Goal: Task Accomplishment & Management: Use online tool/utility

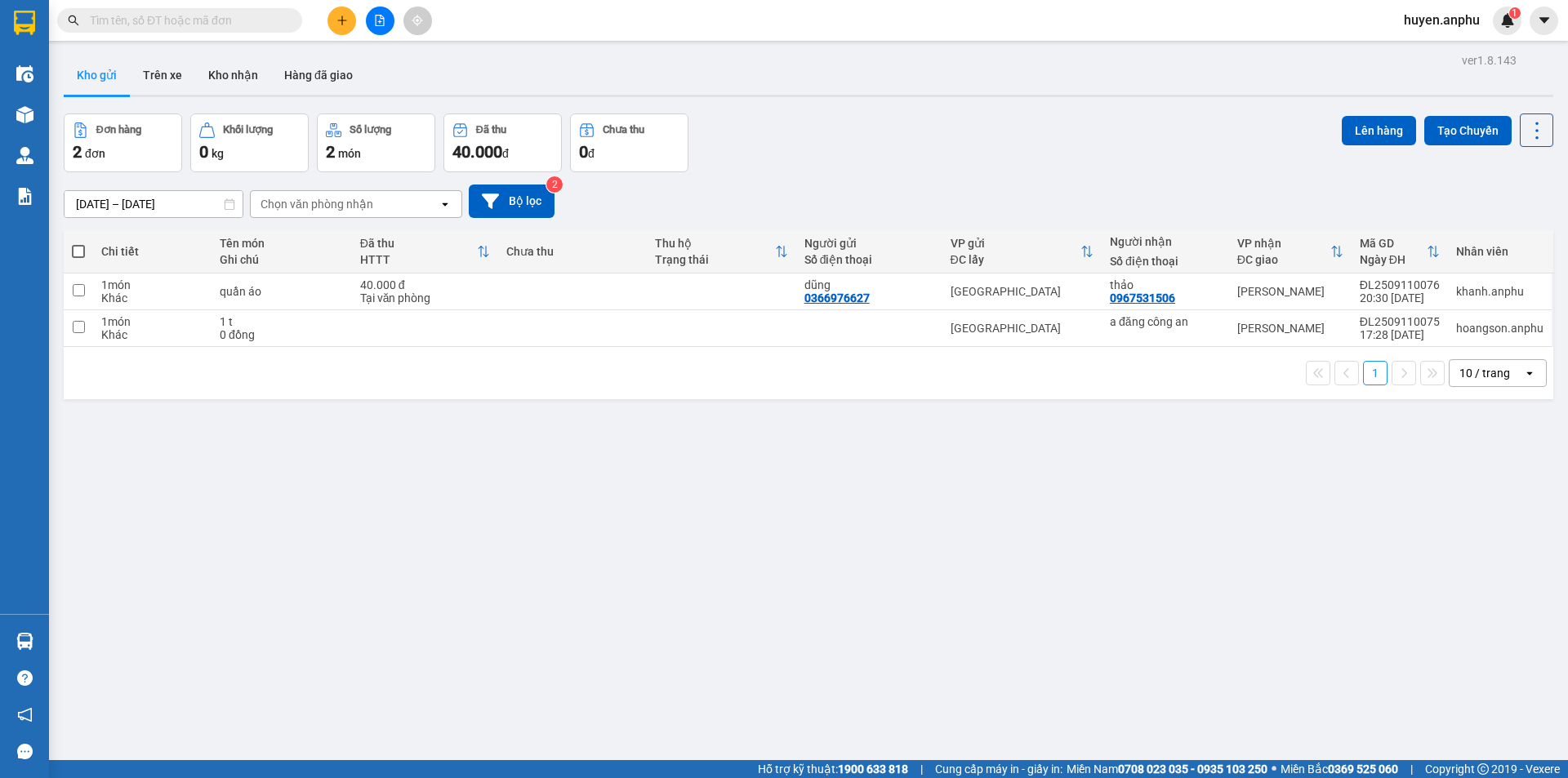
click at [1445, 8] on div "huyen.anphu 1" at bounding box center [1456, 20] width 131 height 28
click at [1443, 21] on span "huyen.anphu" at bounding box center [1441, 20] width 103 height 20
click at [1439, 51] on span "Đăng xuất" at bounding box center [1450, 51] width 68 height 18
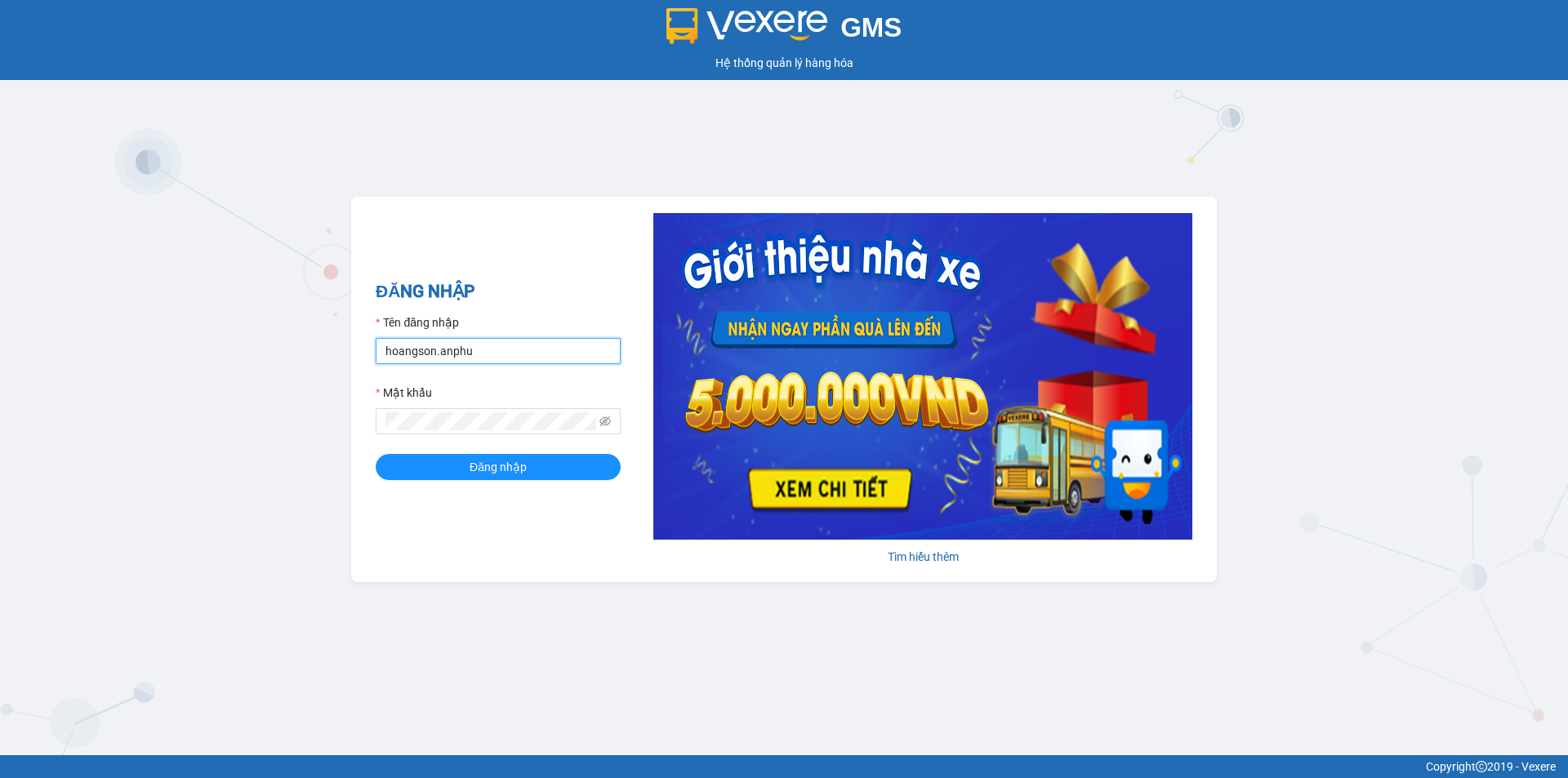
click at [472, 350] on input "hoangson.anphu" at bounding box center [498, 350] width 245 height 26
type input "duyen.anphu"
click at [543, 465] on button "Đăng nhập" at bounding box center [498, 467] width 245 height 26
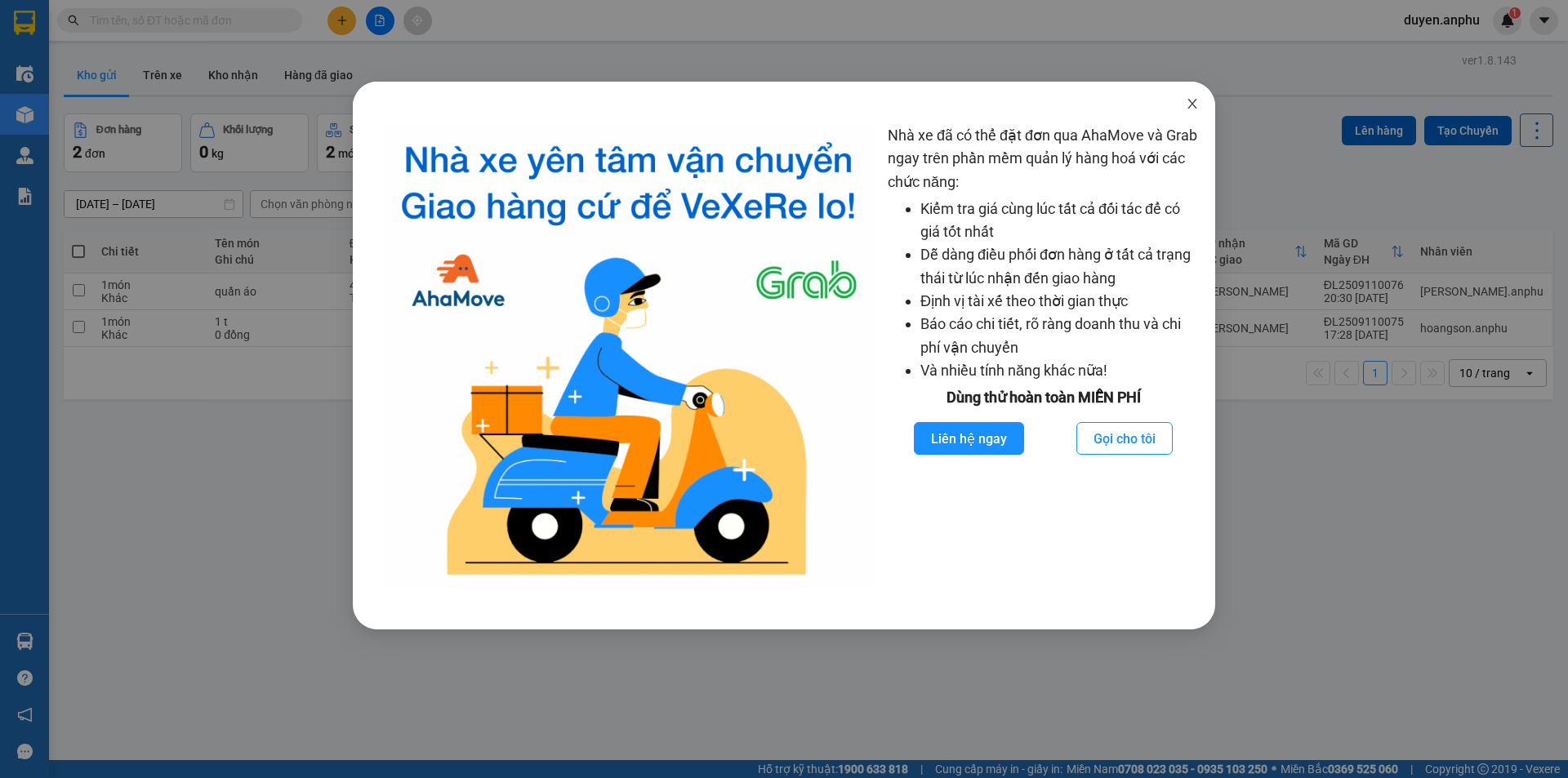
click at [1192, 109] on div "Nhà xe đã có thể đặt đơn qua AhaMove và Grab ngay trên phần mềm quản lý hàng ho…" at bounding box center [784, 389] width 1568 height 778
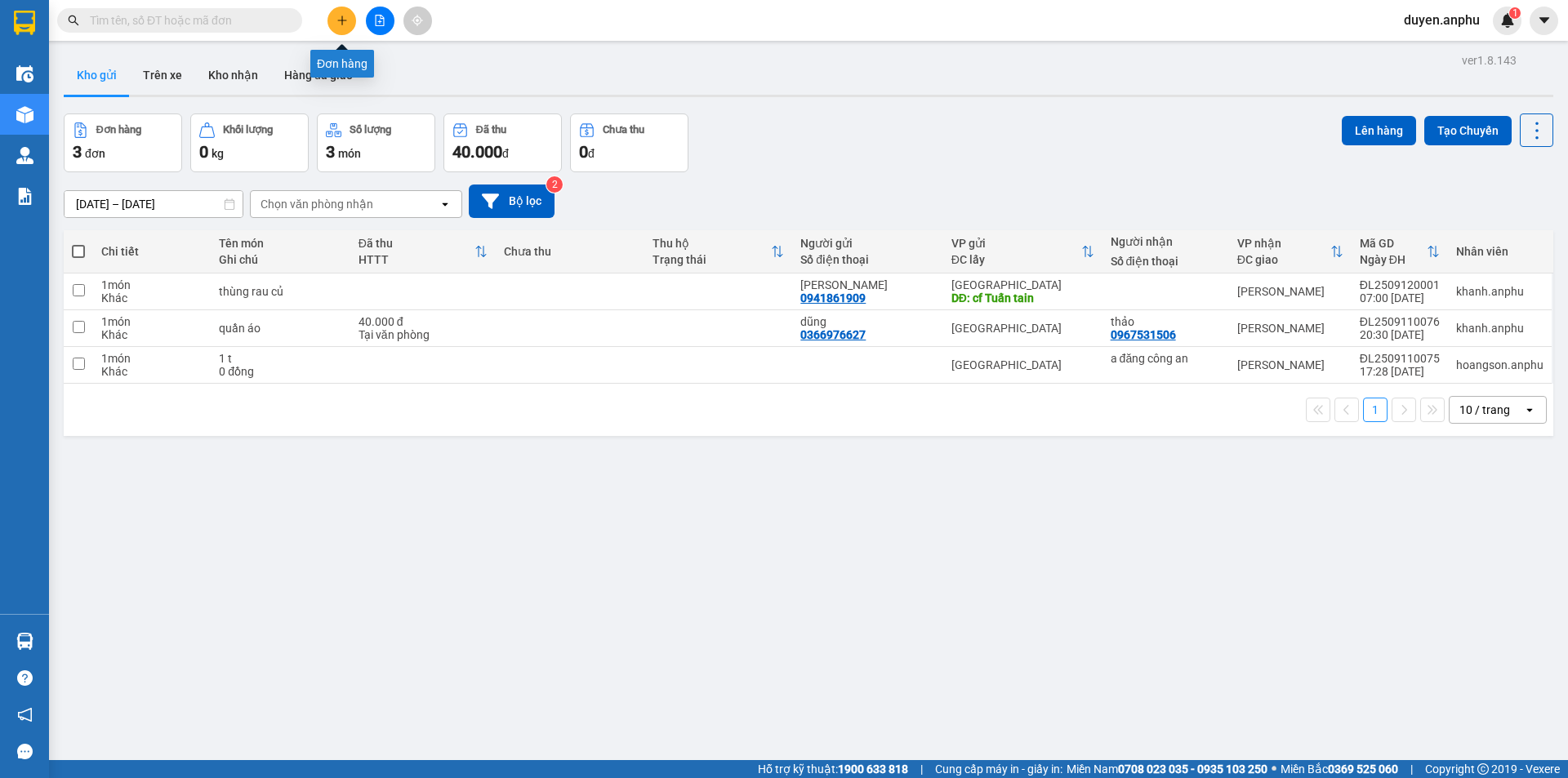
click at [339, 23] on icon "plus" at bounding box center [343, 20] width 12 height 12
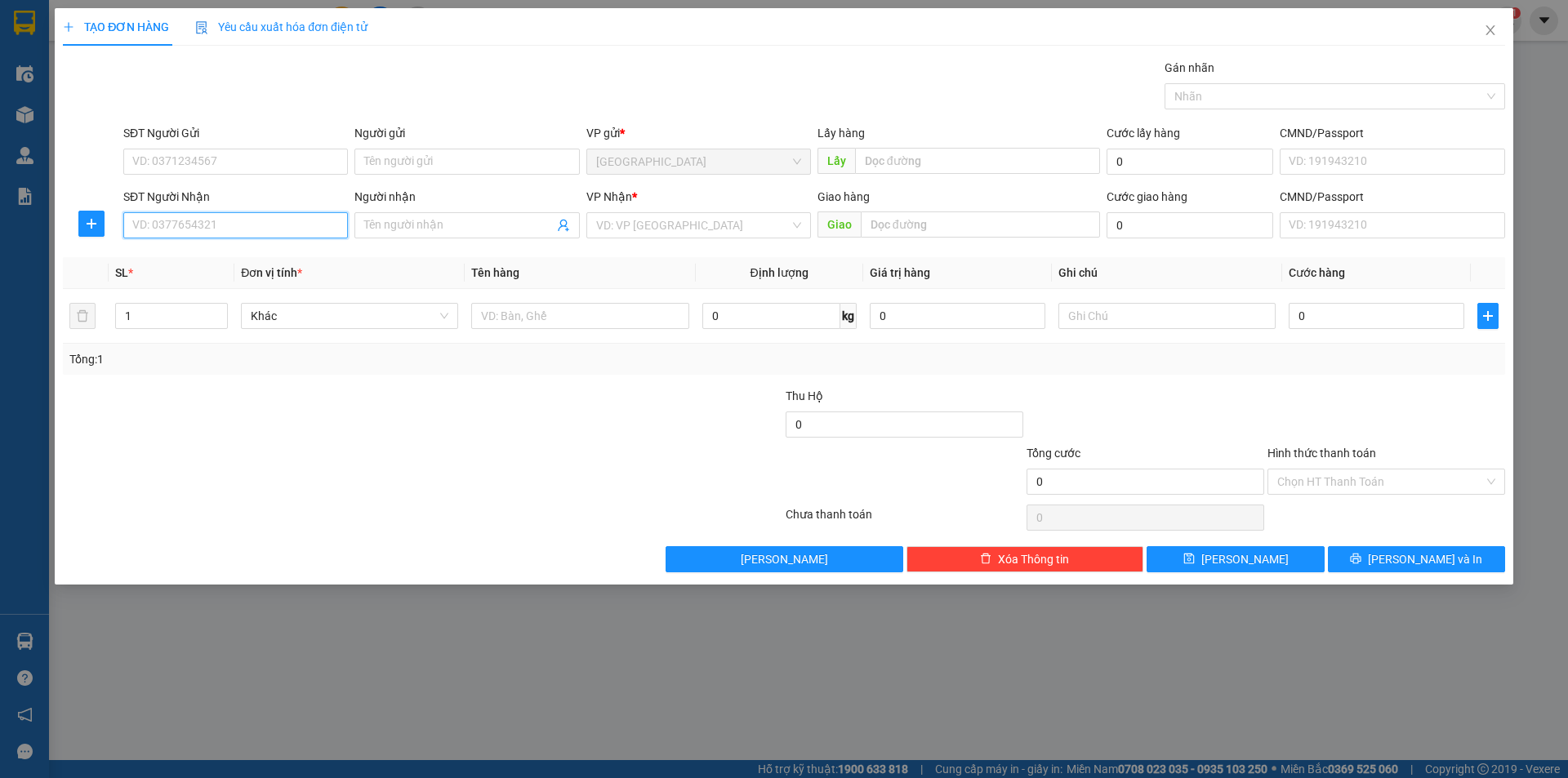
click at [227, 225] on input "SĐT Người Nhận" at bounding box center [235, 225] width 225 height 26
click at [177, 266] on div "0973338815 - anh Tín" at bounding box center [235, 258] width 205 height 18
type input "0973338815"
type input "anh Tín"
type input "50.000"
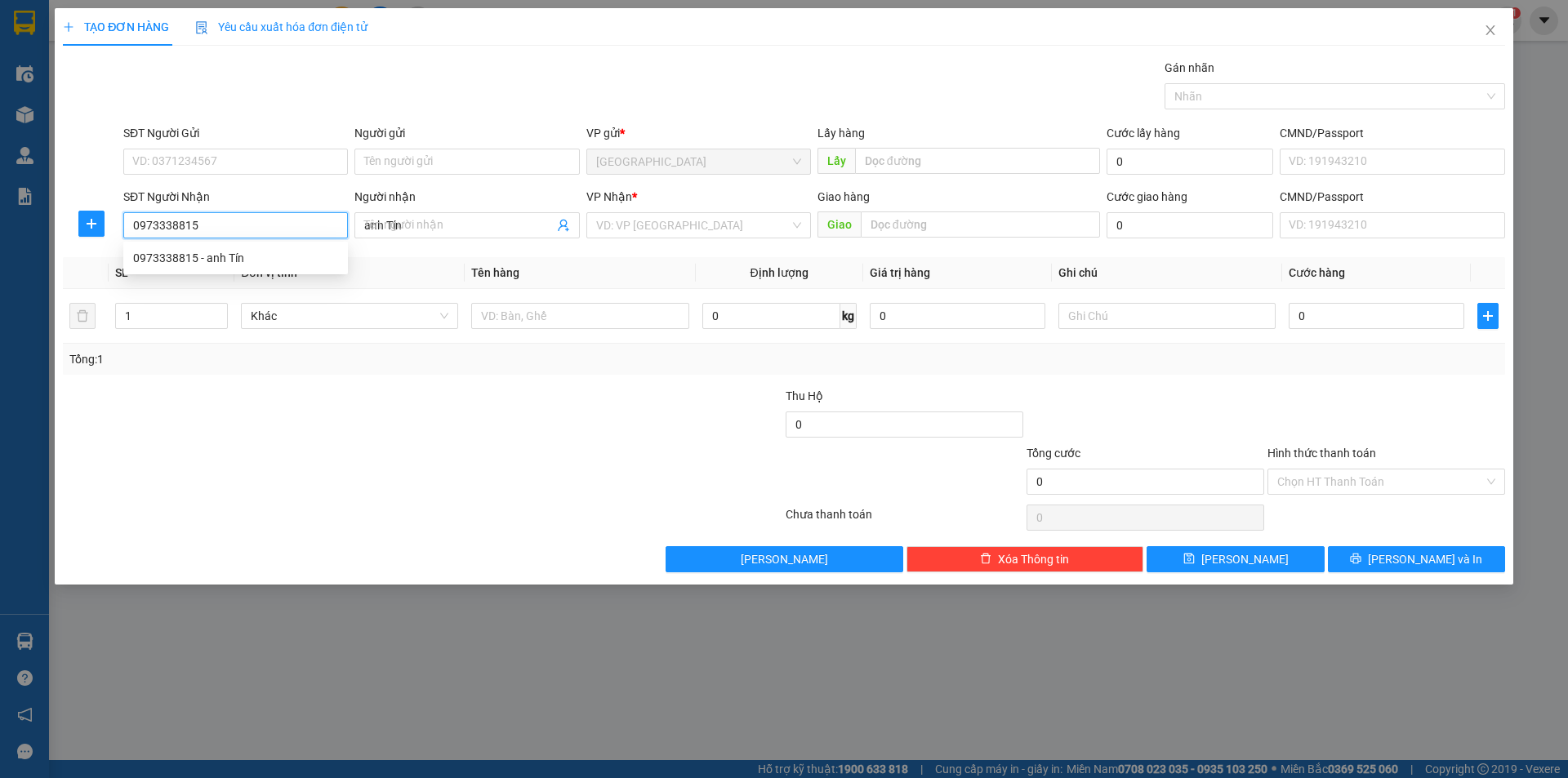
type input "50.000"
type input "0973338815"
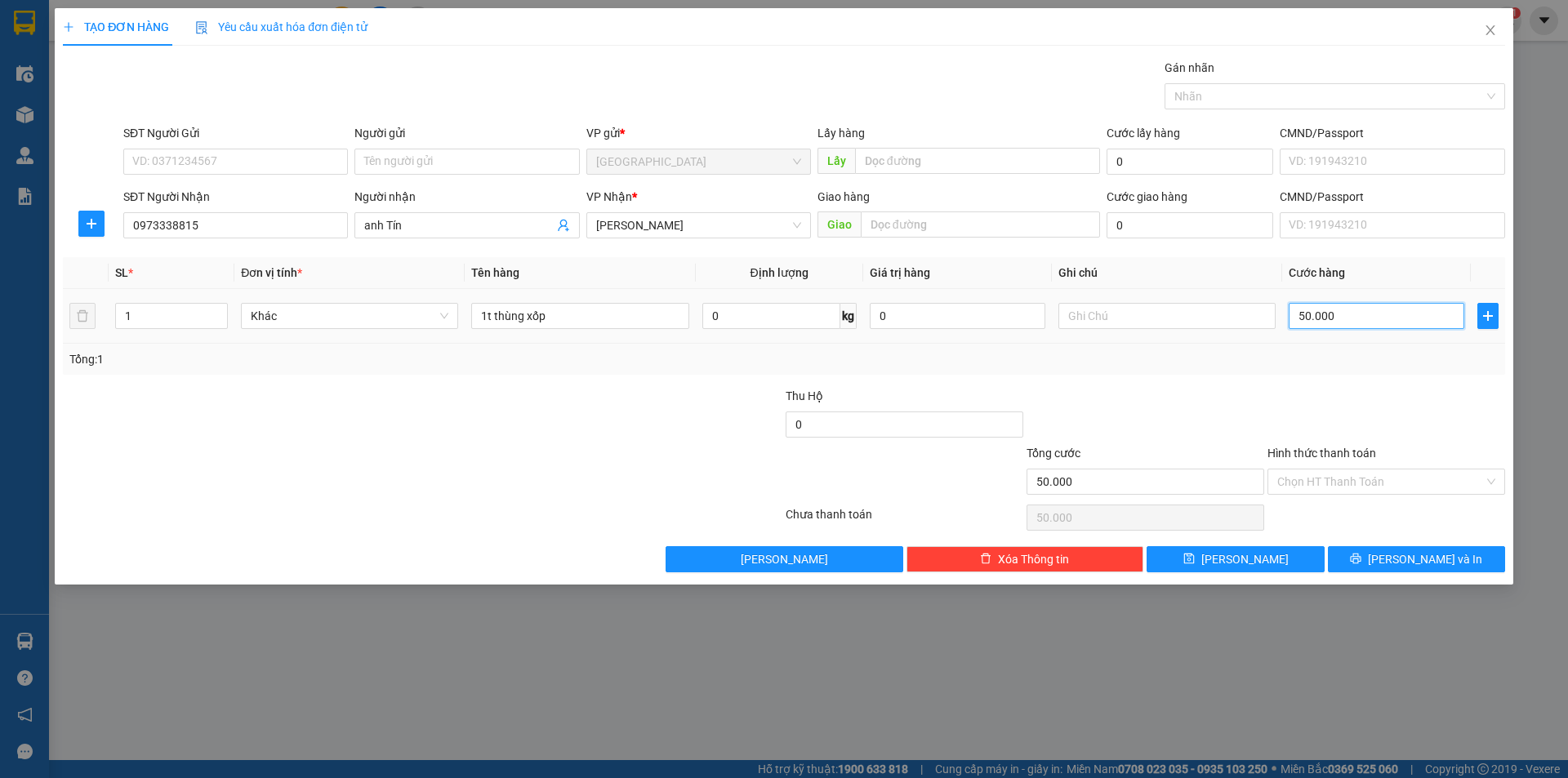
click at [1329, 307] on input "50.000" at bounding box center [1377, 315] width 176 height 26
type input "1"
type input "10"
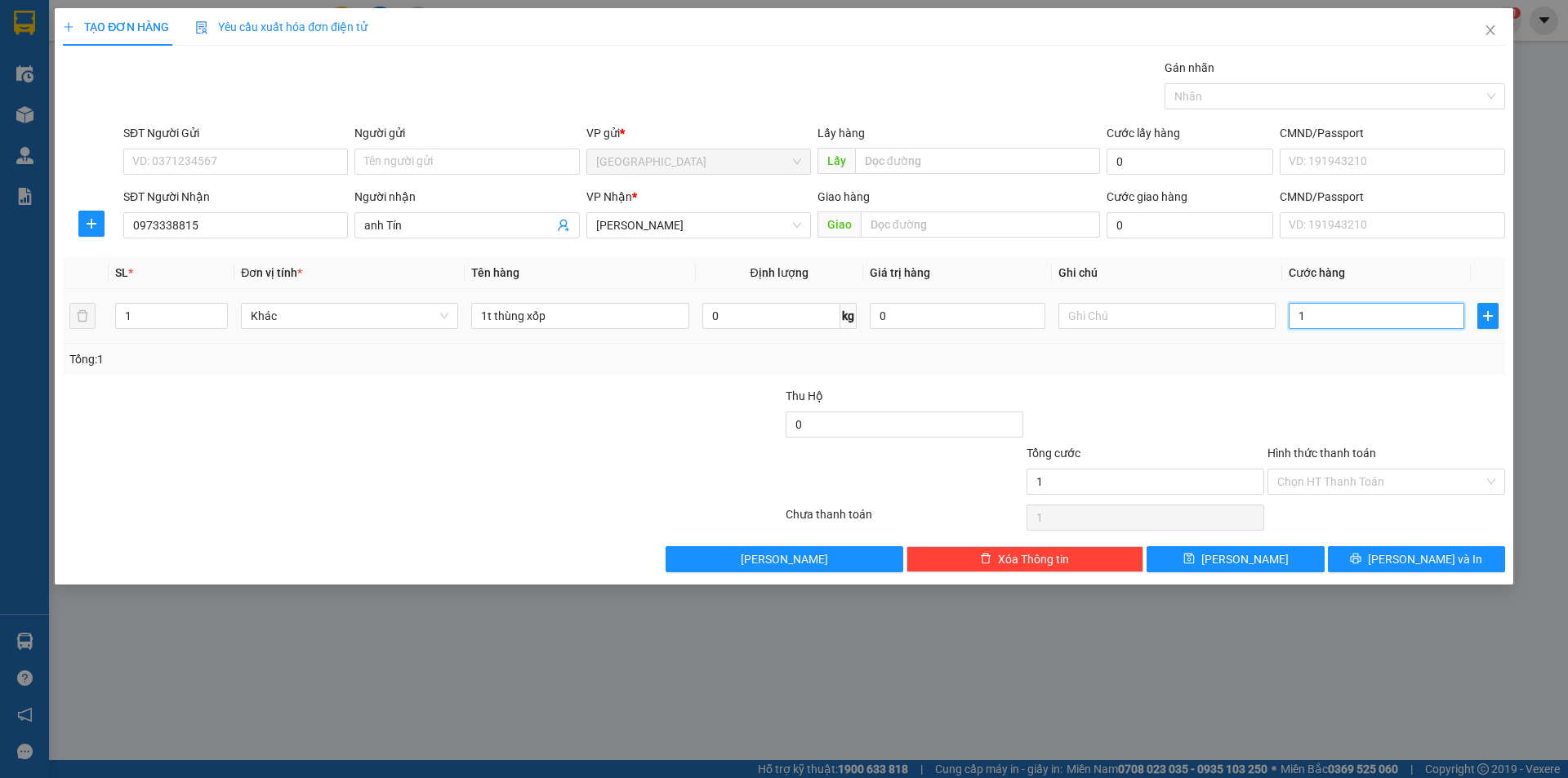
type input "10"
type input "100"
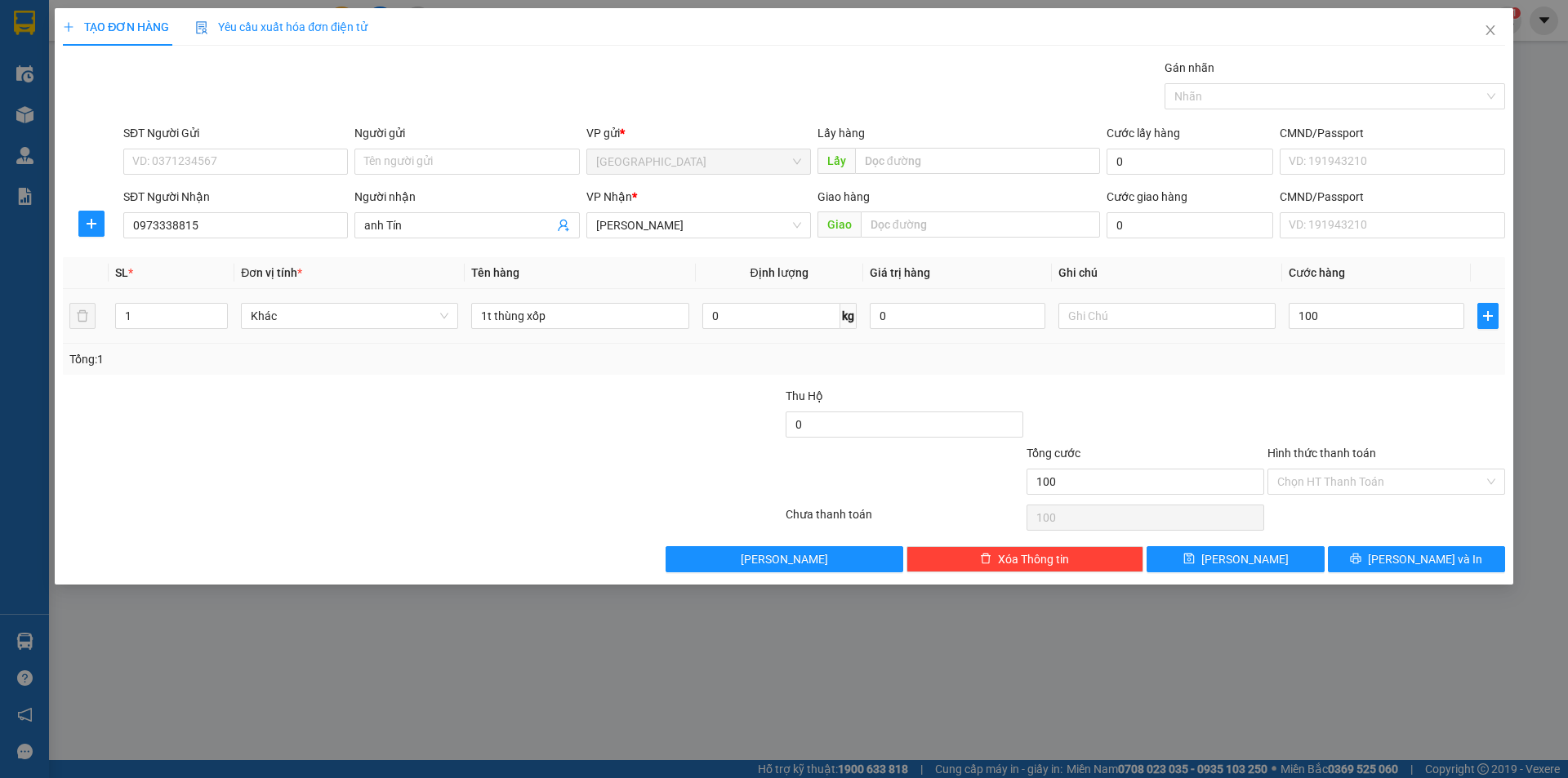
type input "100.000"
click at [1312, 387] on div at bounding box center [1385, 415] width 241 height 58
click at [1376, 489] on input "Hình thức thanh toán" at bounding box center [1381, 481] width 207 height 24
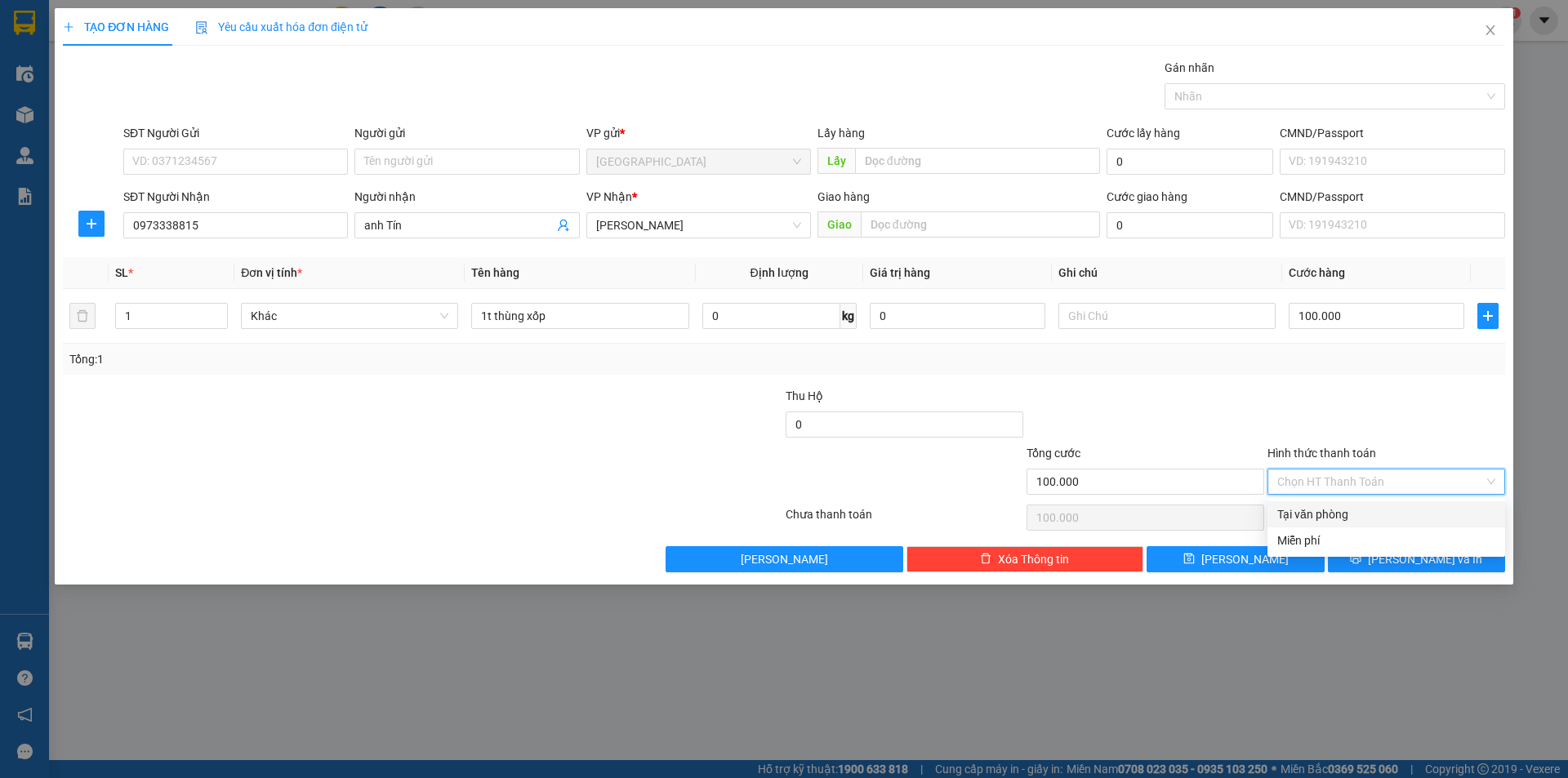
click at [1320, 505] on div "Tại văn phòng" at bounding box center [1385, 513] width 237 height 26
type input "0"
click at [1373, 552] on button "Lưu và In" at bounding box center [1416, 558] width 177 height 26
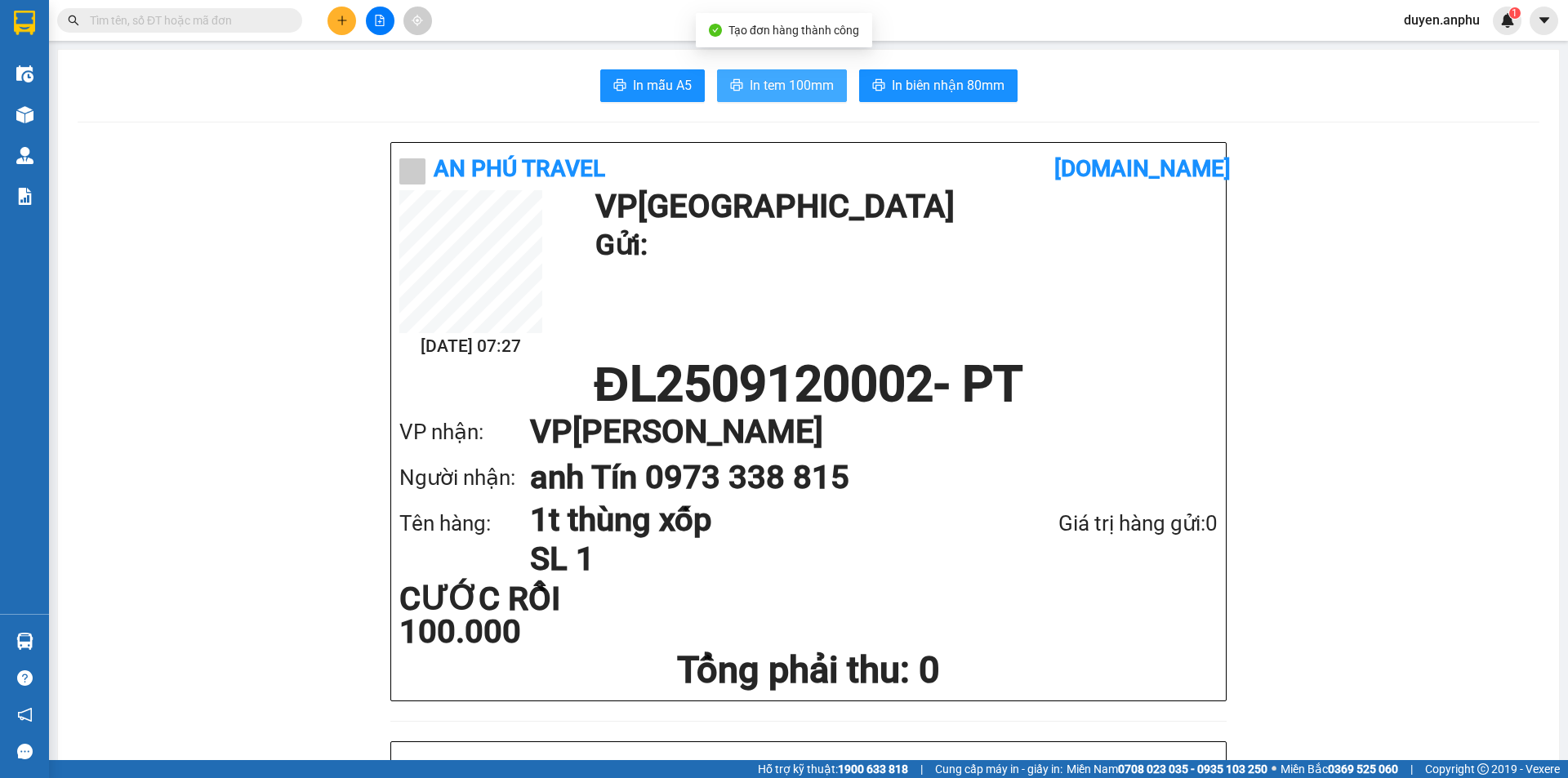
click at [762, 75] on span "In tem 100mm" at bounding box center [792, 85] width 84 height 20
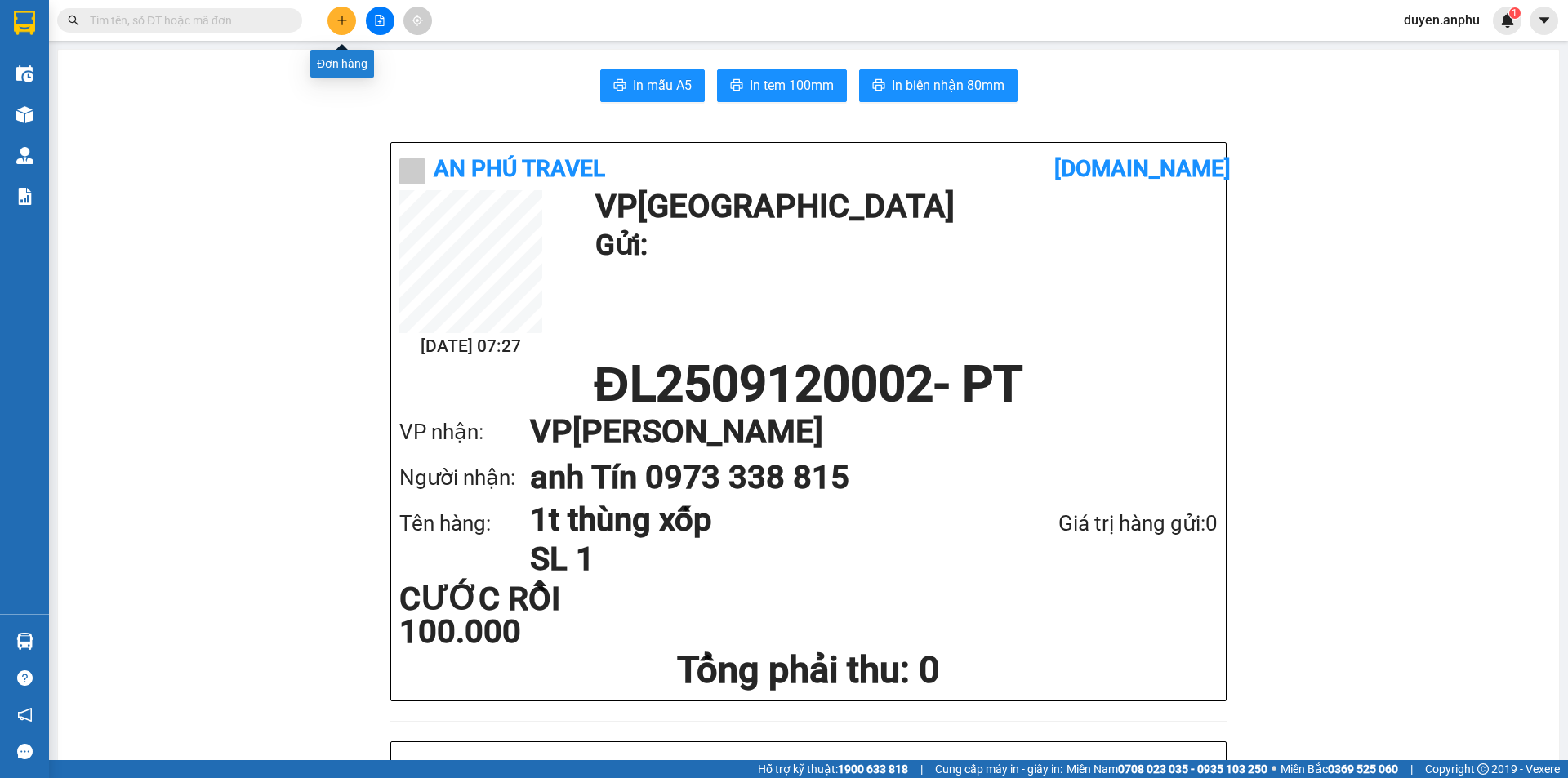
click at [339, 13] on button at bounding box center [341, 20] width 28 height 28
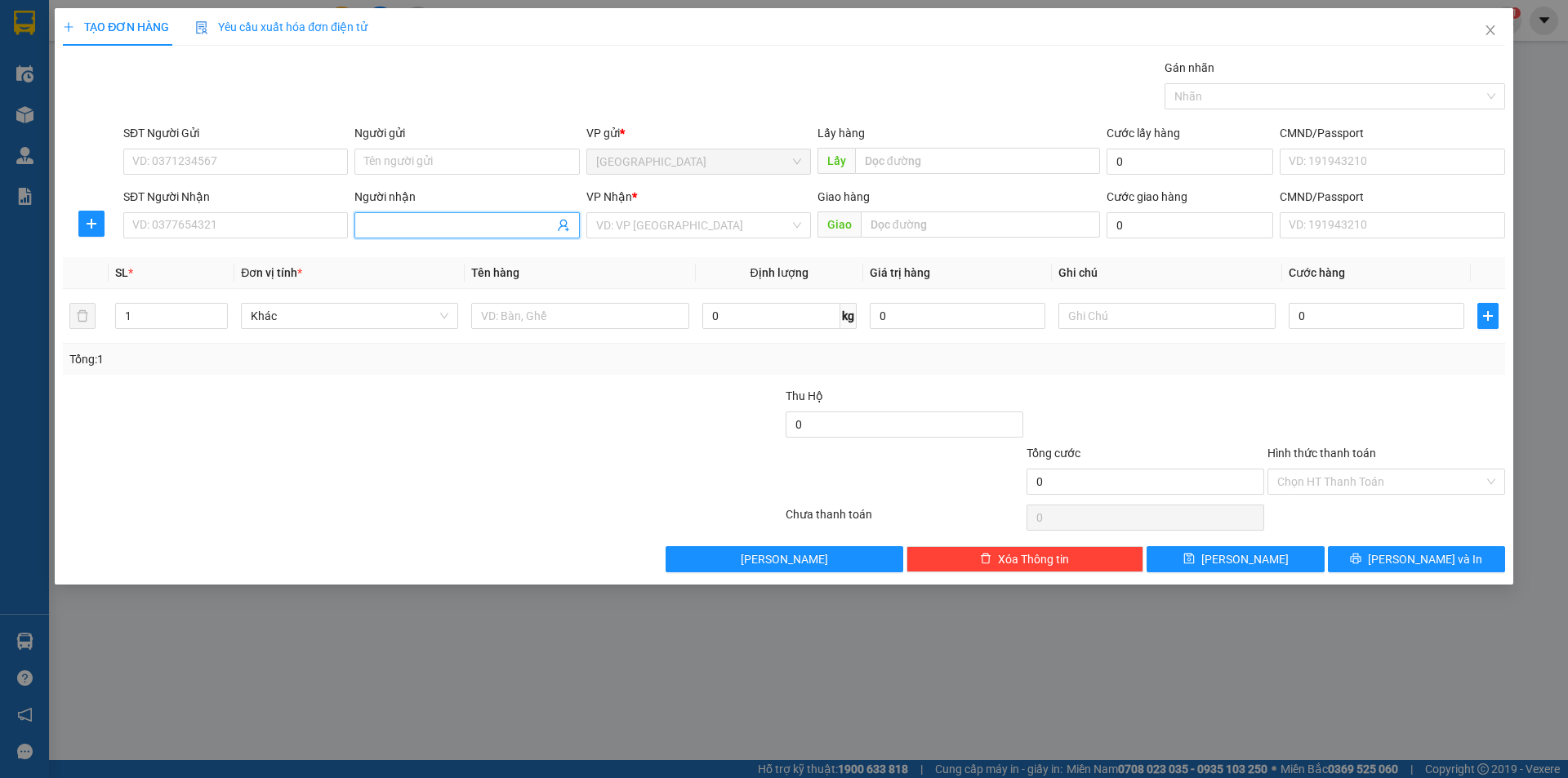
click at [398, 231] on input "Người nhận" at bounding box center [458, 225] width 188 height 18
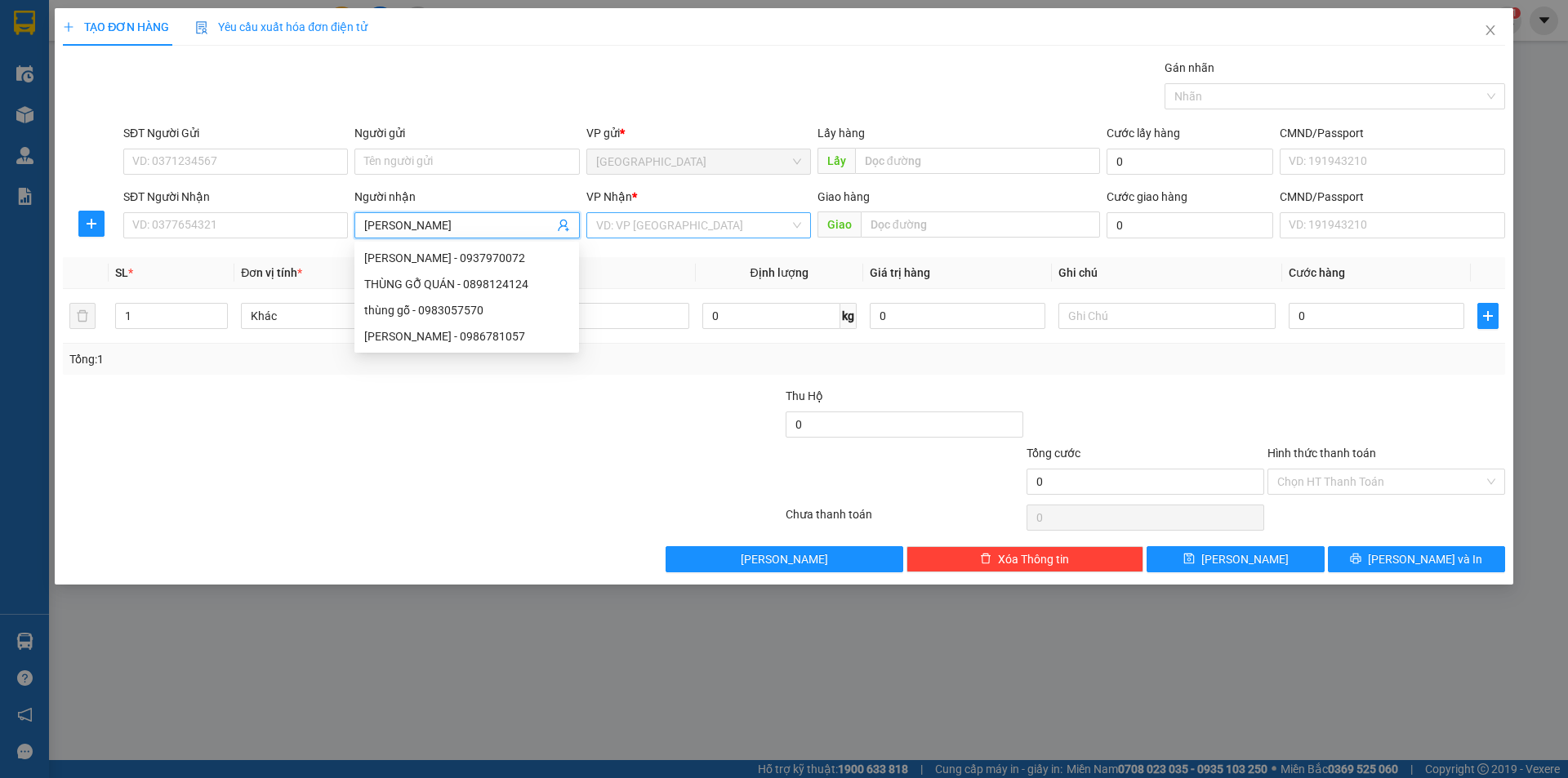
type input "Thùng Gỗ"
click at [685, 216] on input "search" at bounding box center [692, 225] width 193 height 24
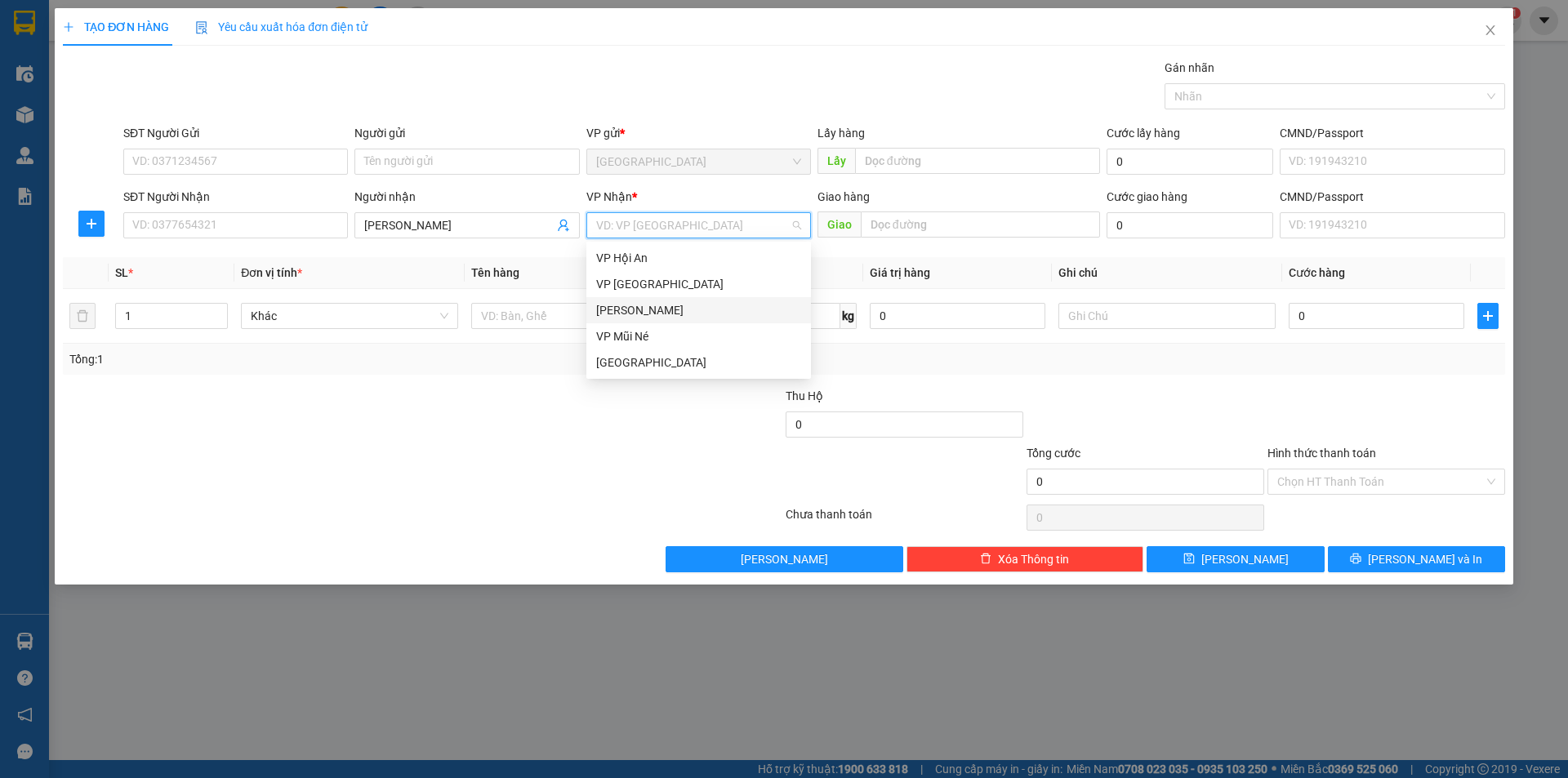
click at [640, 311] on div "Phan Thiết" at bounding box center [698, 310] width 205 height 18
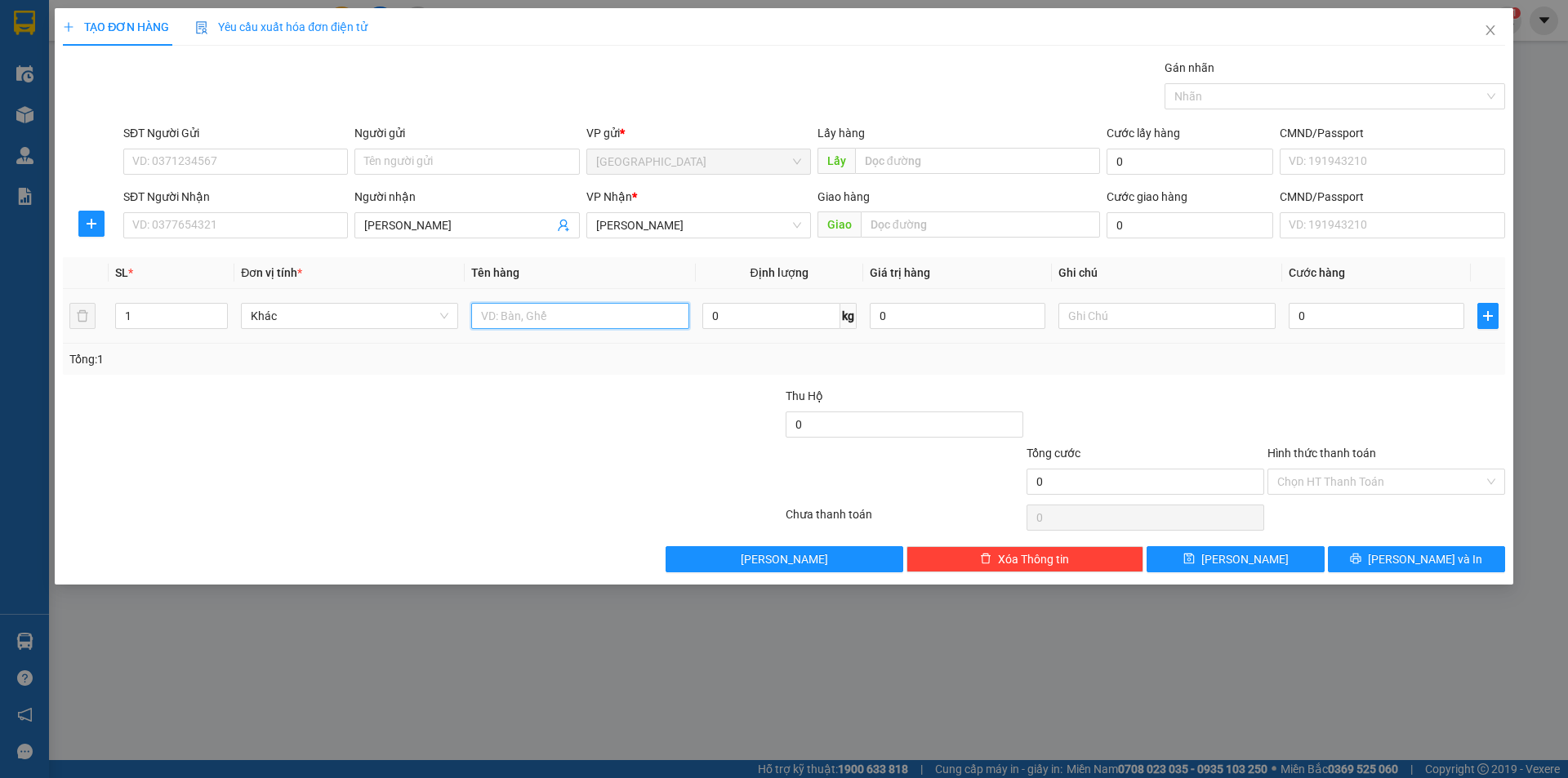
click at [565, 310] on input "text" at bounding box center [580, 315] width 217 height 26
type input "1t"
click at [909, 223] on input "text" at bounding box center [979, 225] width 239 height 26
type input "124 NĐC"
click at [1340, 308] on input "0" at bounding box center [1377, 315] width 176 height 26
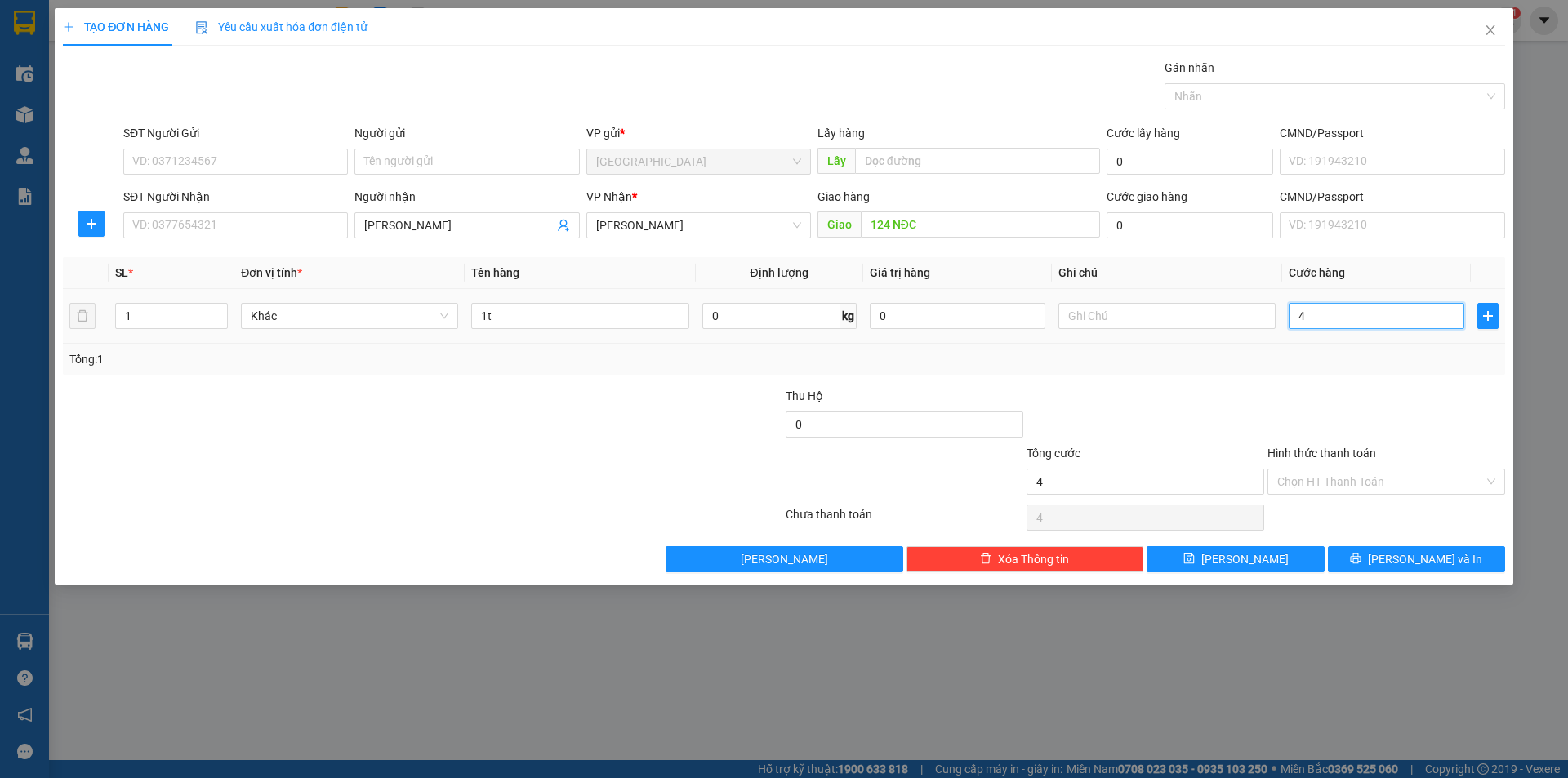
type input "4"
type input "40"
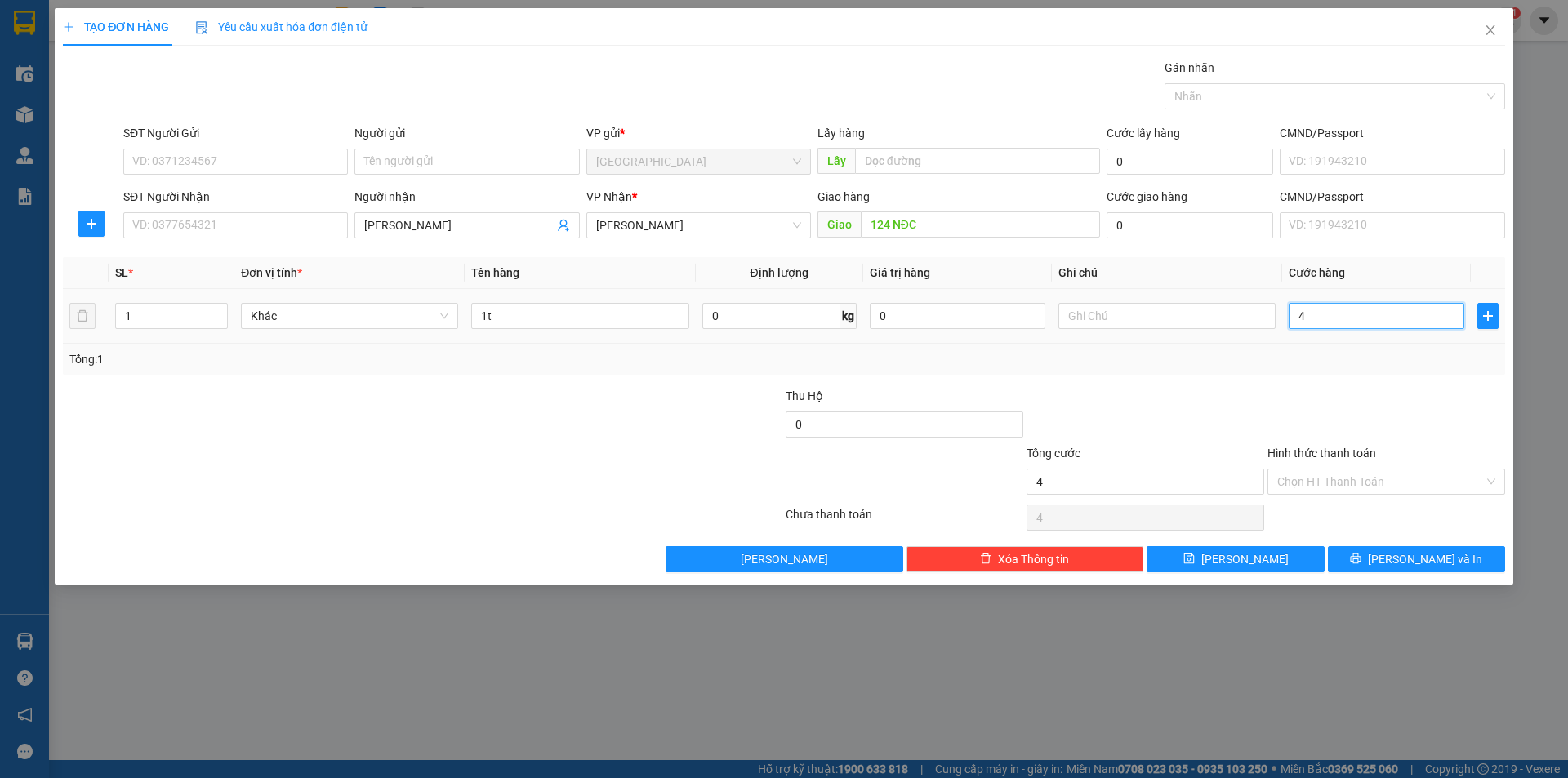
type input "40"
type input "400"
type input "40"
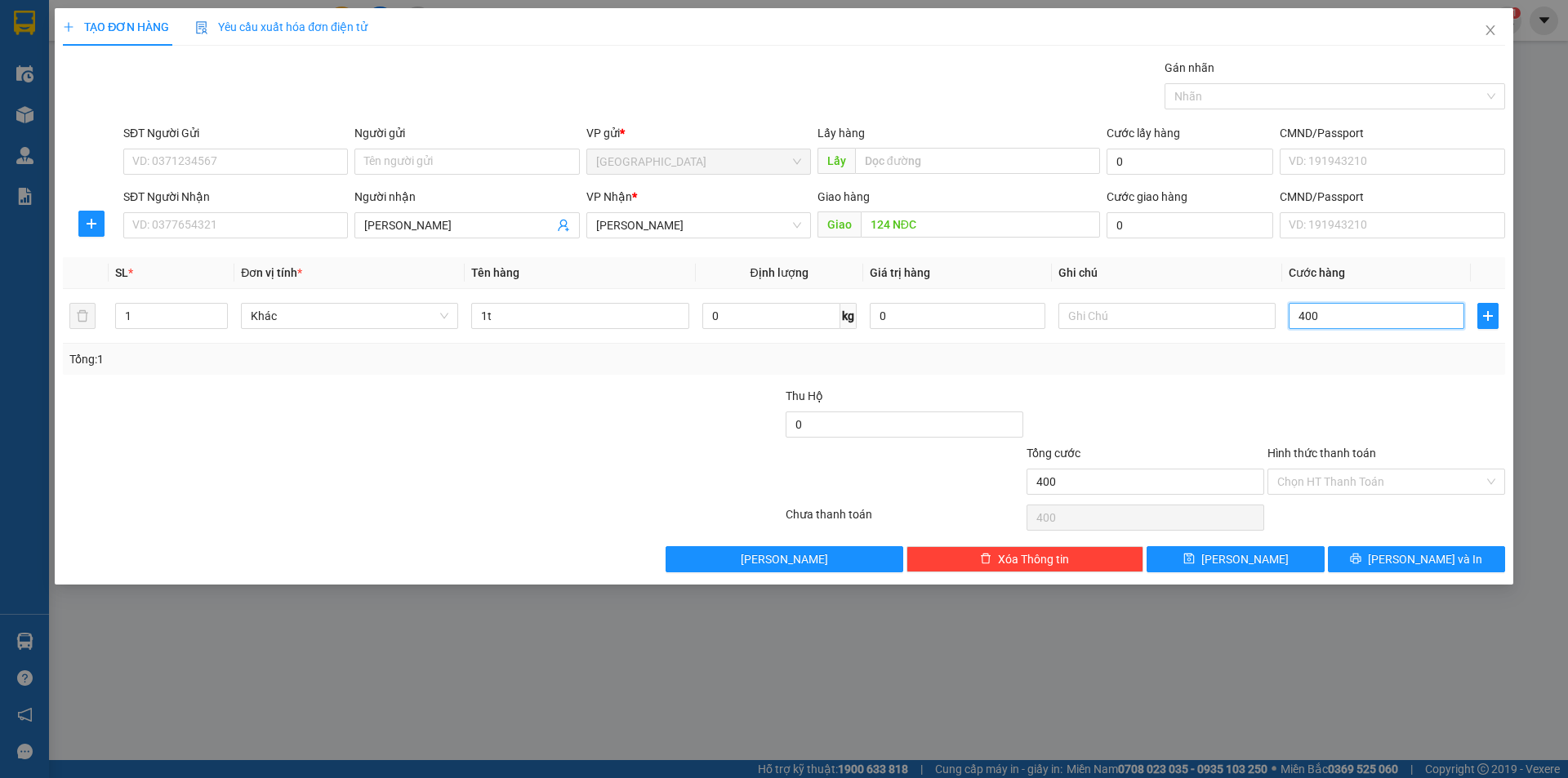
type input "40"
type input "40.000"
click at [1334, 481] on input "Hình thức thanh toán" at bounding box center [1381, 481] width 207 height 24
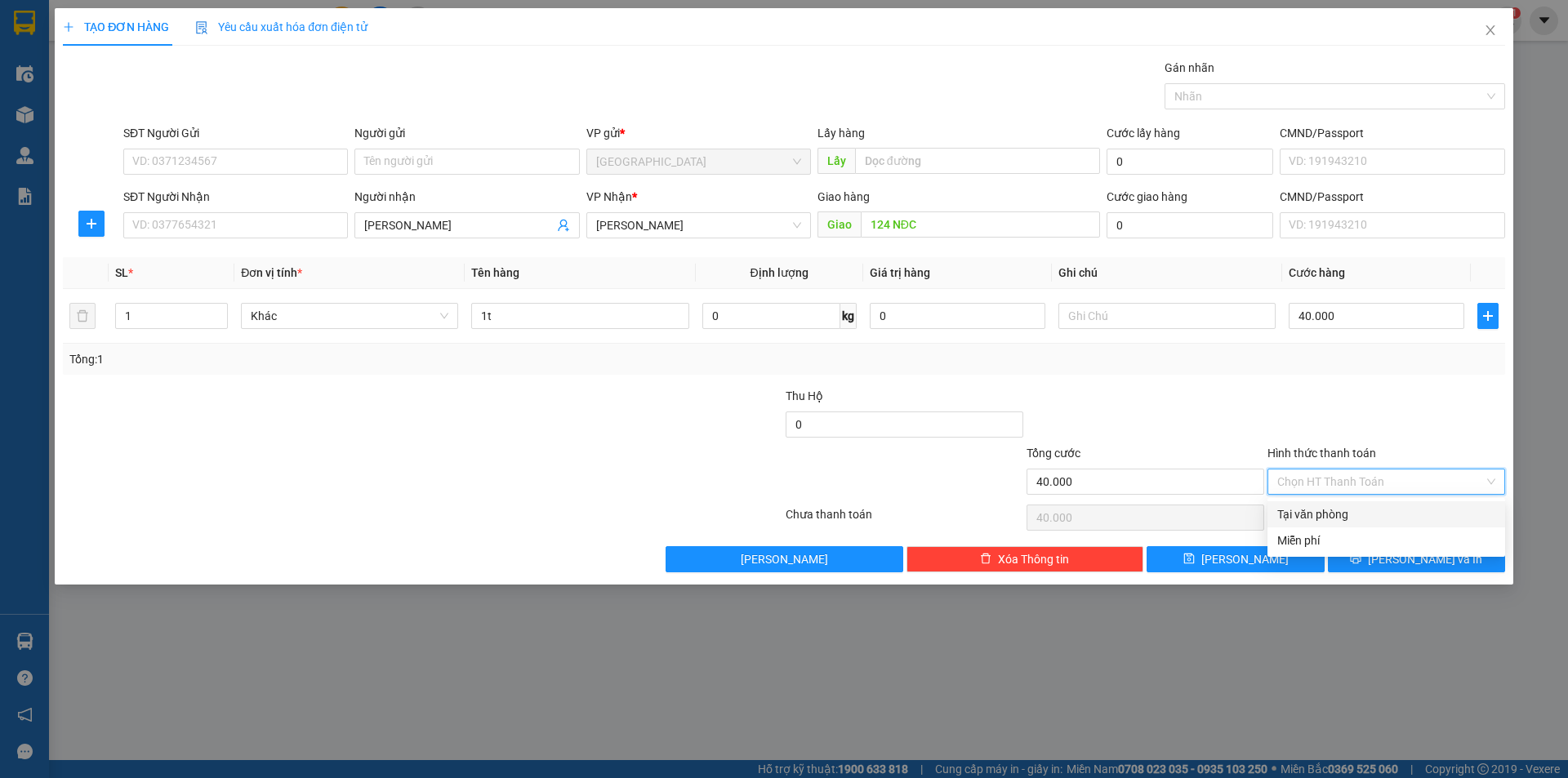
click at [1324, 512] on div "Tại văn phòng" at bounding box center [1385, 514] width 218 height 18
type input "0"
click at [1352, 556] on button "Lưu và In" at bounding box center [1416, 558] width 177 height 26
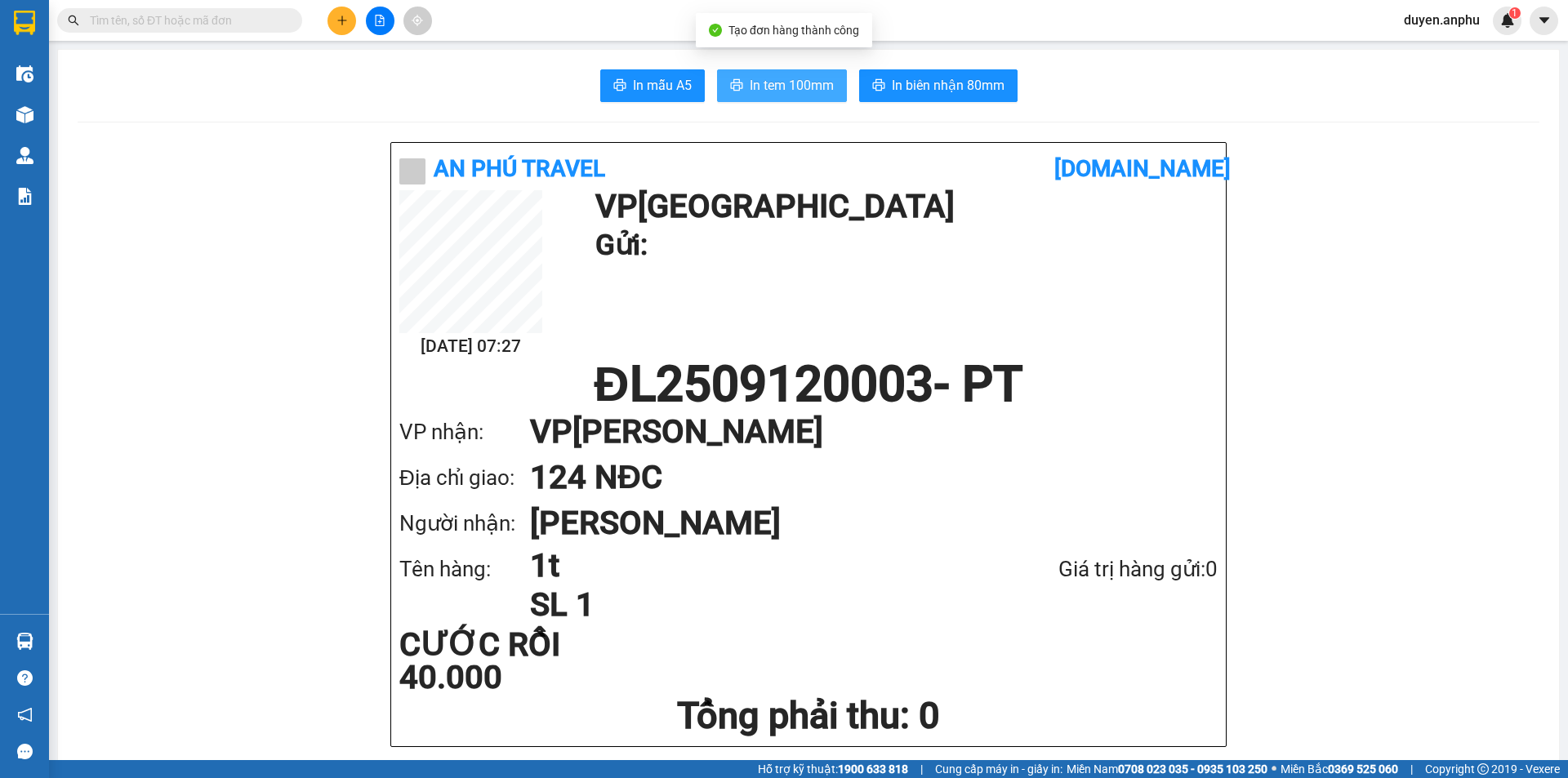
click at [776, 95] on span "In tem 100mm" at bounding box center [792, 85] width 84 height 20
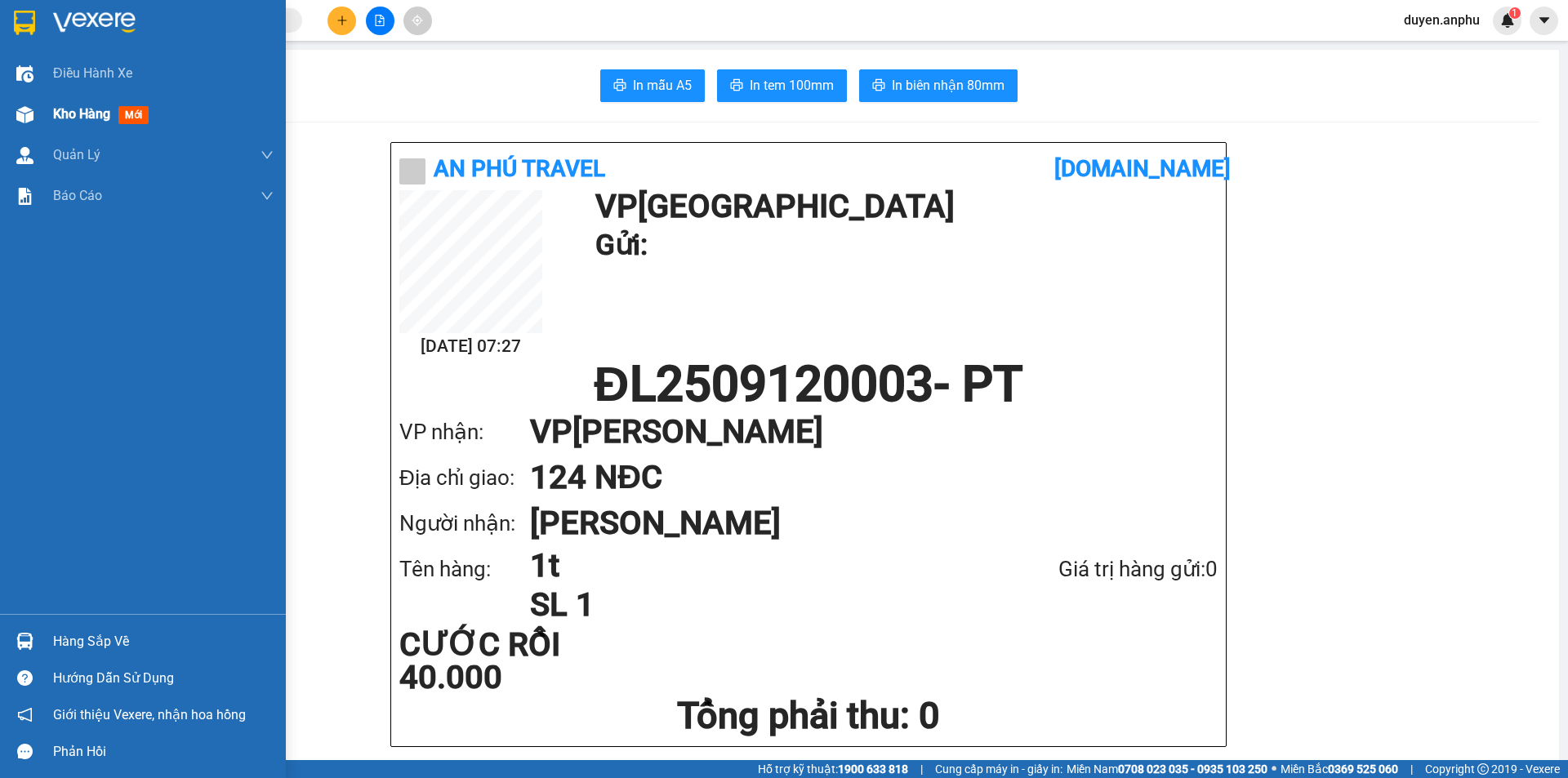
click at [93, 120] on span "Kho hàng" at bounding box center [81, 114] width 58 height 16
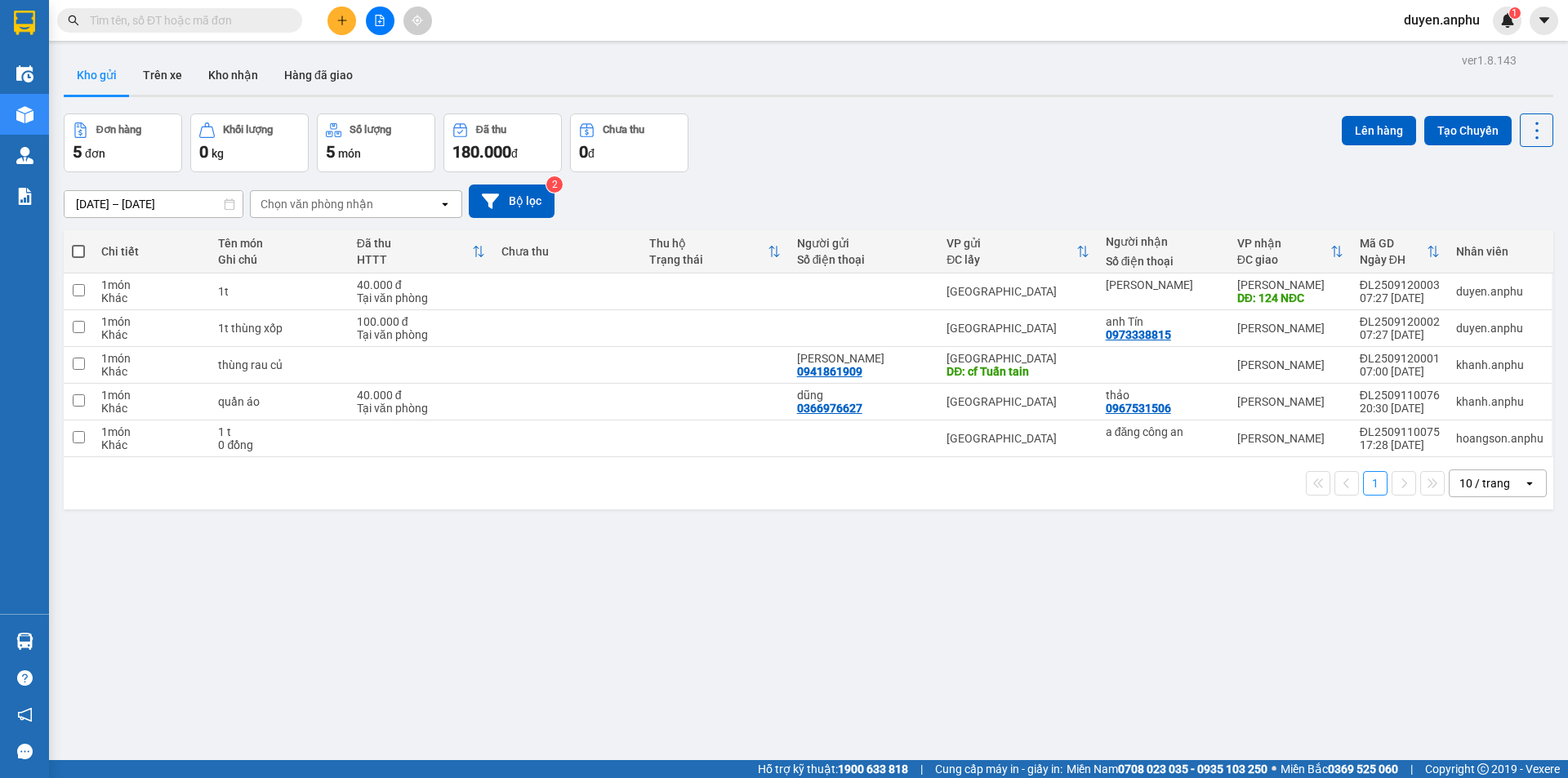
click at [1482, 496] on div "10 / trang" at bounding box center [1485, 483] width 73 height 26
click at [1470, 659] on span "100 / trang" at bounding box center [1478, 664] width 59 height 17
click at [79, 251] on span at bounding box center [78, 251] width 13 height 13
click at [78, 243] on input "checkbox" at bounding box center [78, 243] width 0 height 0
checkbox input "true"
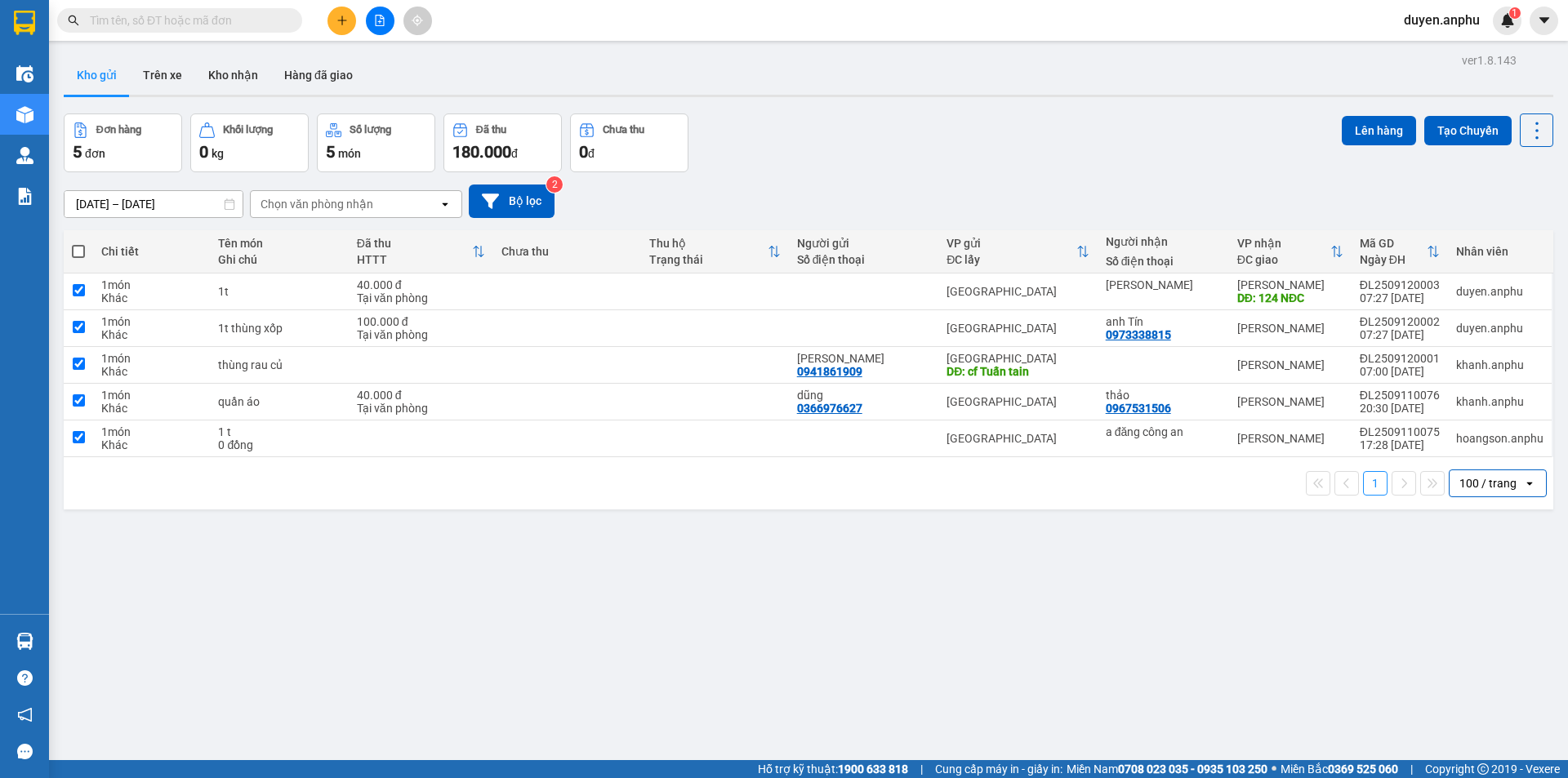
checkbox input "true"
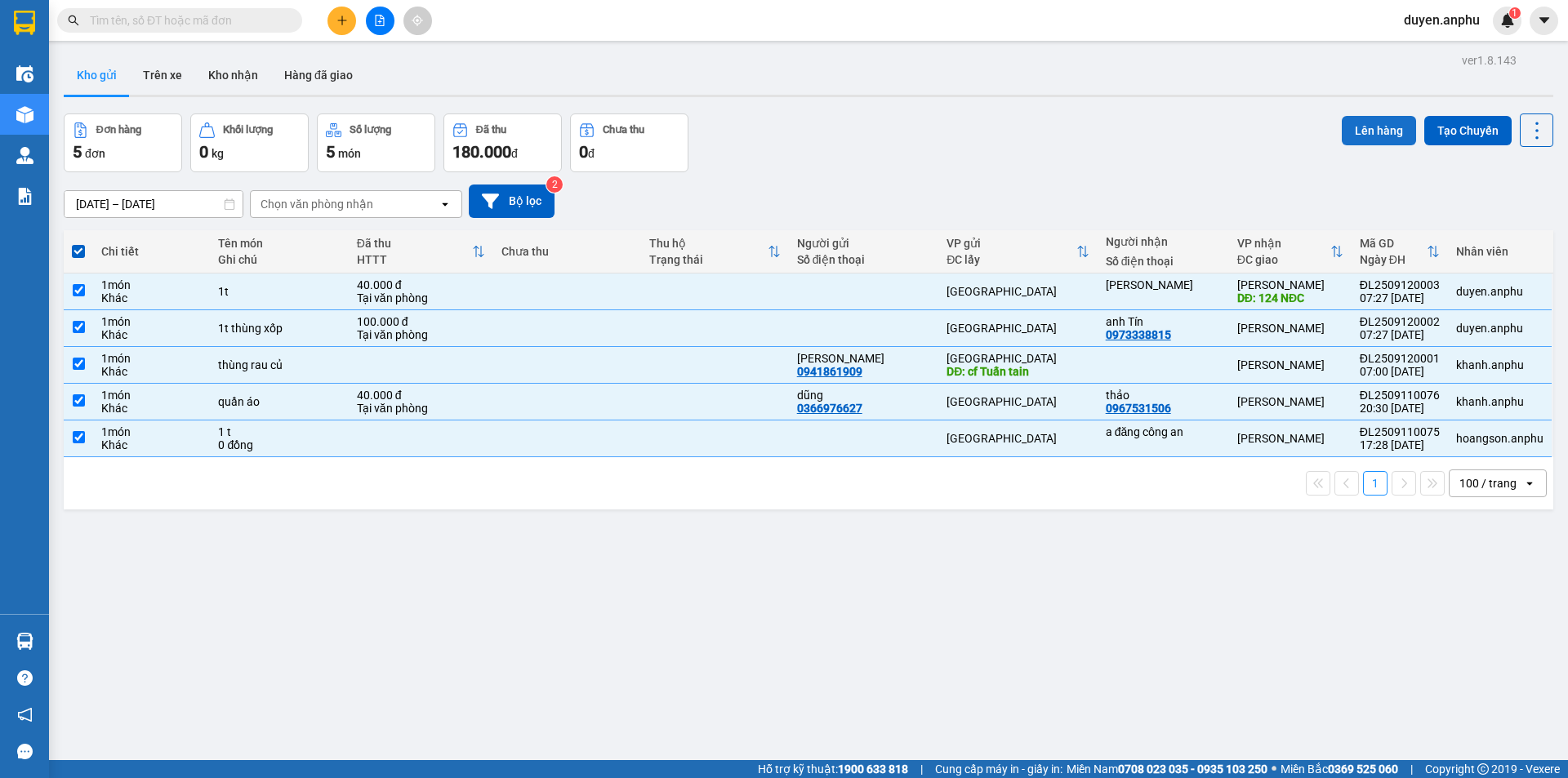
click at [1347, 137] on button "Lên hàng" at bounding box center [1379, 131] width 74 height 29
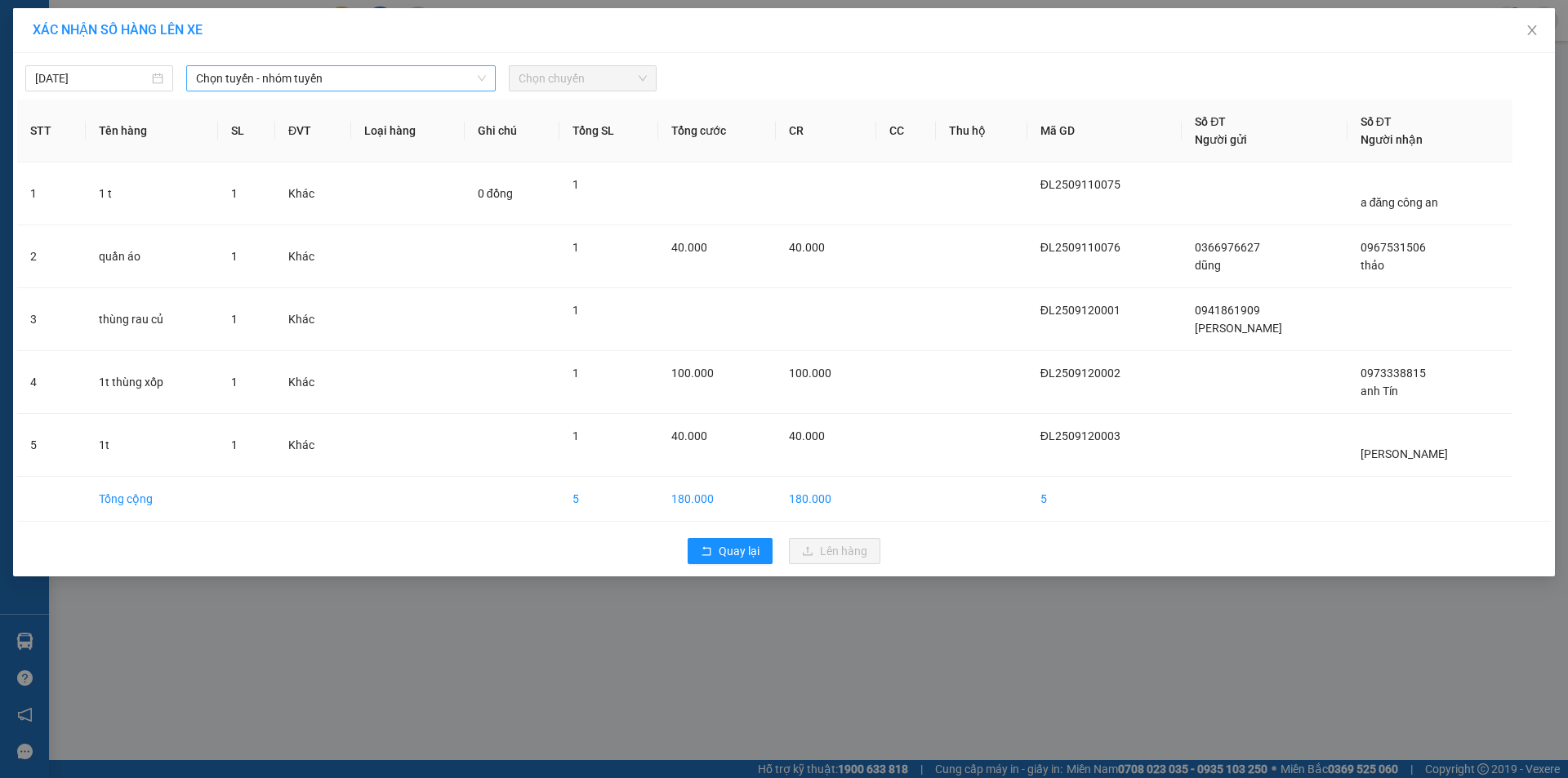
click at [325, 86] on span "Chọn tuyến - nhóm tuyến" at bounding box center [341, 78] width 290 height 24
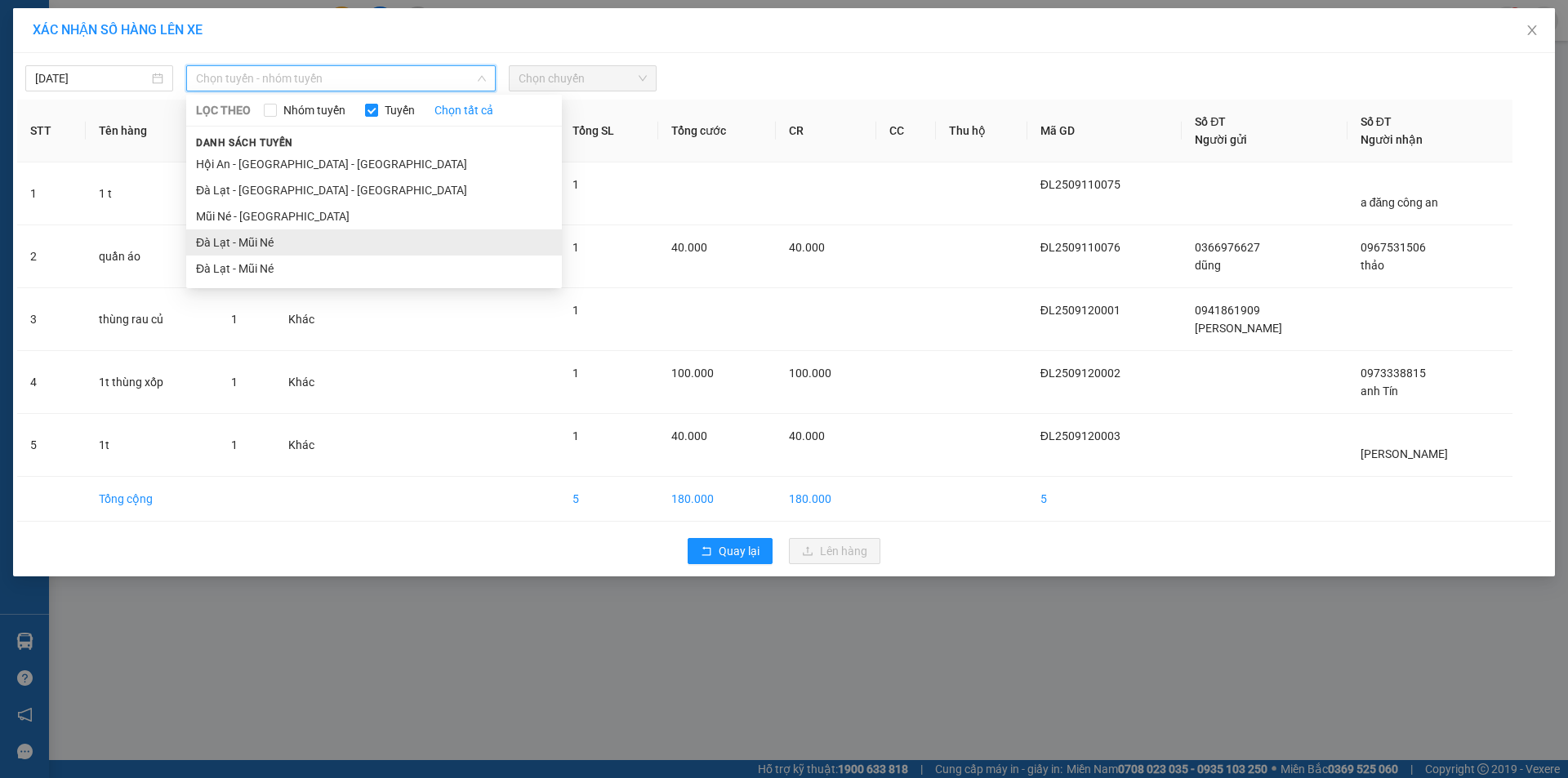
click at [305, 253] on li "Đà Lạt - Mũi Né" at bounding box center [374, 242] width 376 height 26
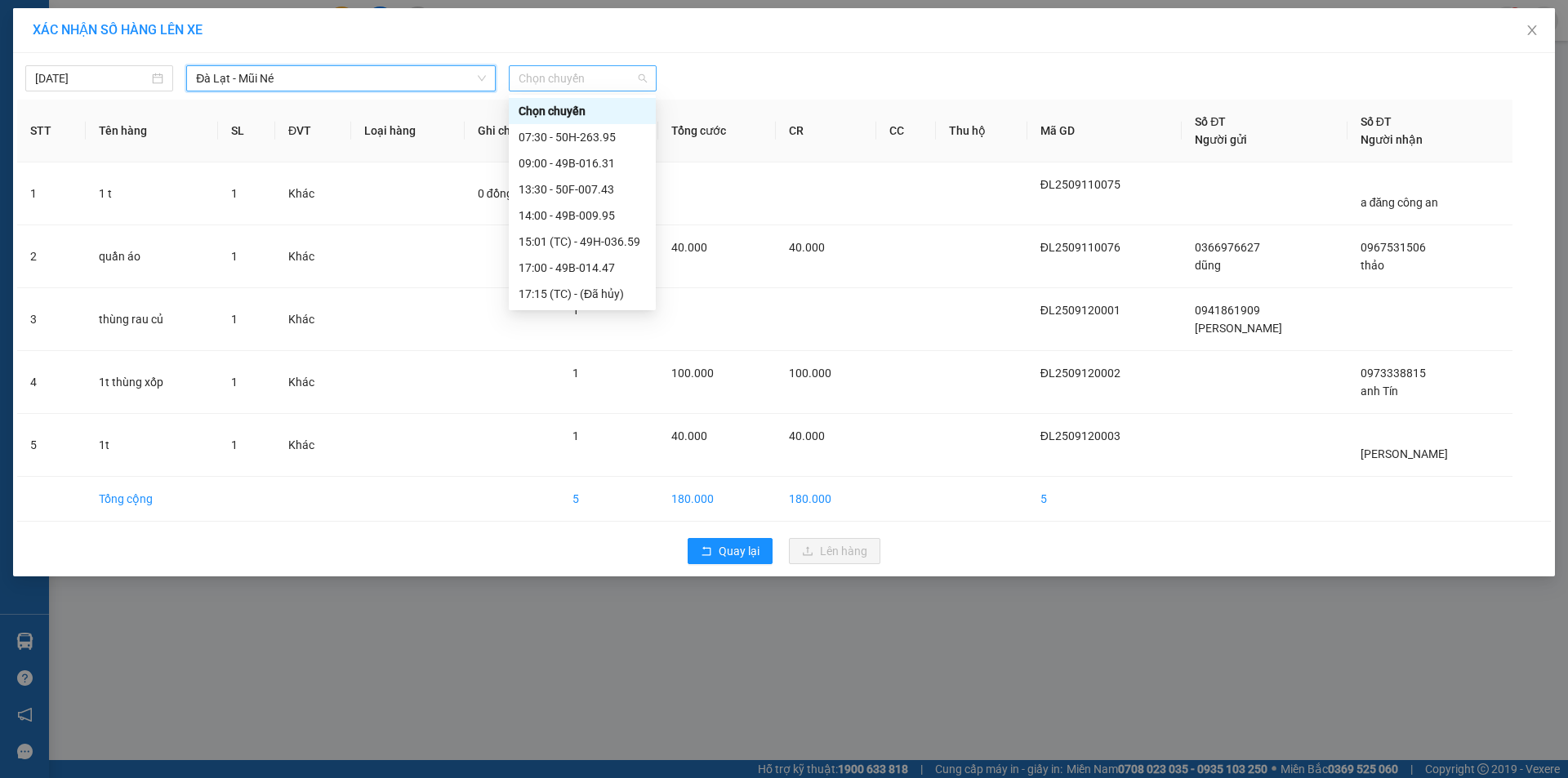
click at [579, 82] on span "Chọn chuyến" at bounding box center [582, 78] width 128 height 24
click at [583, 132] on div "07:30 - 50H-263.95" at bounding box center [582, 137] width 127 height 18
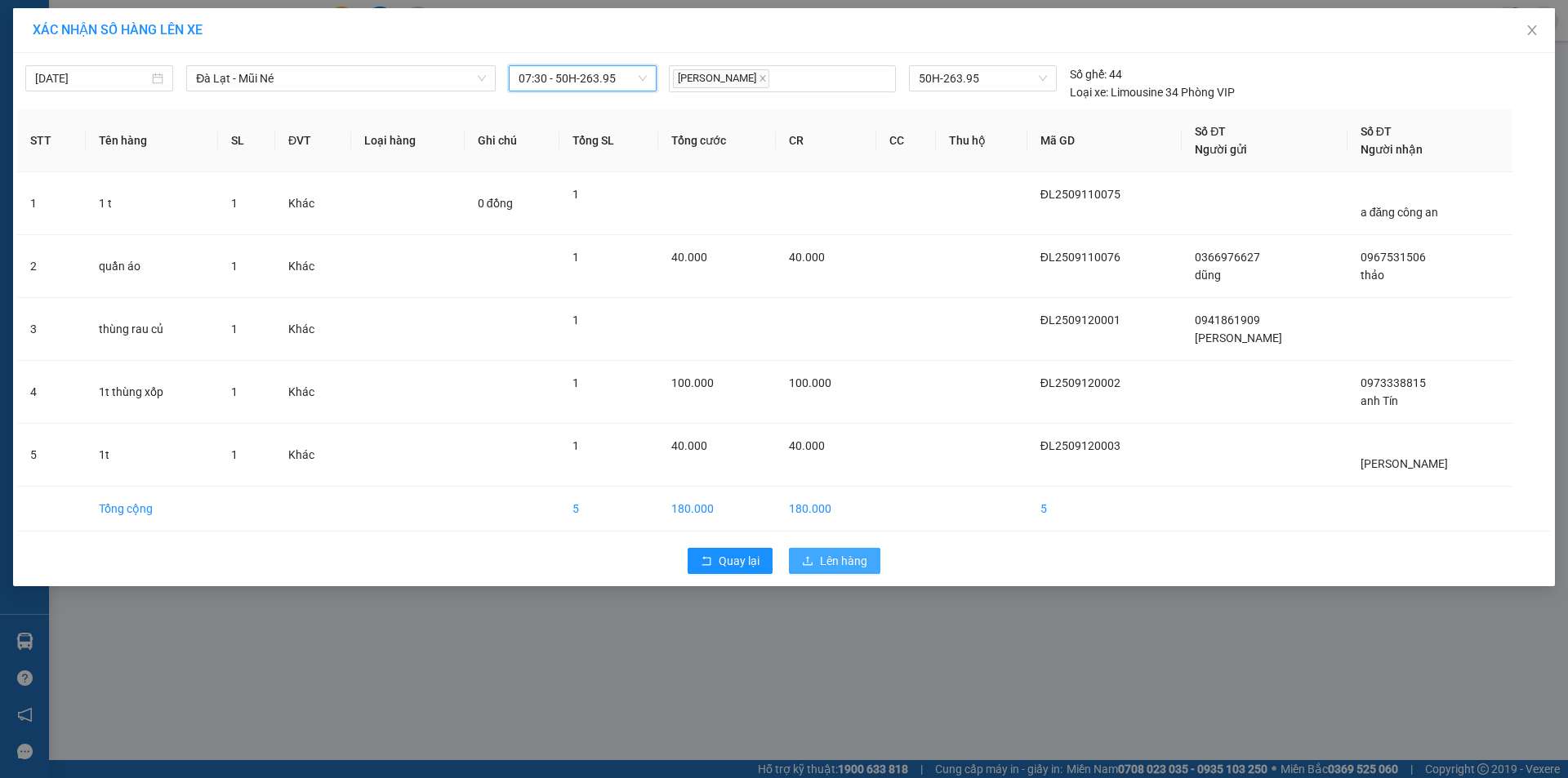
click at [840, 572] on button "Lên hàng" at bounding box center [835, 560] width 92 height 26
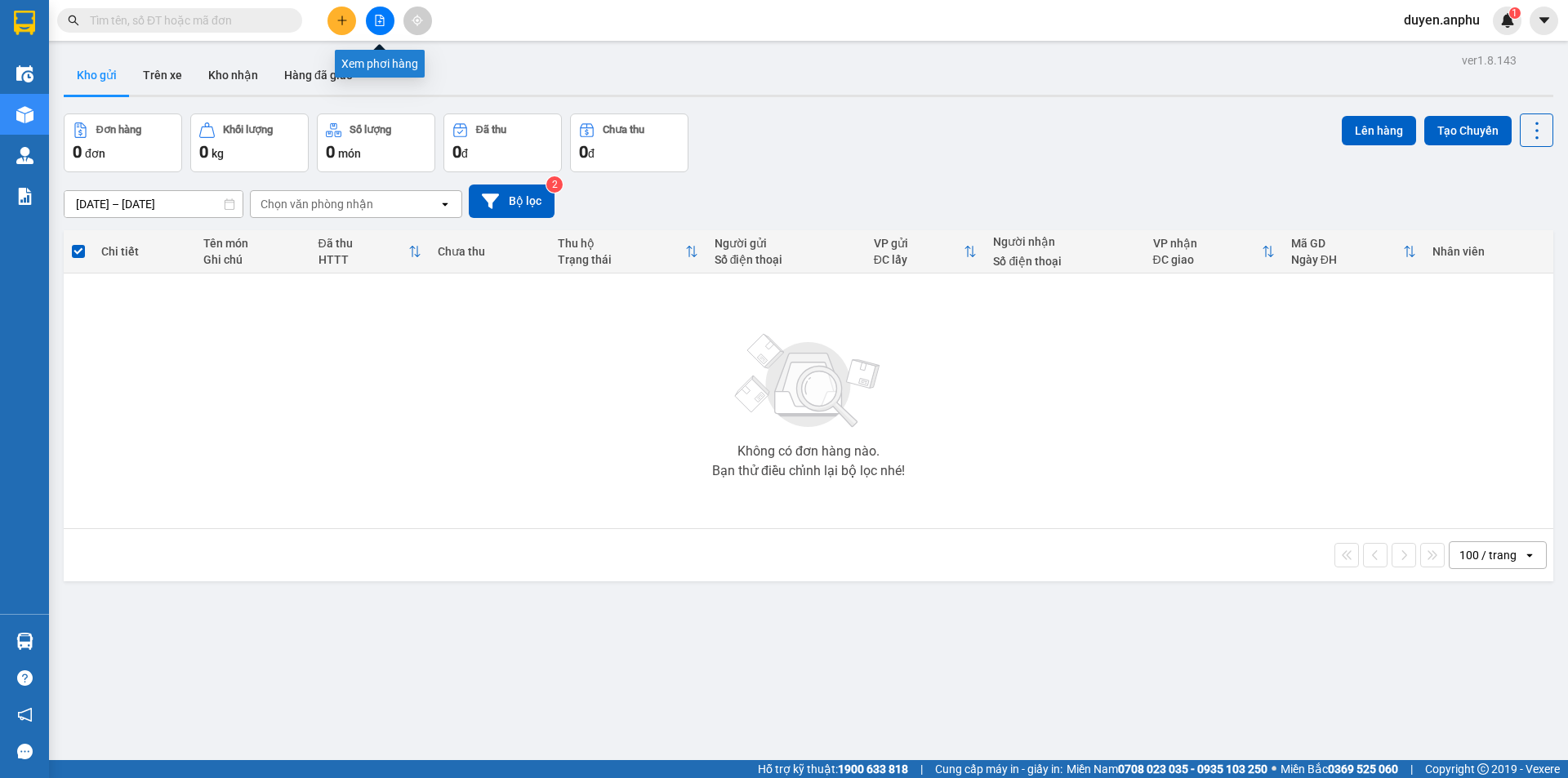
click at [382, 31] on button at bounding box center [380, 20] width 28 height 28
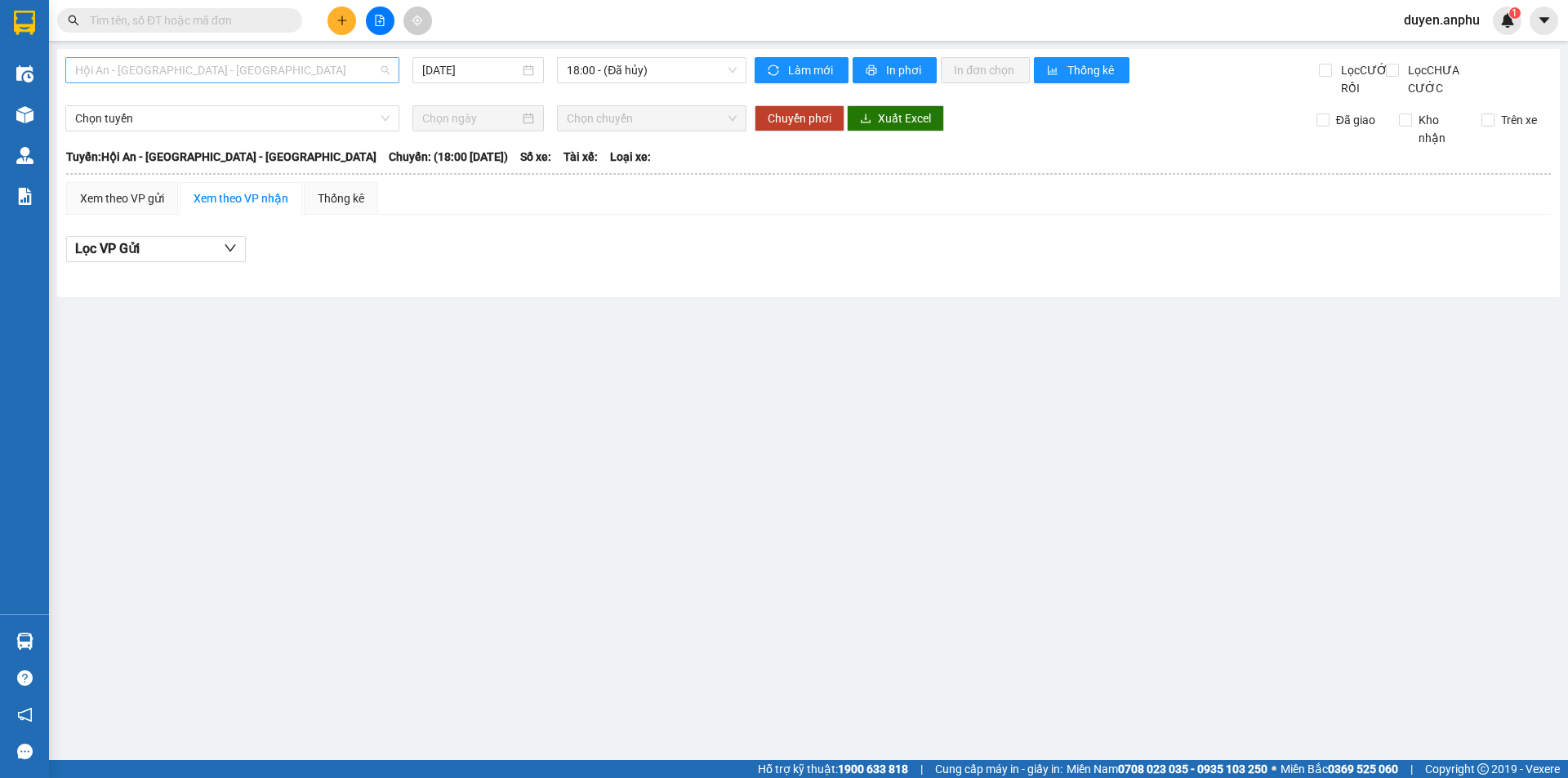
click at [193, 70] on span "Hội An - Nha Trang - Đà Lạt" at bounding box center [232, 69] width 314 height 24
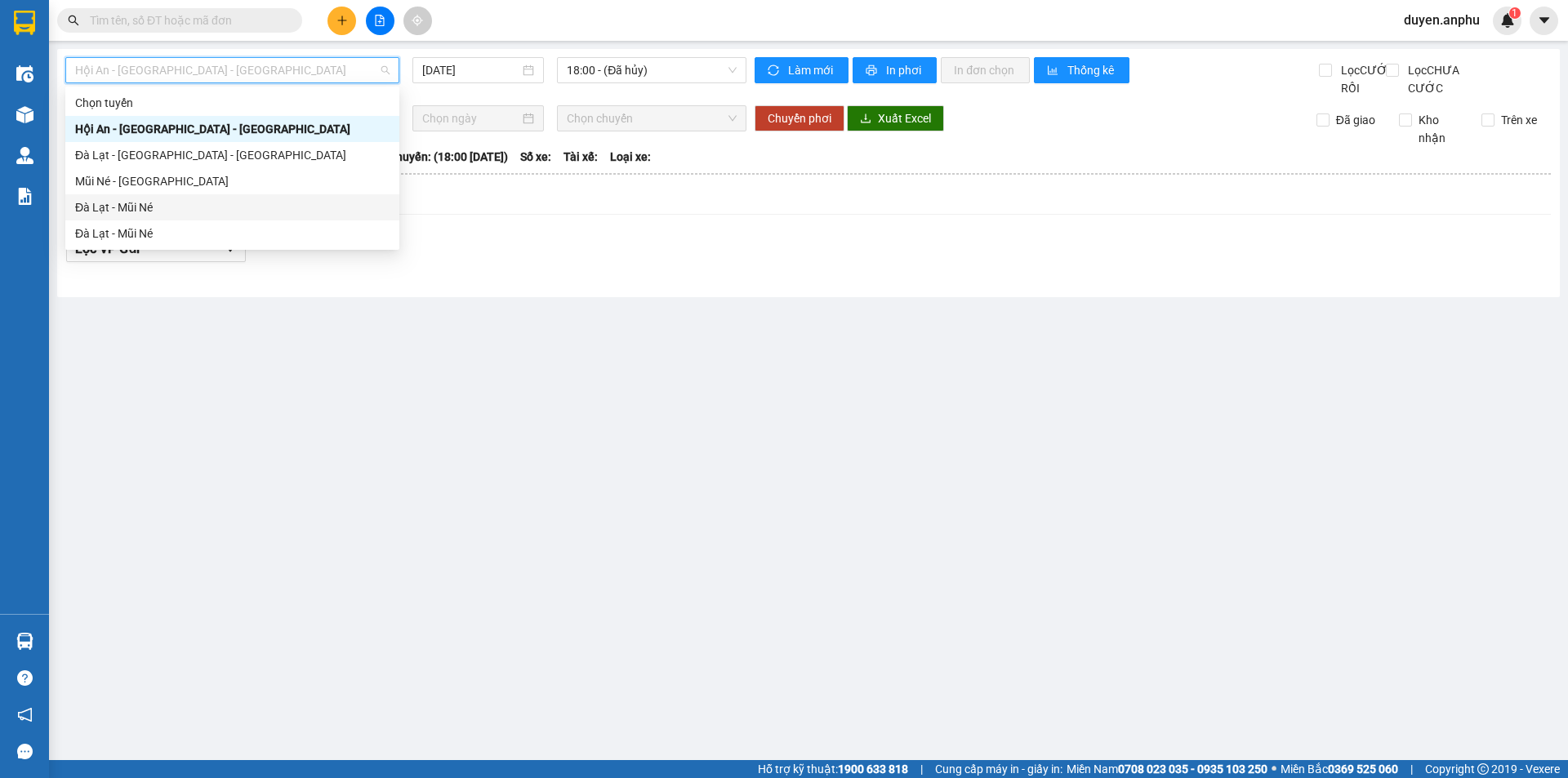
click at [156, 209] on div "Đà Lạt - Mũi Né" at bounding box center [232, 207] width 314 height 18
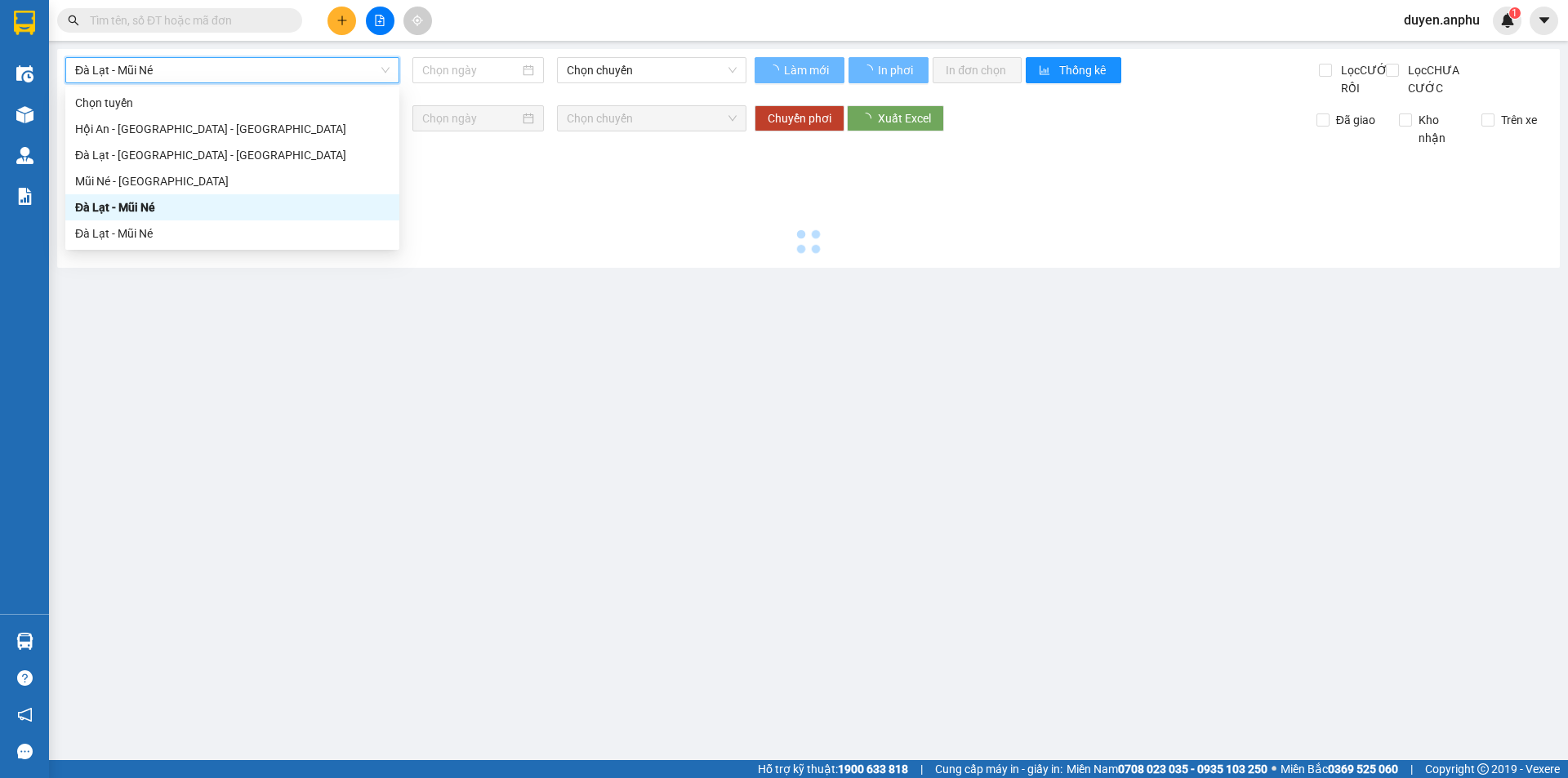
type input "12/09/2025"
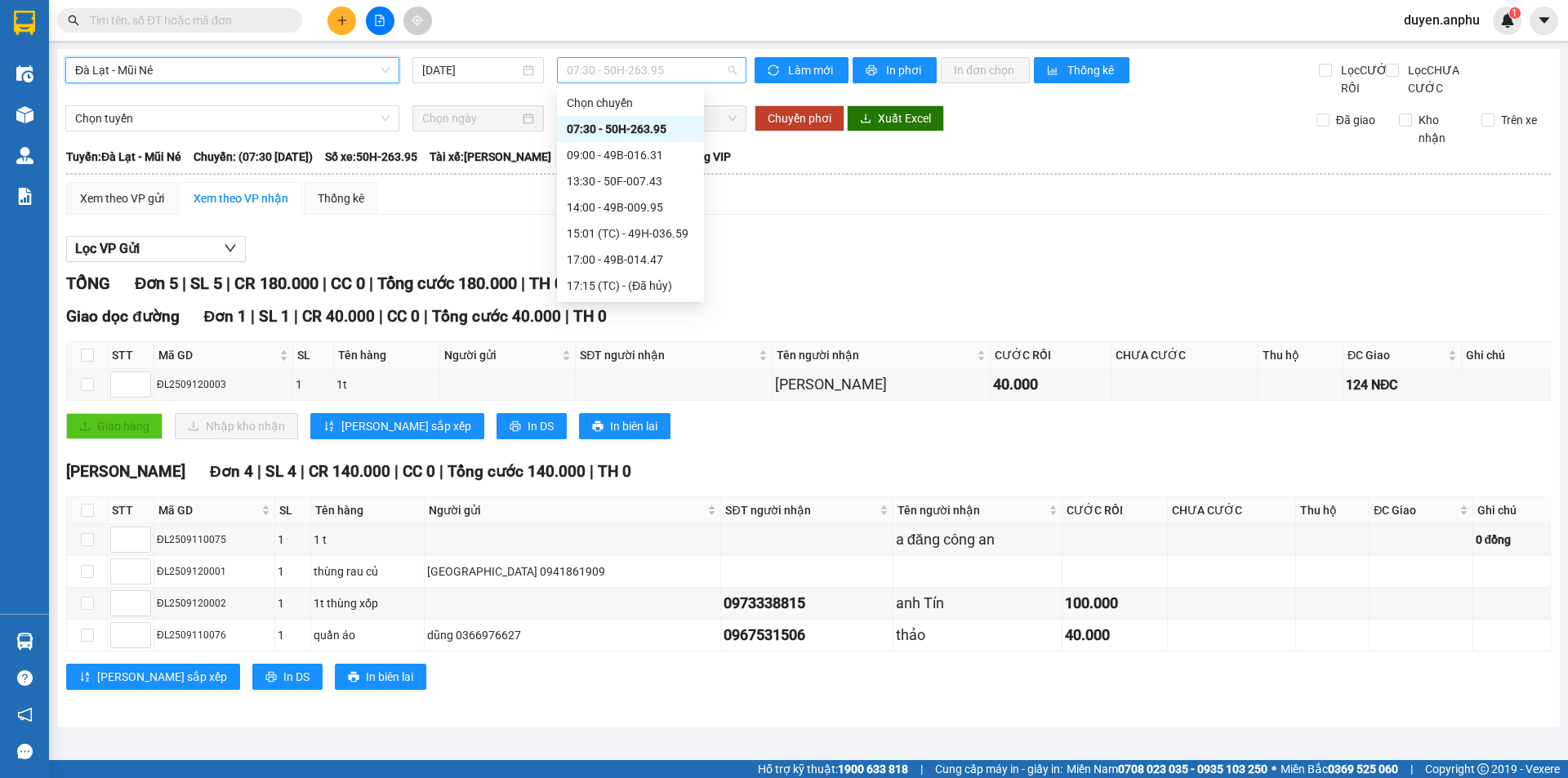
click at [593, 66] on span "07:30 - 50H-263.95" at bounding box center [651, 69] width 170 height 24
click at [599, 126] on div "07:30 - 50H-263.95" at bounding box center [630, 129] width 127 height 18
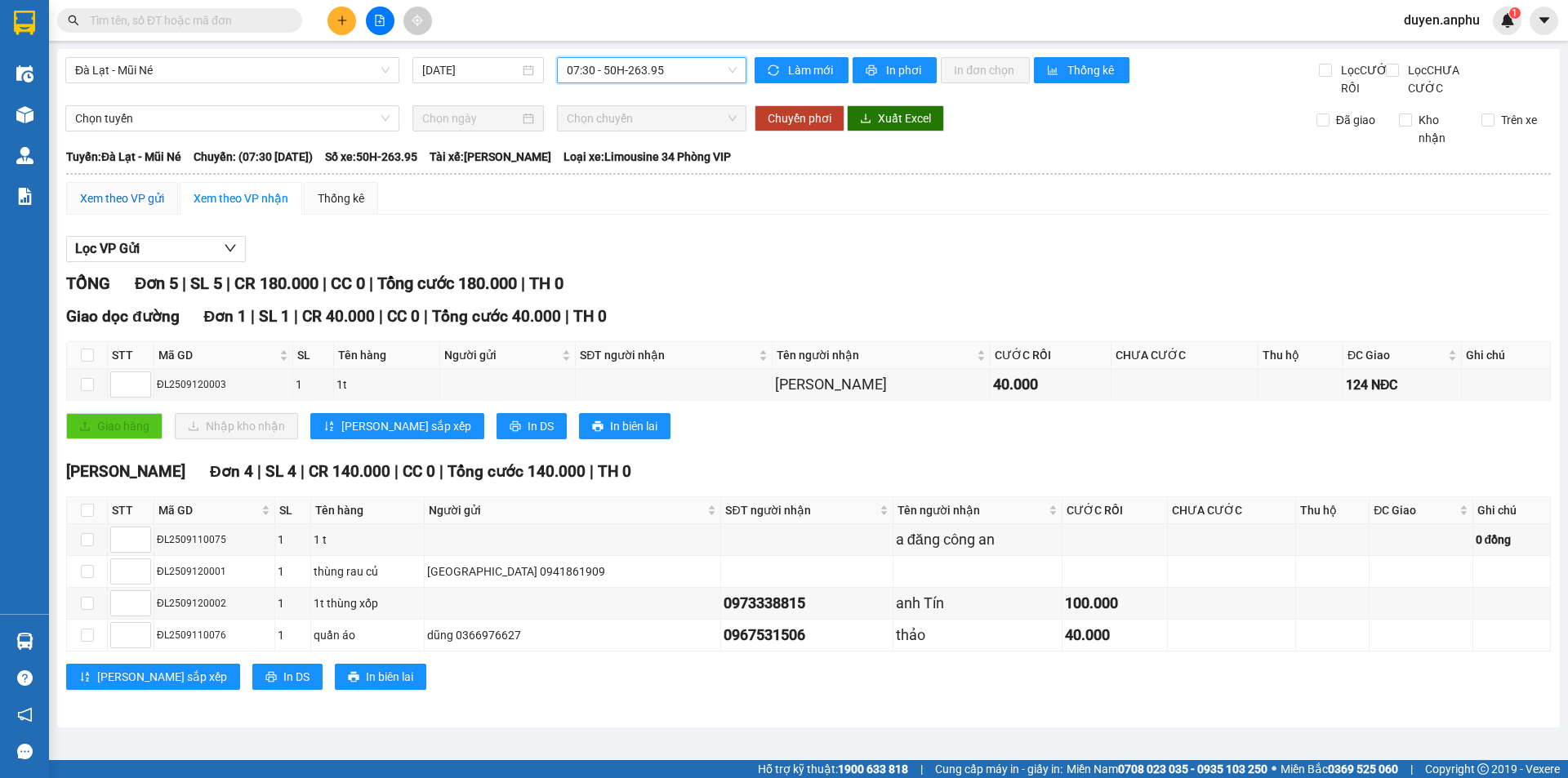
click at [106, 207] on div "Xem theo VP gửi" at bounding box center [122, 198] width 84 height 18
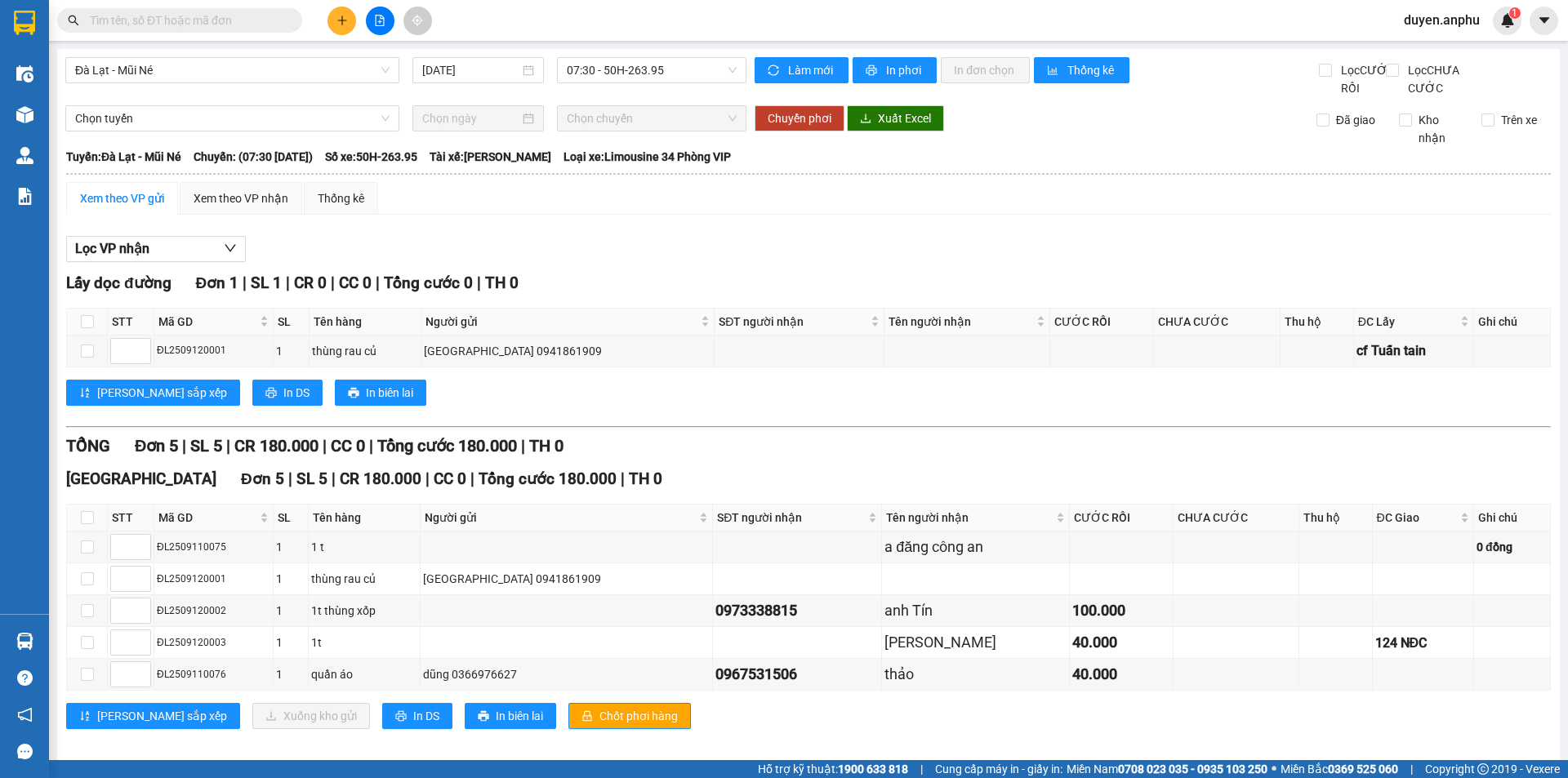
click at [248, 18] on input "text" at bounding box center [186, 20] width 192 height 18
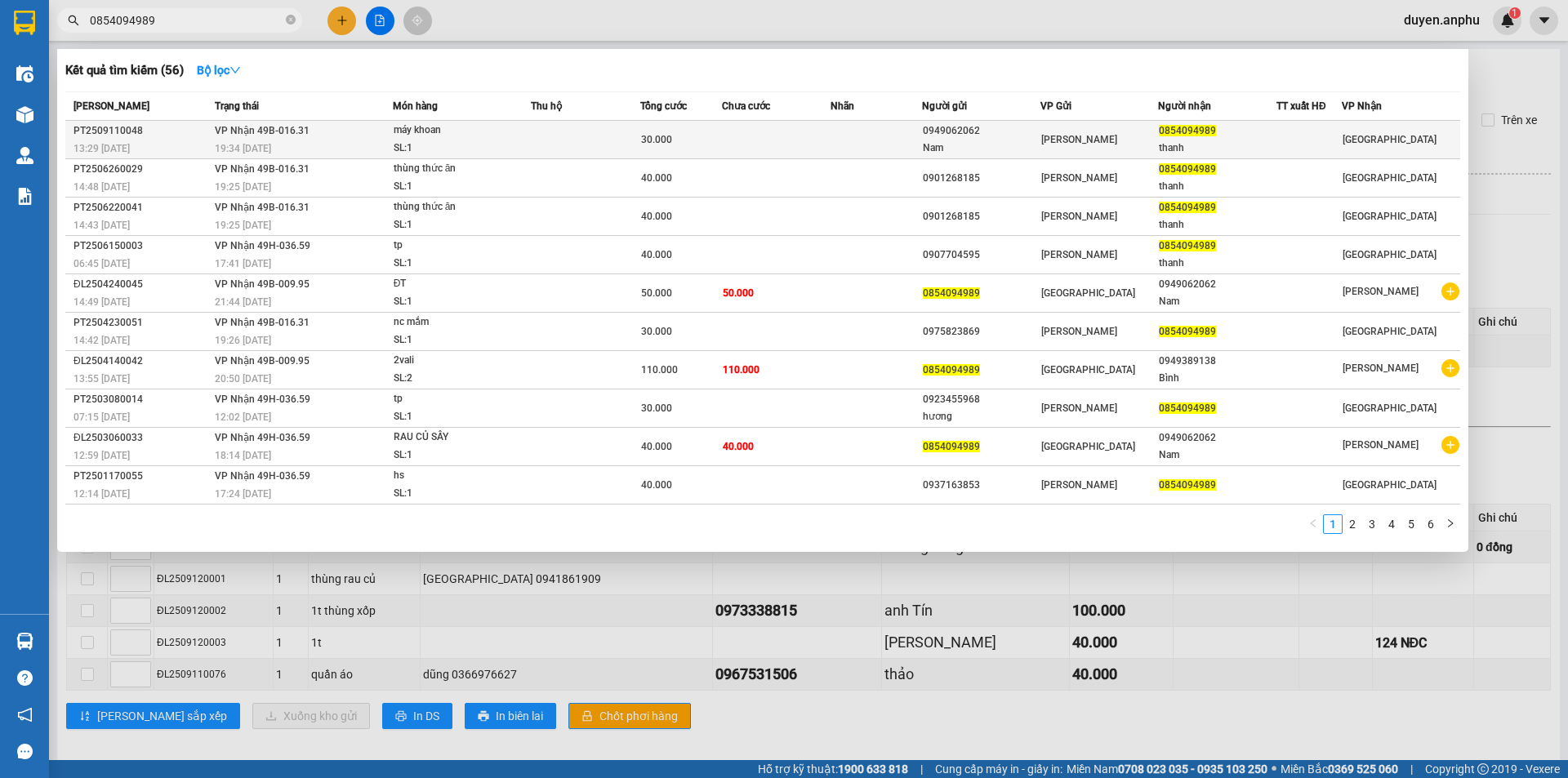
type input "0854094989"
click at [285, 143] on div "19:34 - 11/09" at bounding box center [303, 148] width 177 height 18
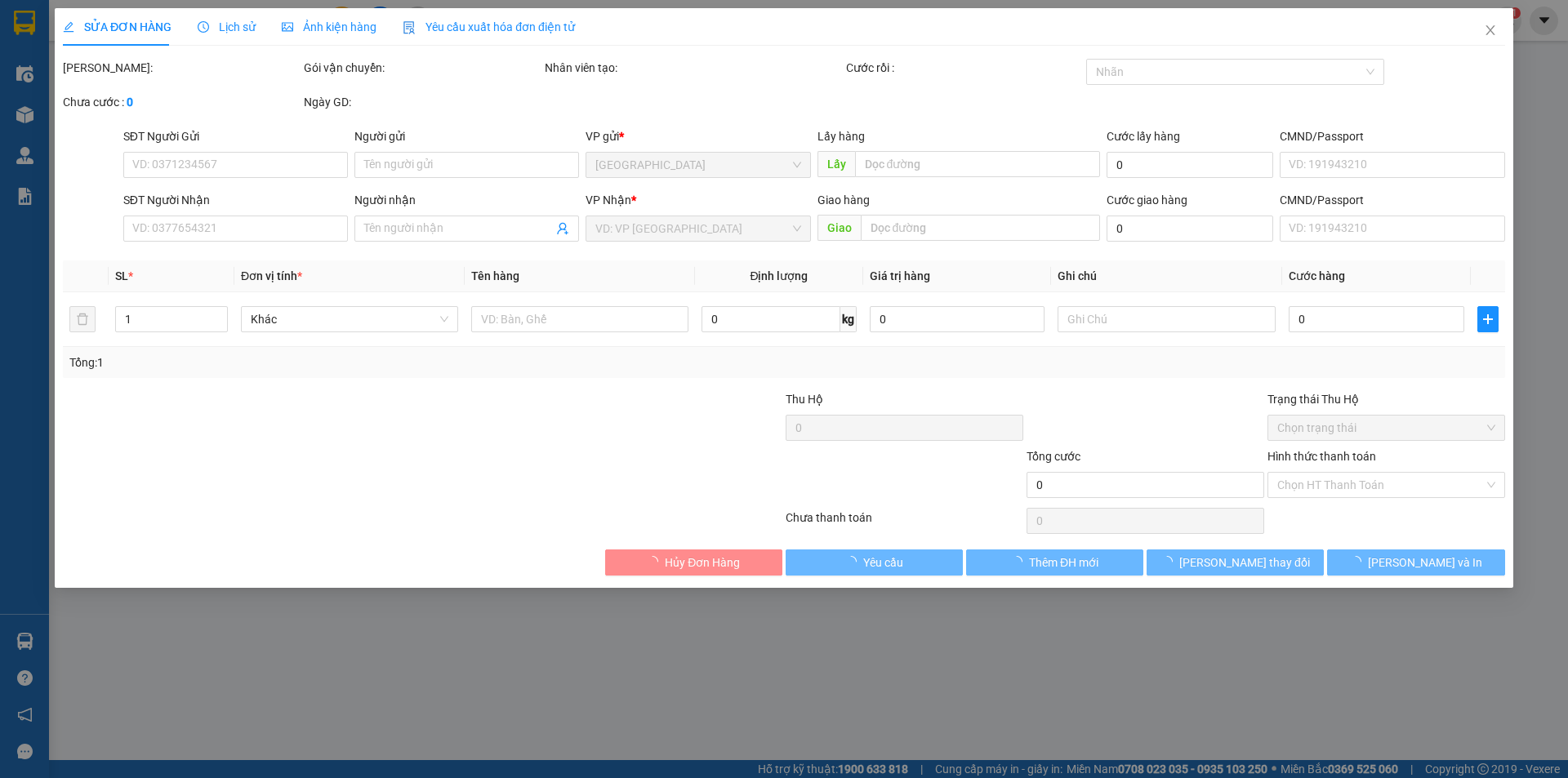
type input "0949062062"
type input "Nam"
type input "0854094989"
type input "thanh"
type input "30.000"
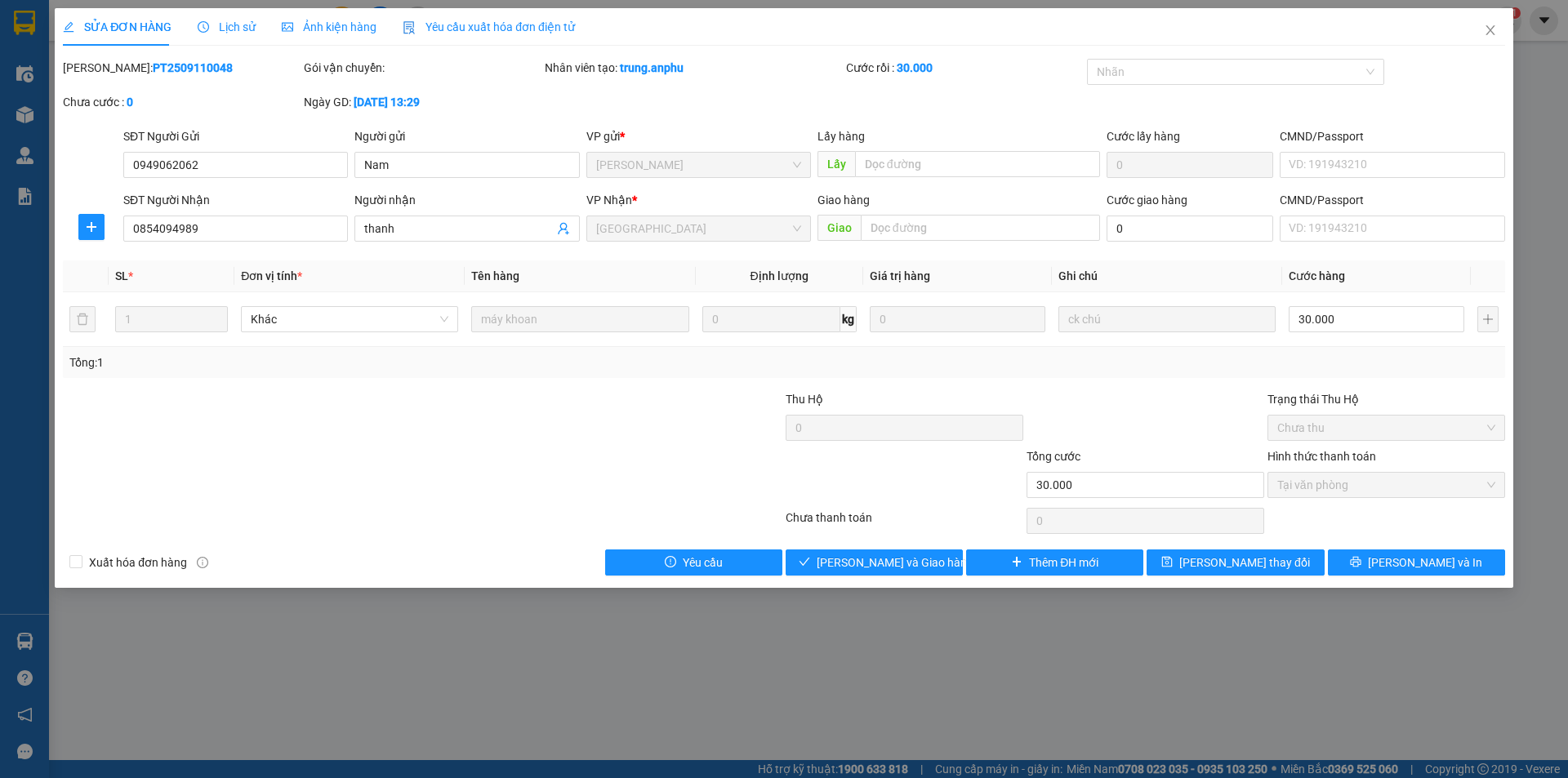
click at [234, 23] on span "Lịch sử" at bounding box center [226, 26] width 58 height 13
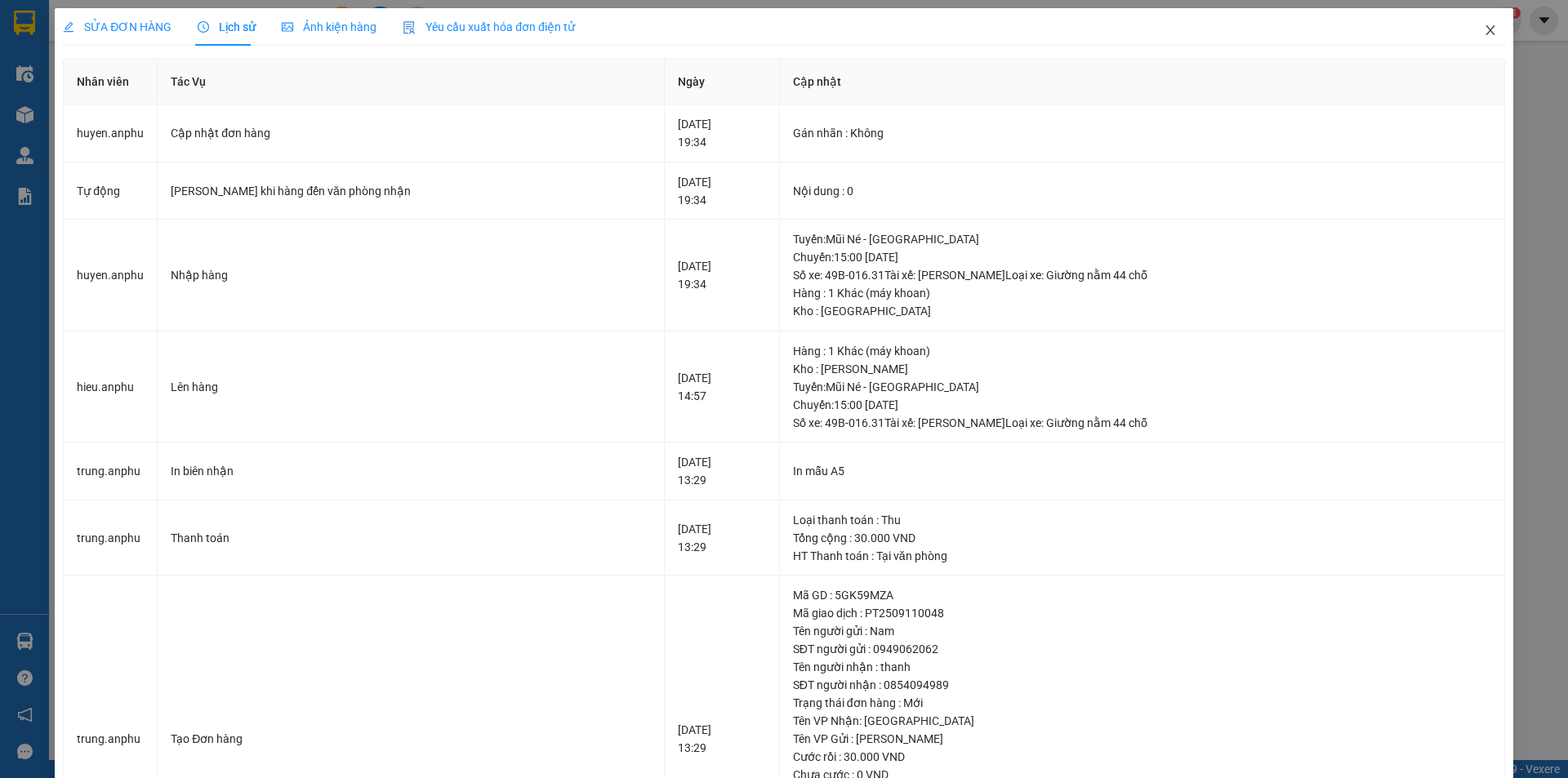
click at [1484, 32] on icon "close" at bounding box center [1490, 29] width 13 height 13
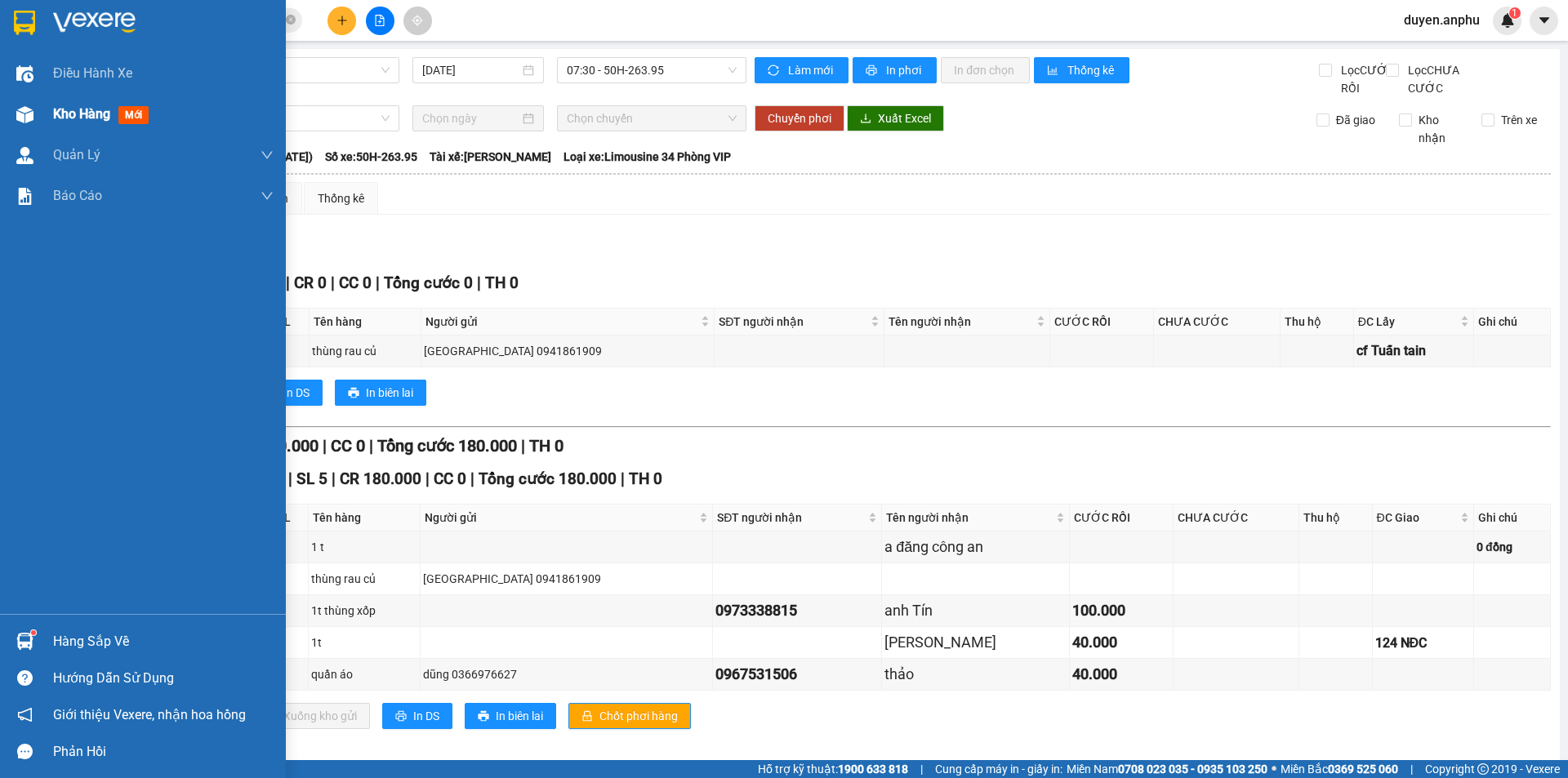
click at [53, 113] on div "Kho hàng mới" at bounding box center [143, 114] width 286 height 41
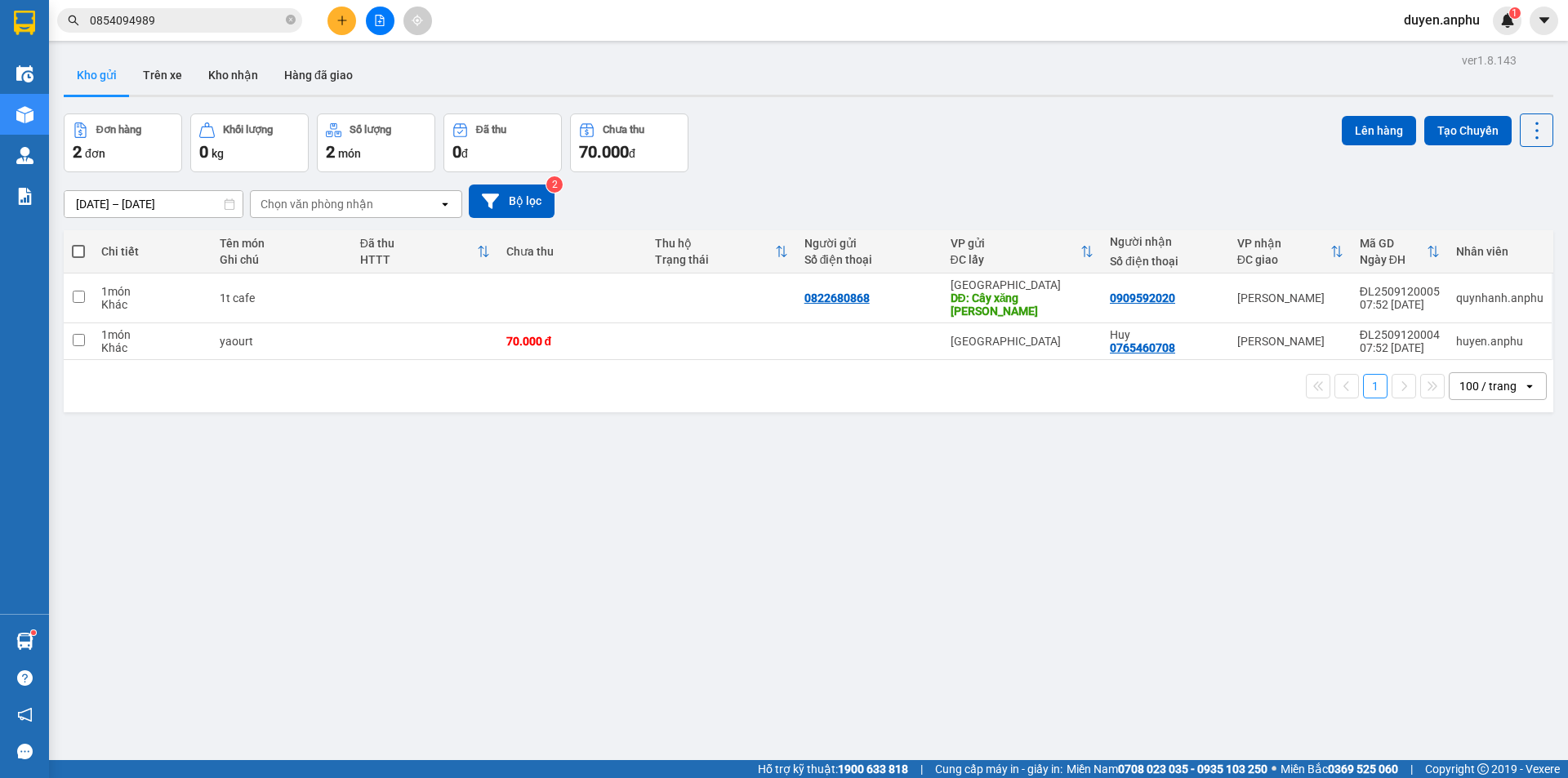
click at [374, 29] on button at bounding box center [380, 20] width 28 height 28
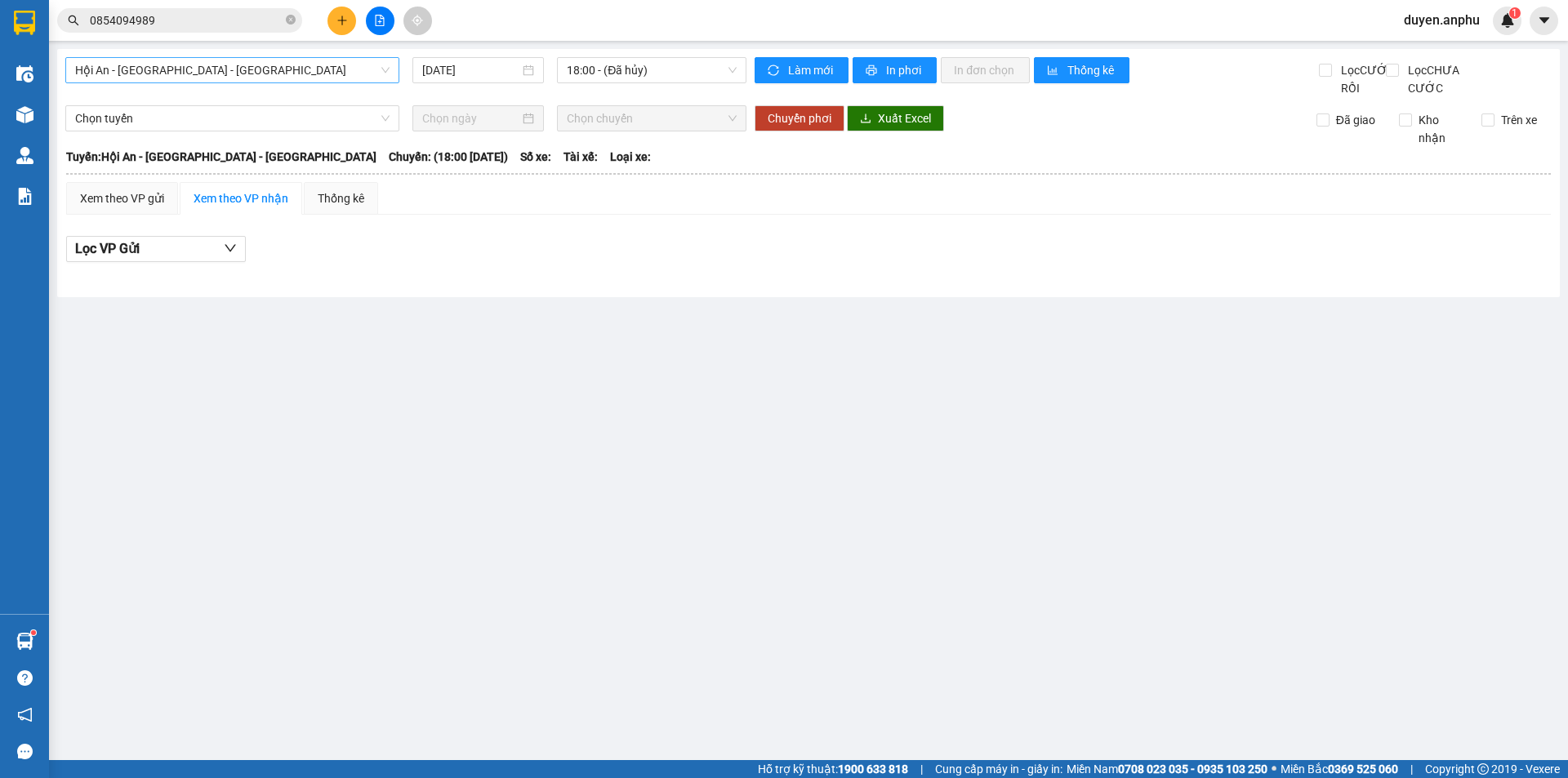
click at [227, 78] on span "Hội An - Nha Trang - Đà Lạt" at bounding box center [232, 69] width 314 height 24
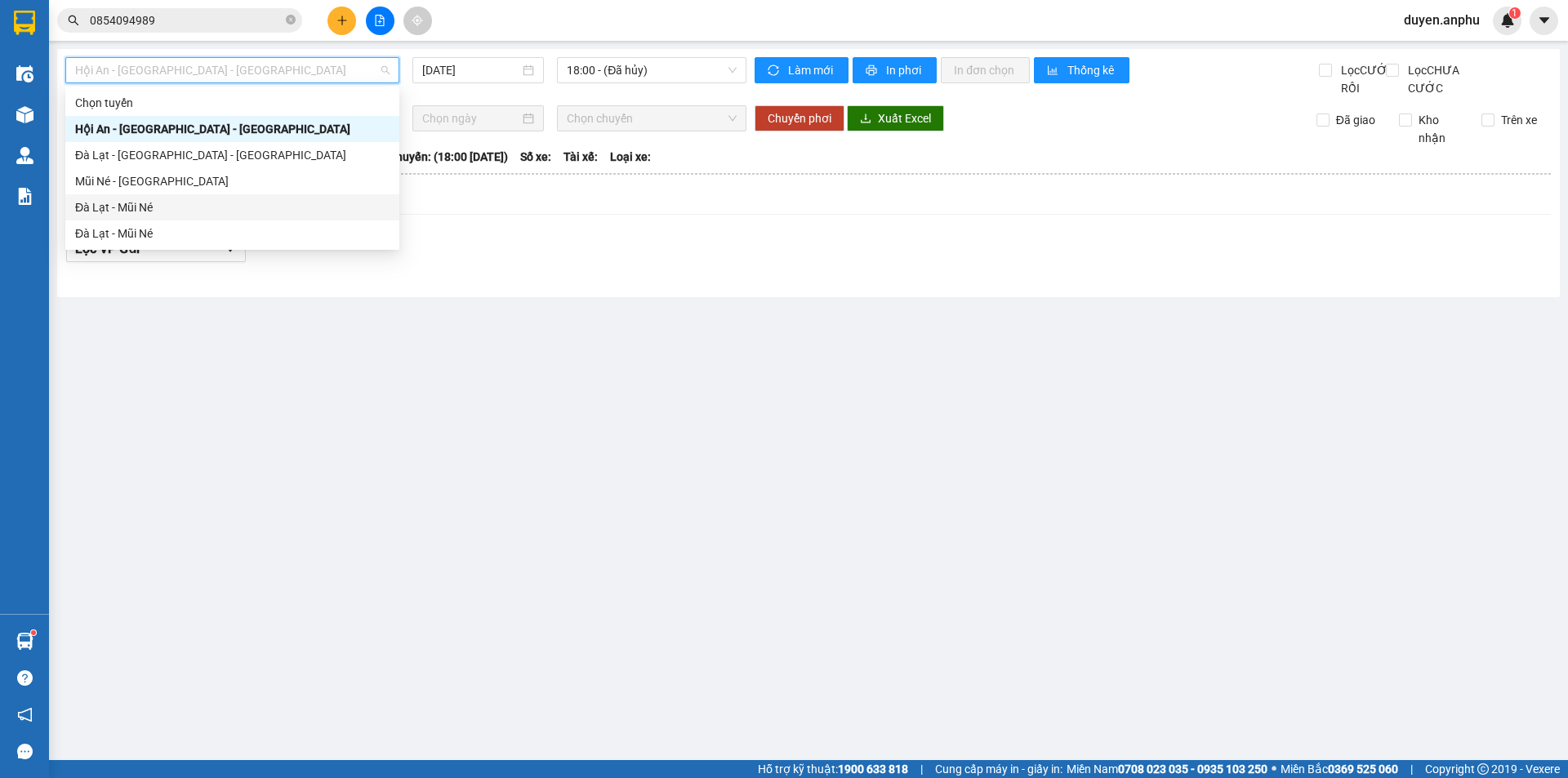
click at [128, 207] on div "Đà Lạt - Mũi Né" at bounding box center [232, 207] width 314 height 18
type input "12/09/2025"
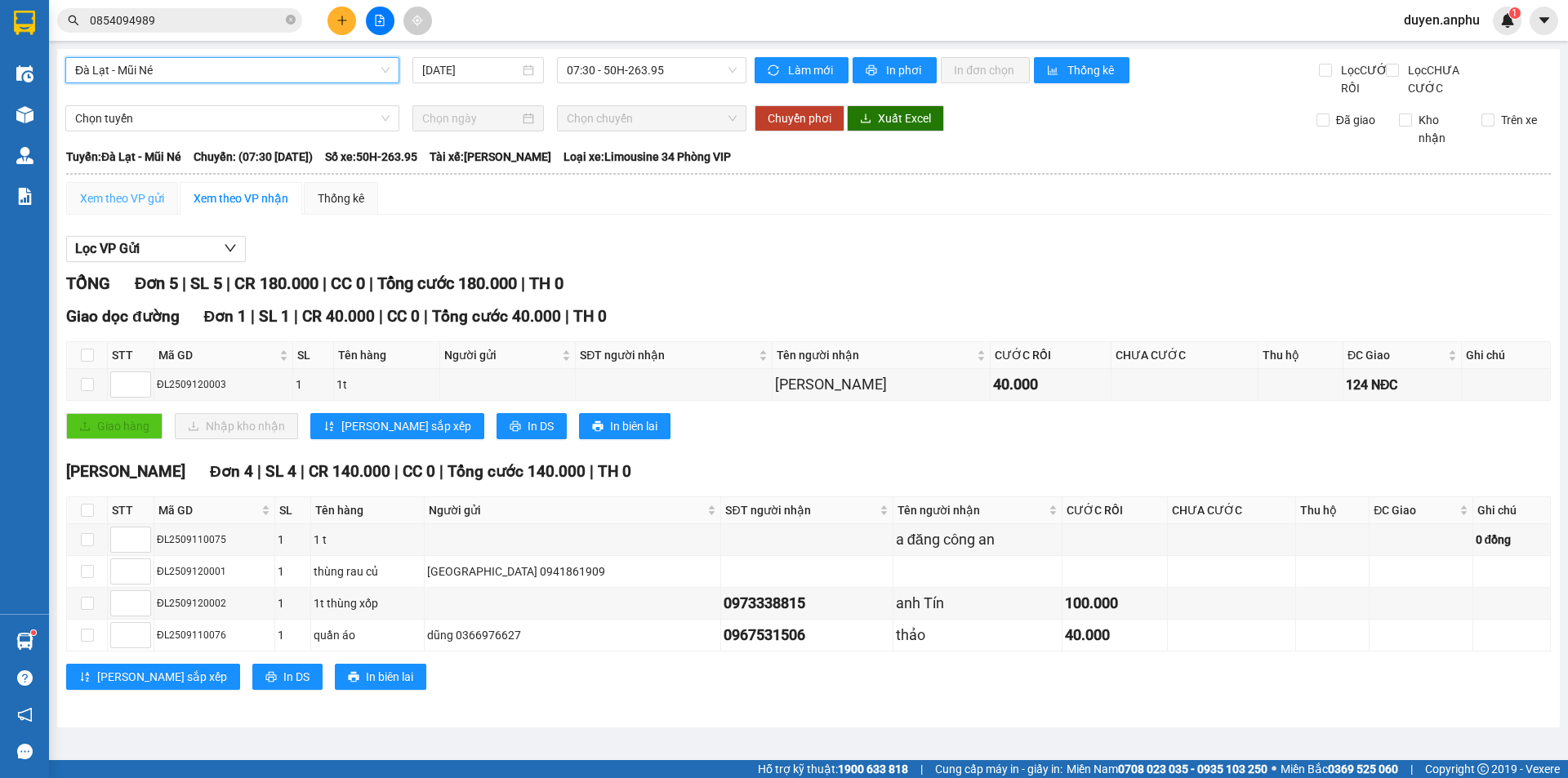
drag, startPoint x: 114, startPoint y: 228, endPoint x: 123, endPoint y: 202, distance: 27.5
click at [122, 206] on div "Xem theo VP gửi" at bounding box center [122, 197] width 112 height 32
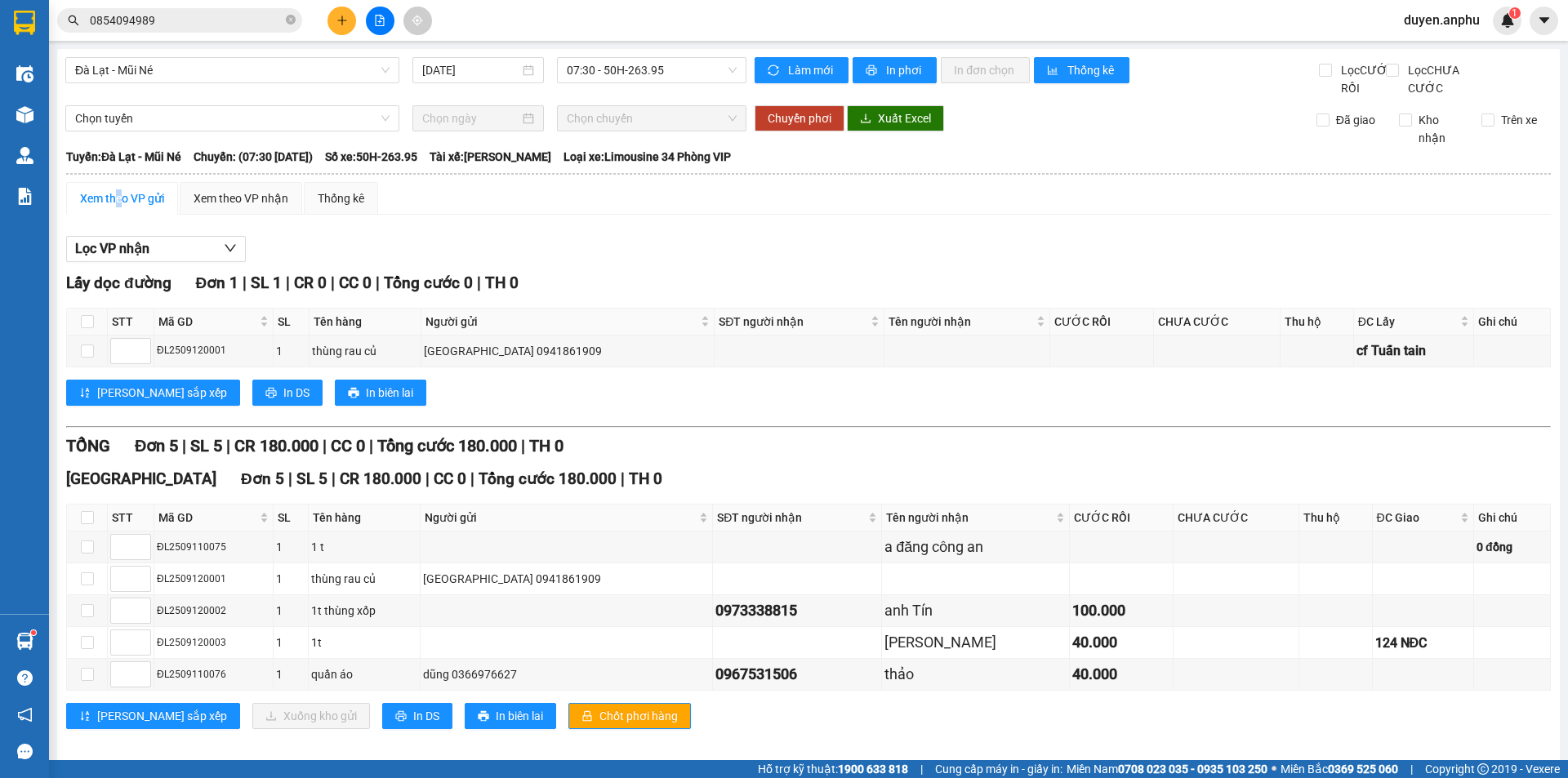
click at [123, 202] on div "Xem theo VP gửi" at bounding box center [122, 197] width 112 height 32
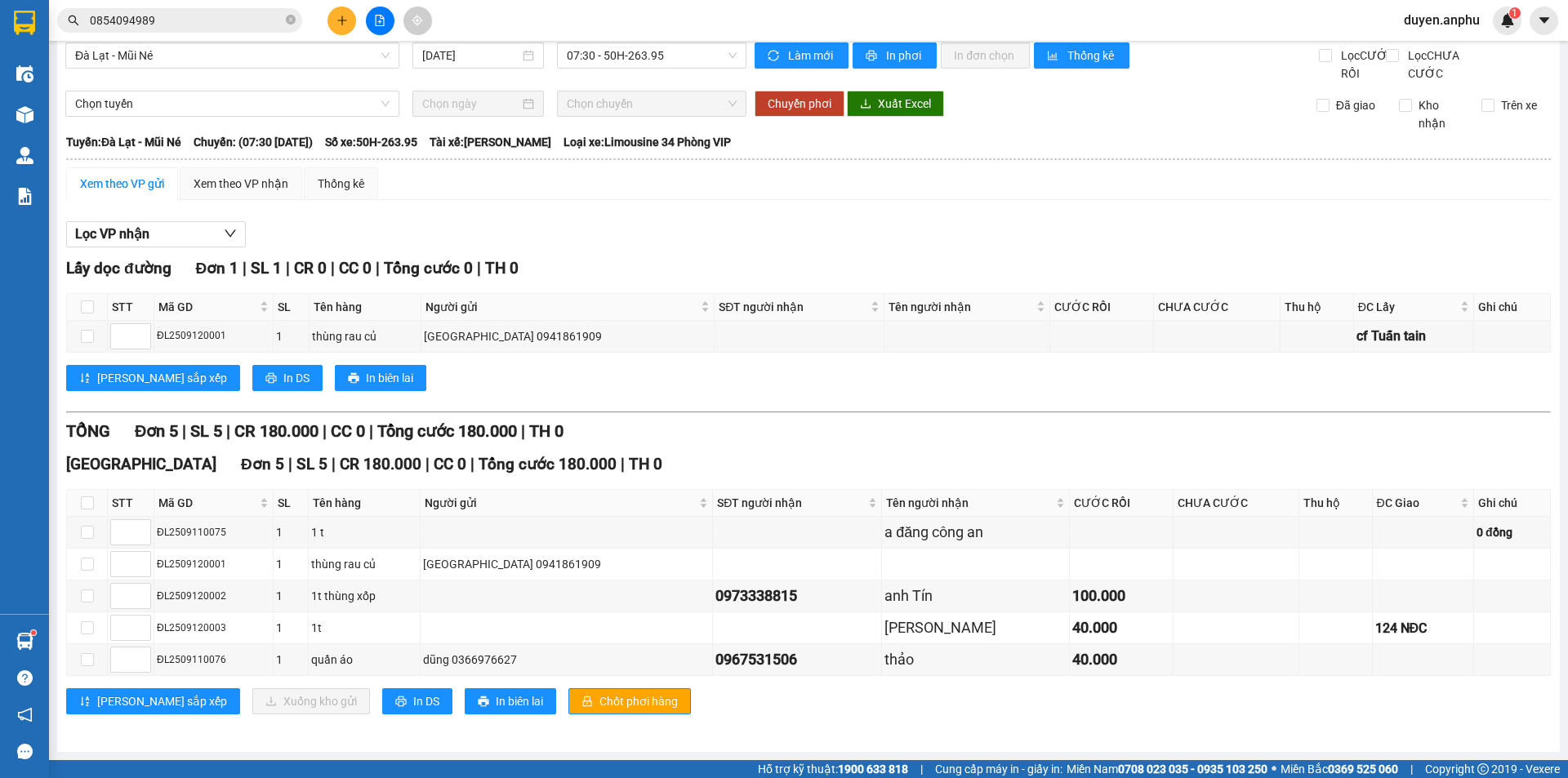
scroll to position [32, 0]
click at [107, 187] on div "Xem theo VP gửi" at bounding box center [122, 184] width 84 height 18
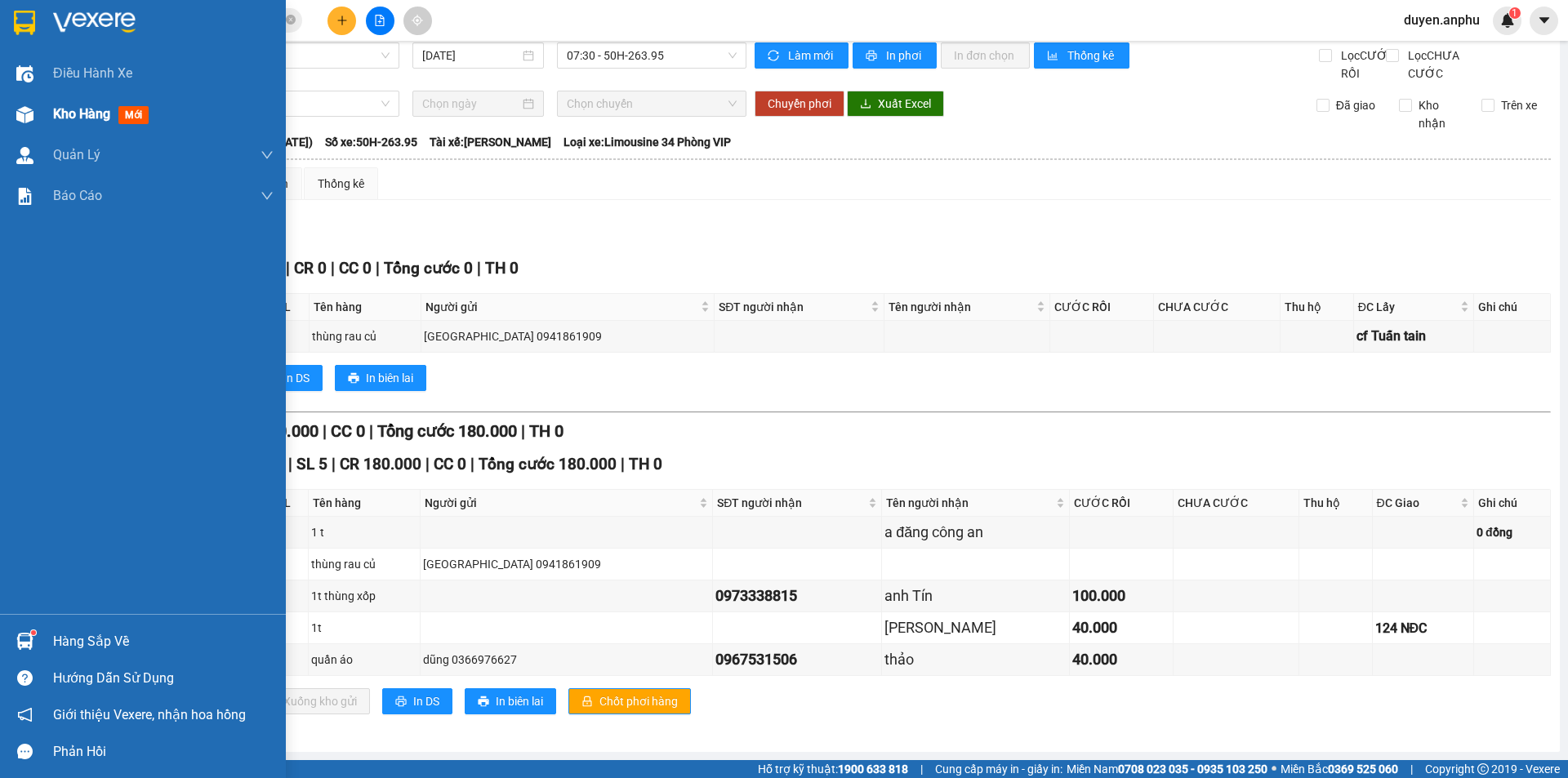
click at [72, 111] on span "Kho hàng" at bounding box center [81, 114] width 58 height 16
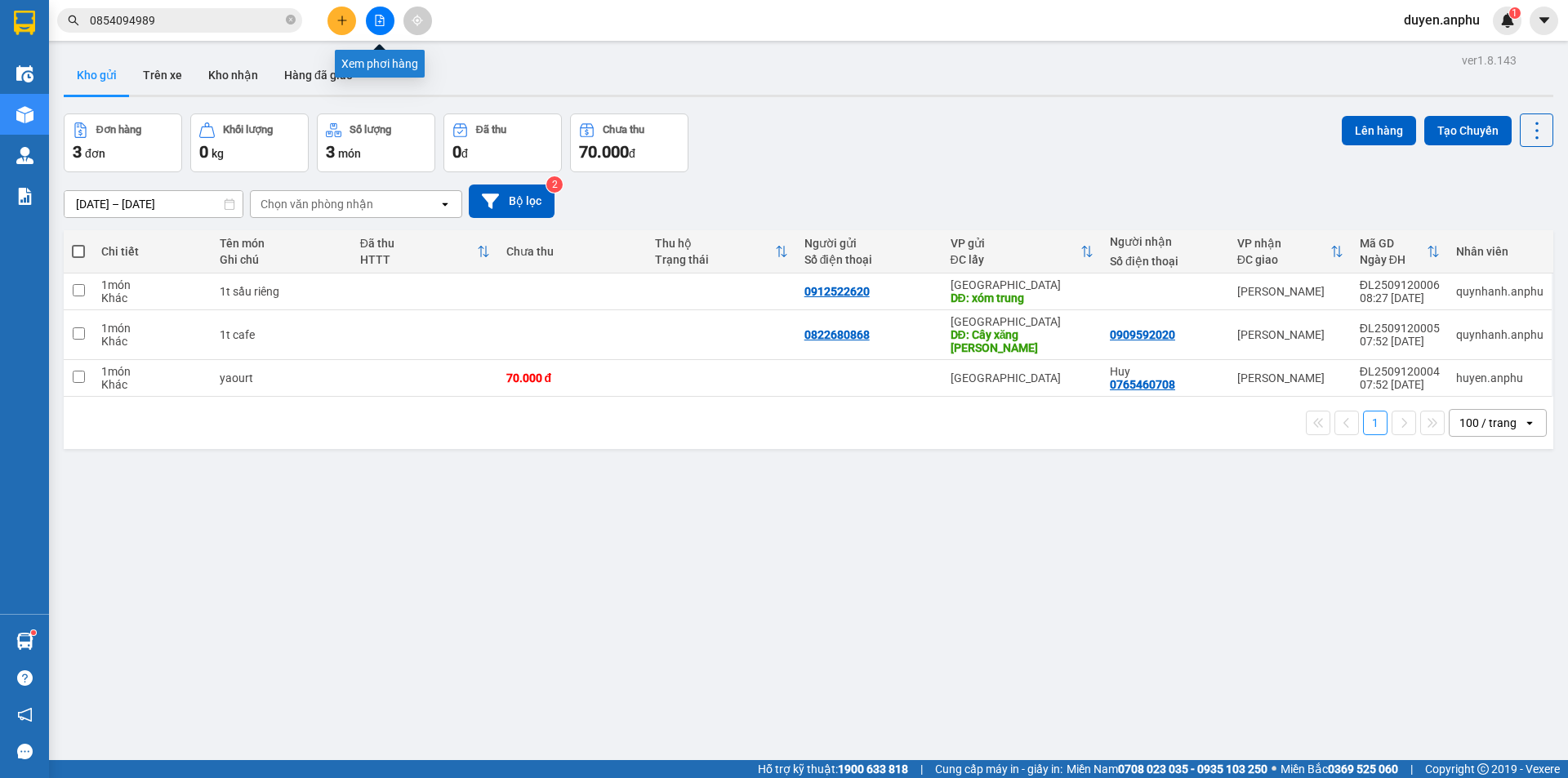
click at [379, 18] on icon "file-add" at bounding box center [380, 20] width 12 height 12
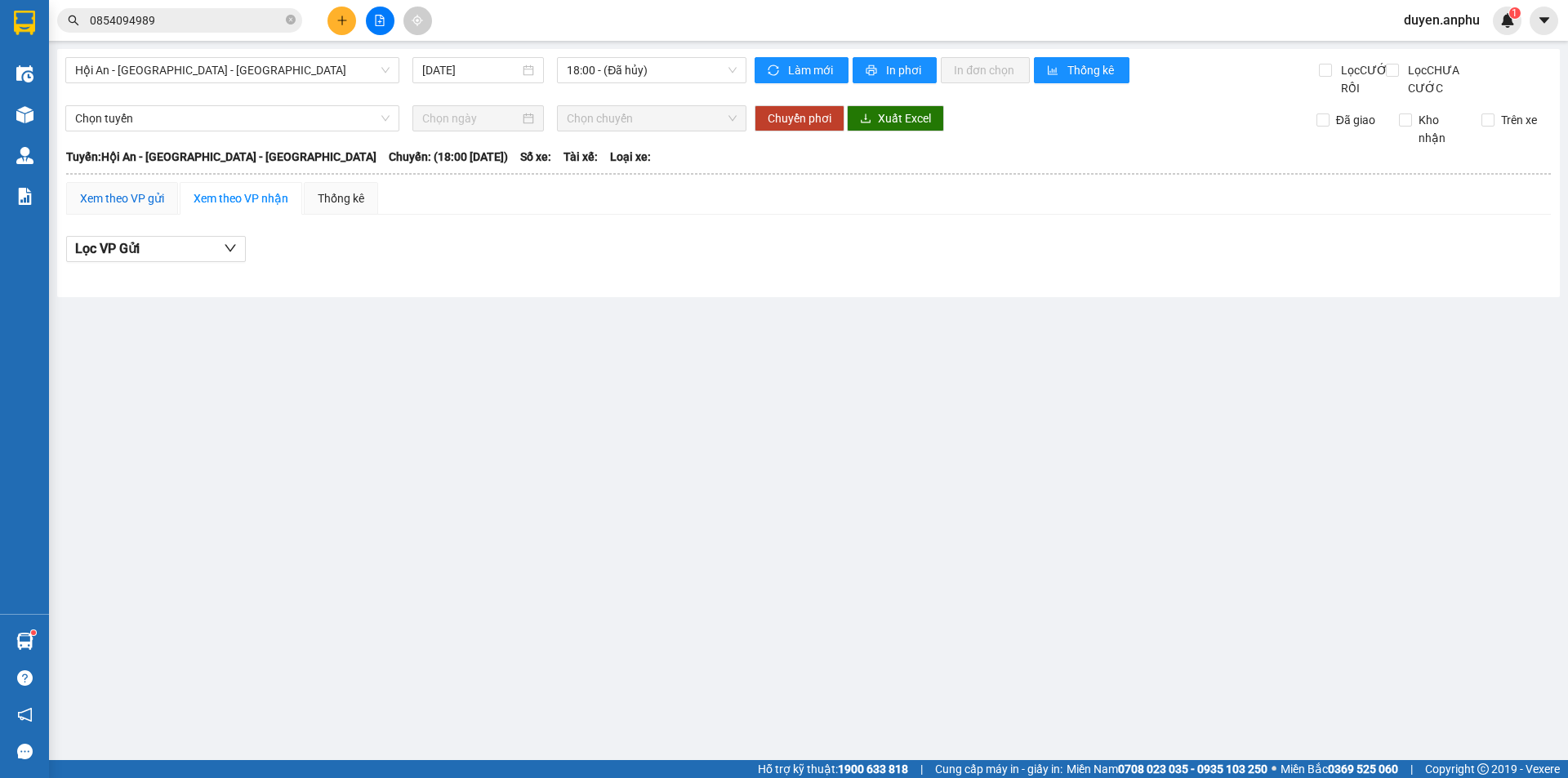
click at [137, 207] on div "Xem theo VP gửi" at bounding box center [122, 198] width 84 height 18
click at [197, 72] on span "Hội An - Nha Trang - Đà Lạt" at bounding box center [232, 69] width 314 height 24
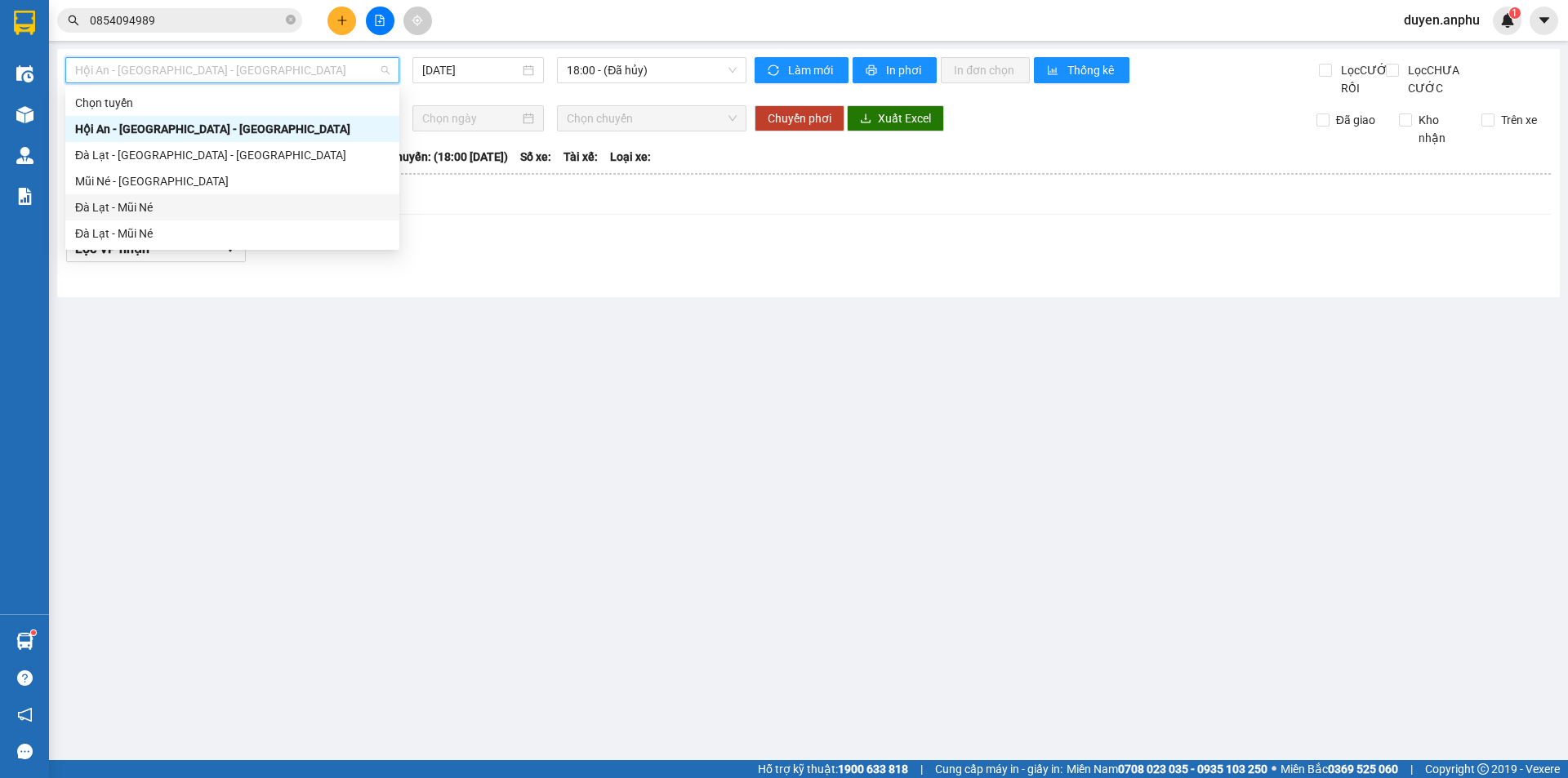
click at [121, 207] on div "Đà Lạt - Mũi Né" at bounding box center [232, 207] width 314 height 18
type input "12/09/2025"
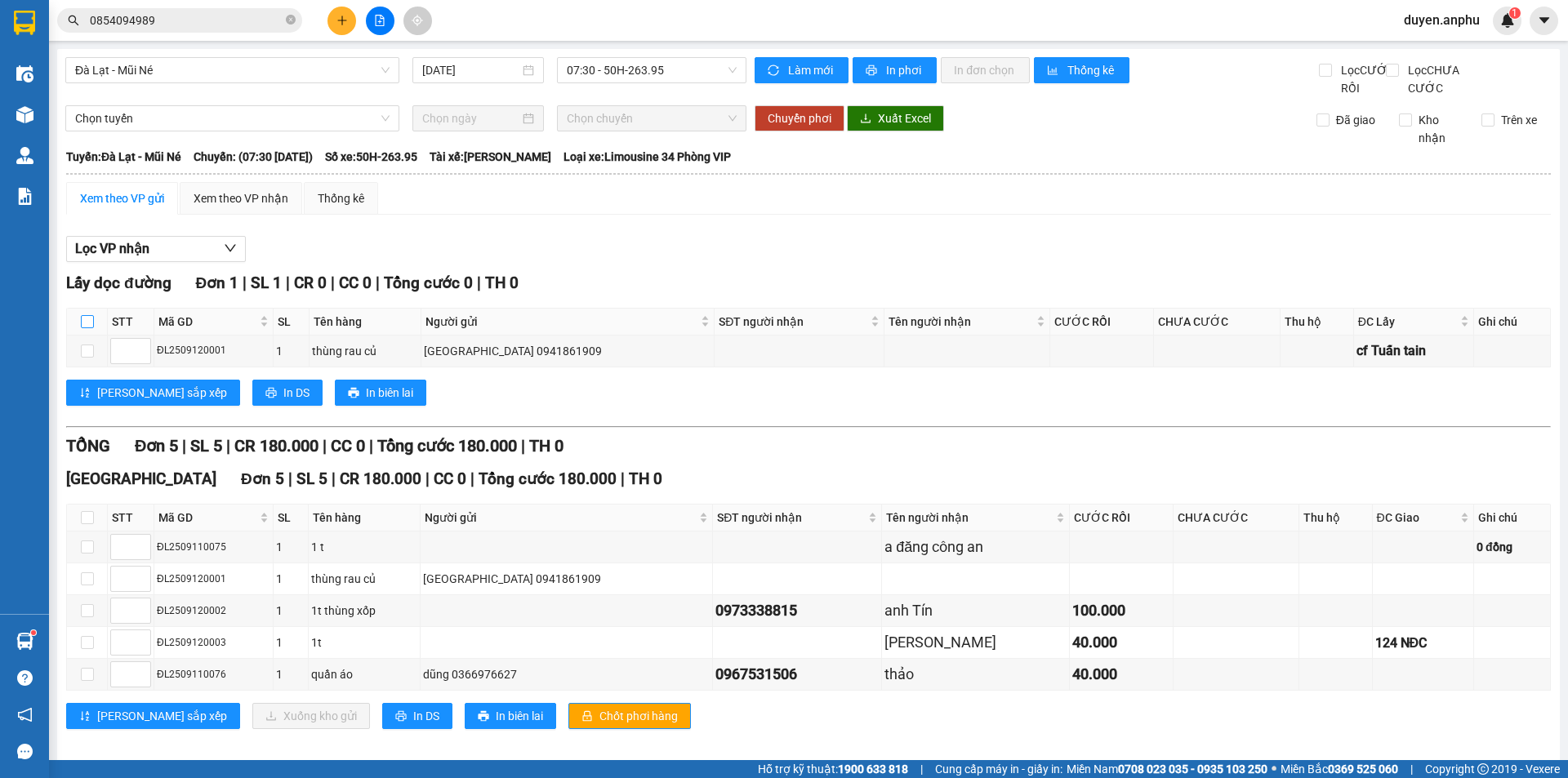
click at [88, 328] on input "checkbox" at bounding box center [87, 321] width 13 height 13
checkbox input "true"
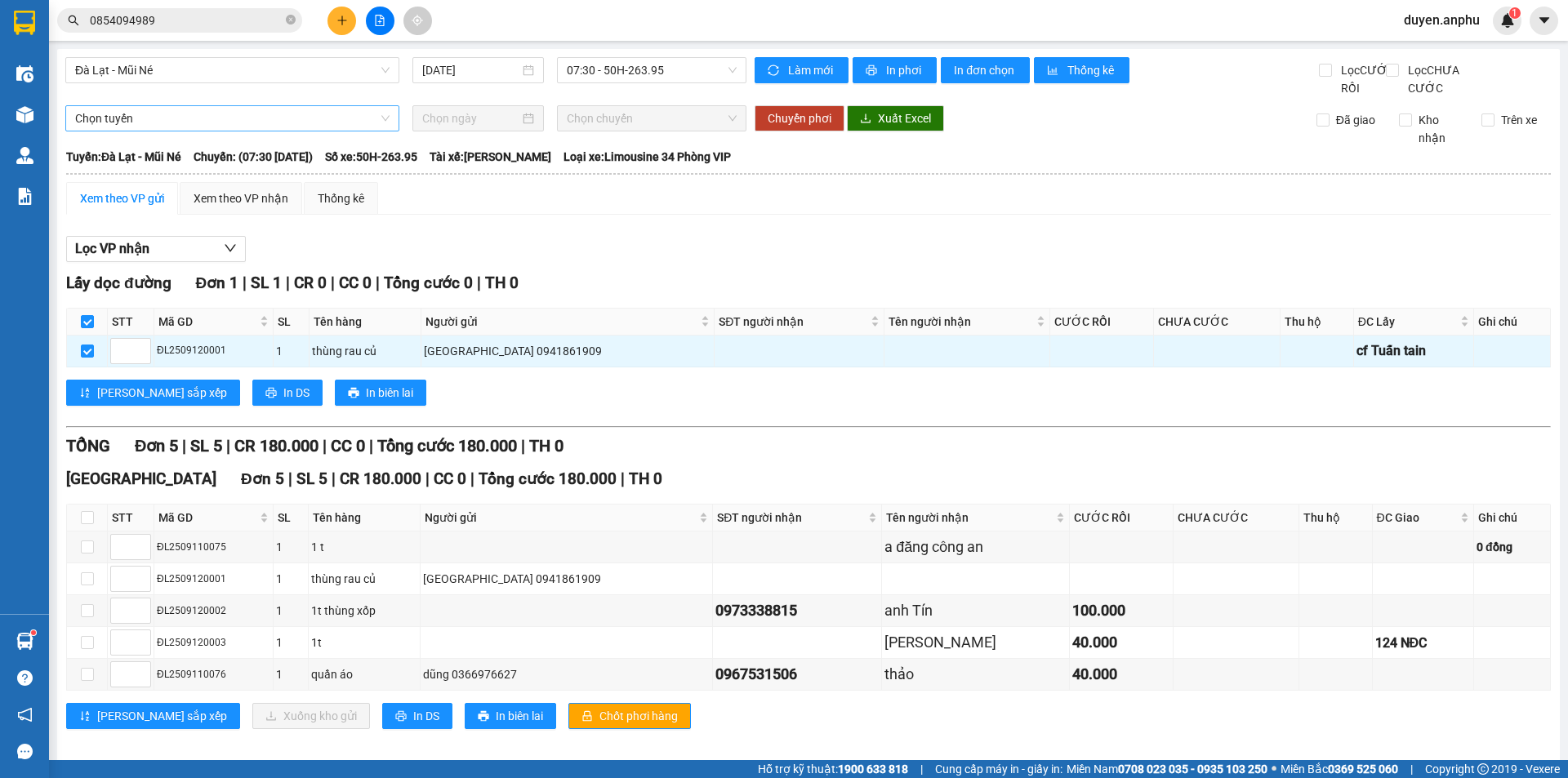
click at [220, 131] on span "Chọn tuyến" at bounding box center [232, 118] width 314 height 24
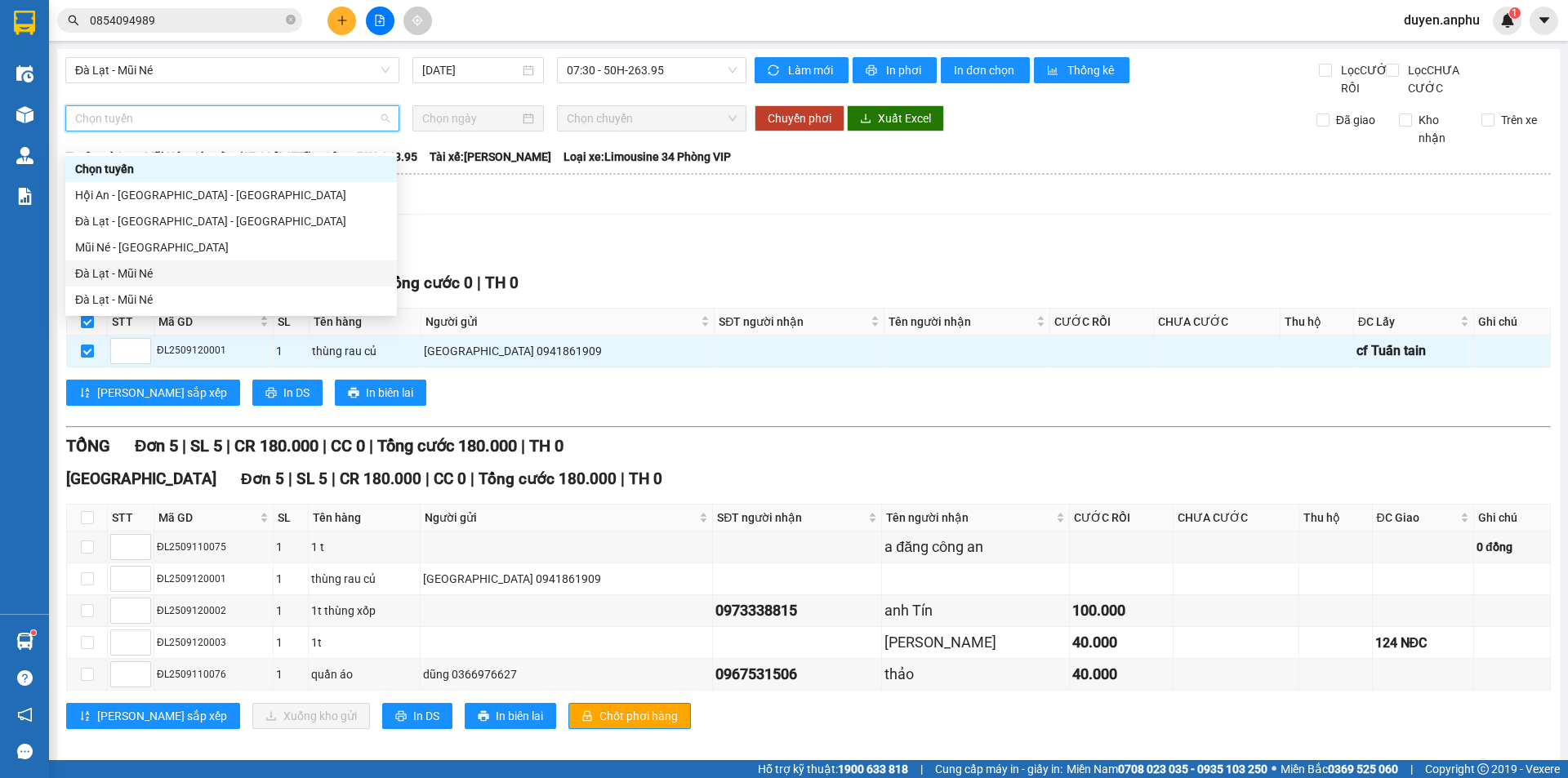
drag, startPoint x: 112, startPoint y: 268, endPoint x: 413, endPoint y: 214, distance: 305.8
click at [112, 268] on div "Đà Lạt - Mũi Né" at bounding box center [230, 273] width 311 height 18
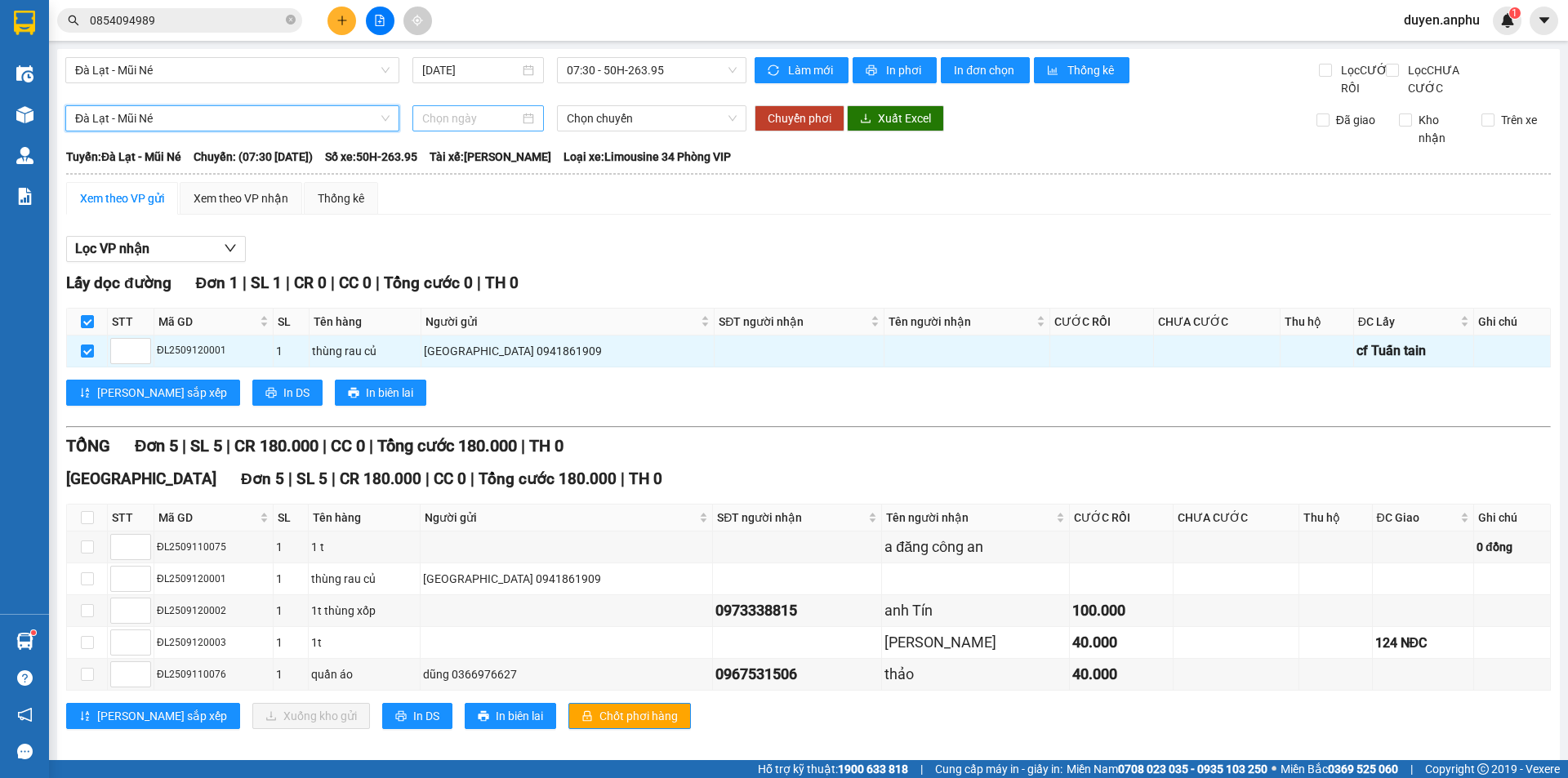
click at [495, 127] on input at bounding box center [471, 118] width 98 height 18
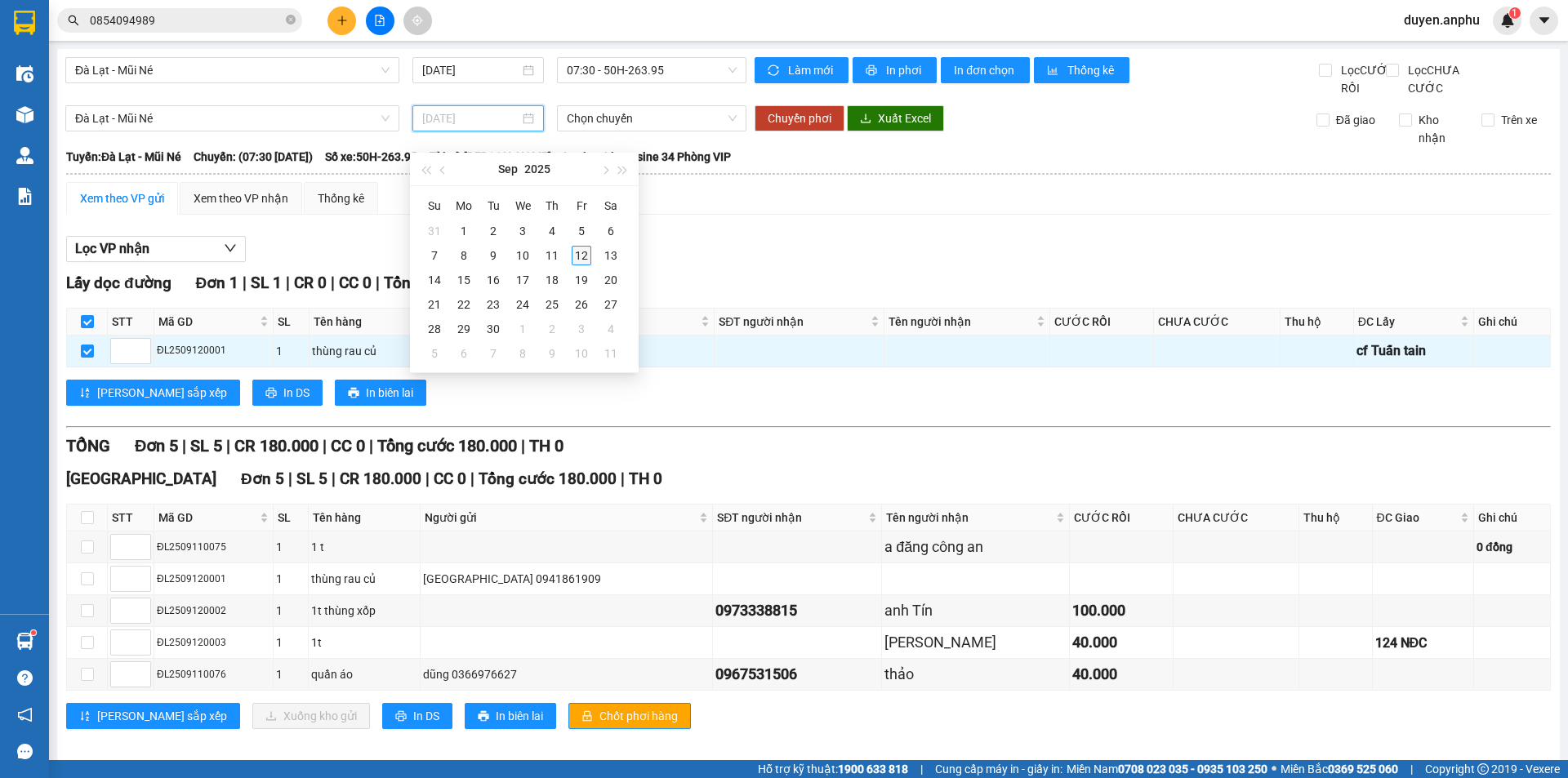
type input "12/09/2025"
click at [579, 252] on div "12" at bounding box center [581, 256] width 20 height 20
type input "12/09/2025"
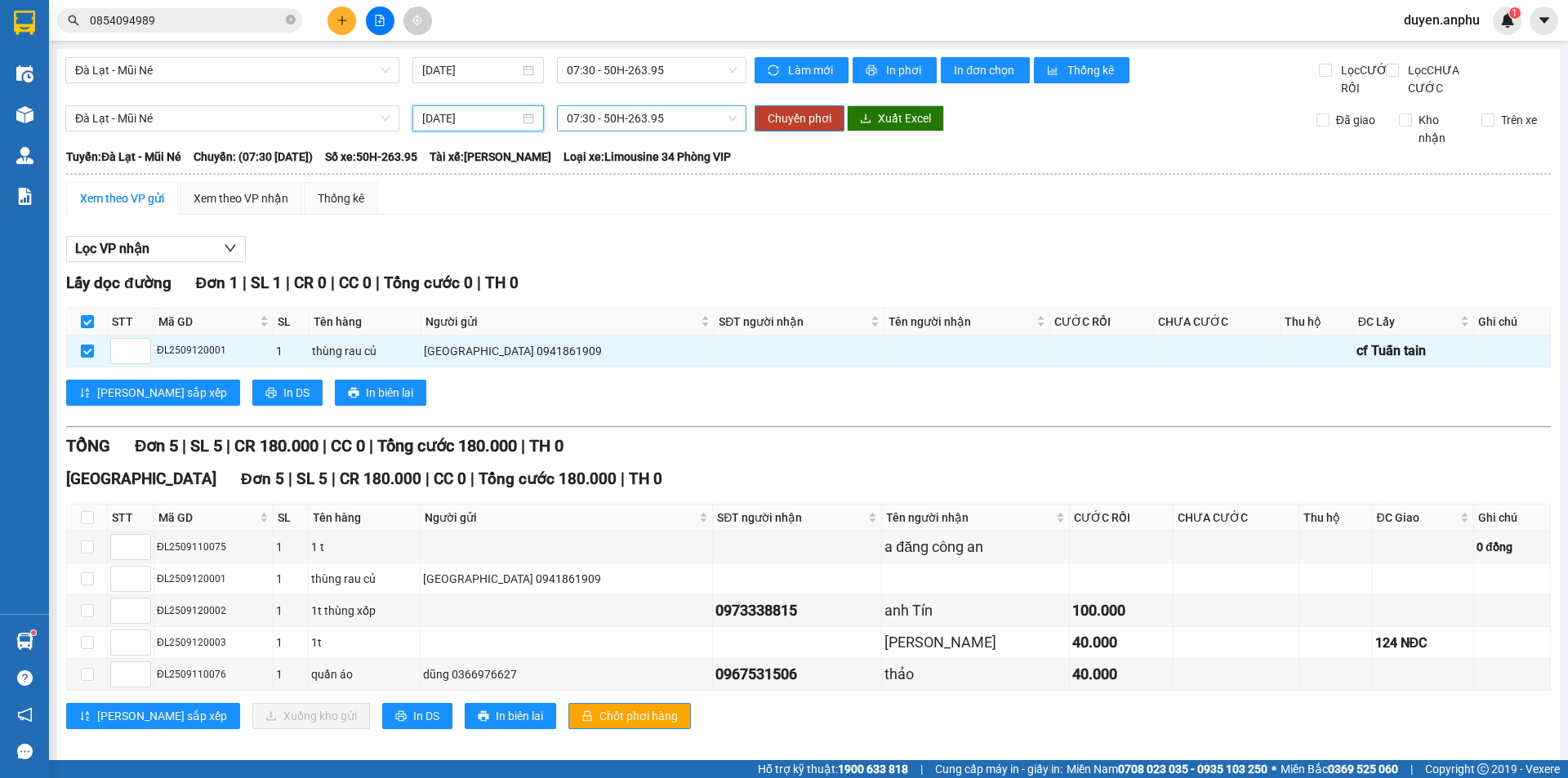
click at [651, 131] on span "07:30 - 50H-263.95" at bounding box center [651, 118] width 170 height 24
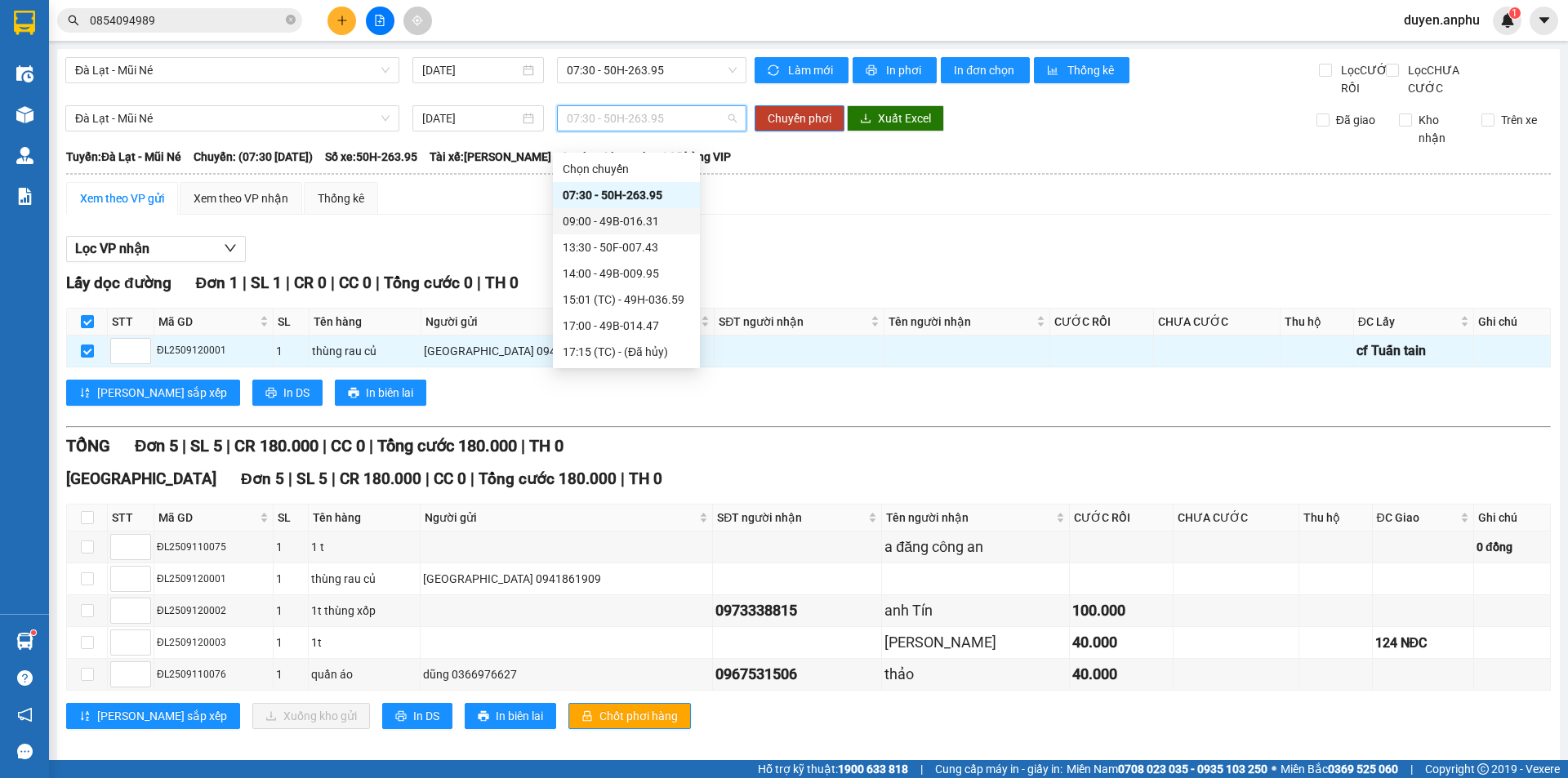
click at [595, 218] on div "09:00 - 49B-016.31" at bounding box center [626, 221] width 127 height 18
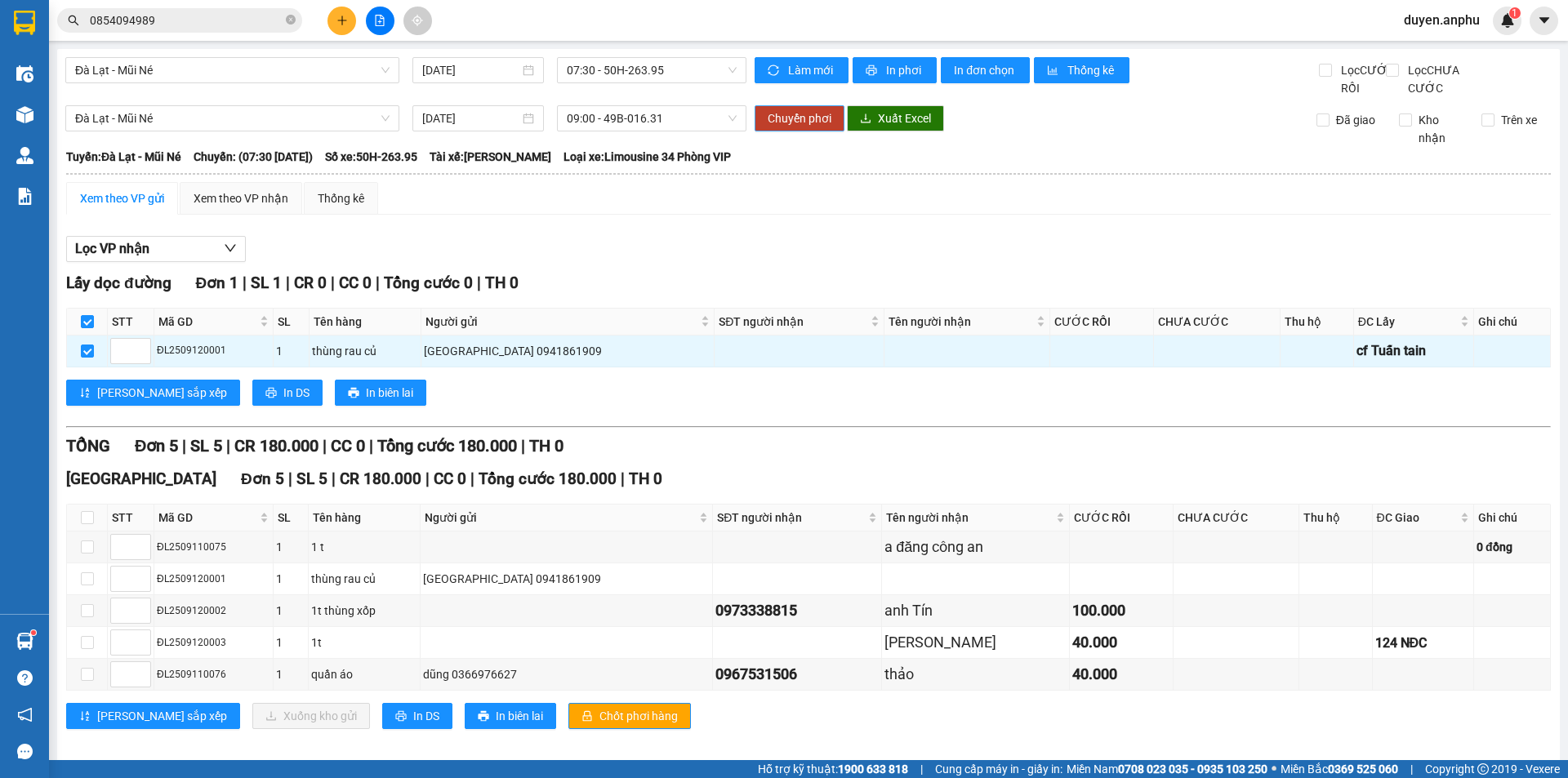
click at [777, 127] on span "Chuyển phơi" at bounding box center [799, 118] width 63 height 18
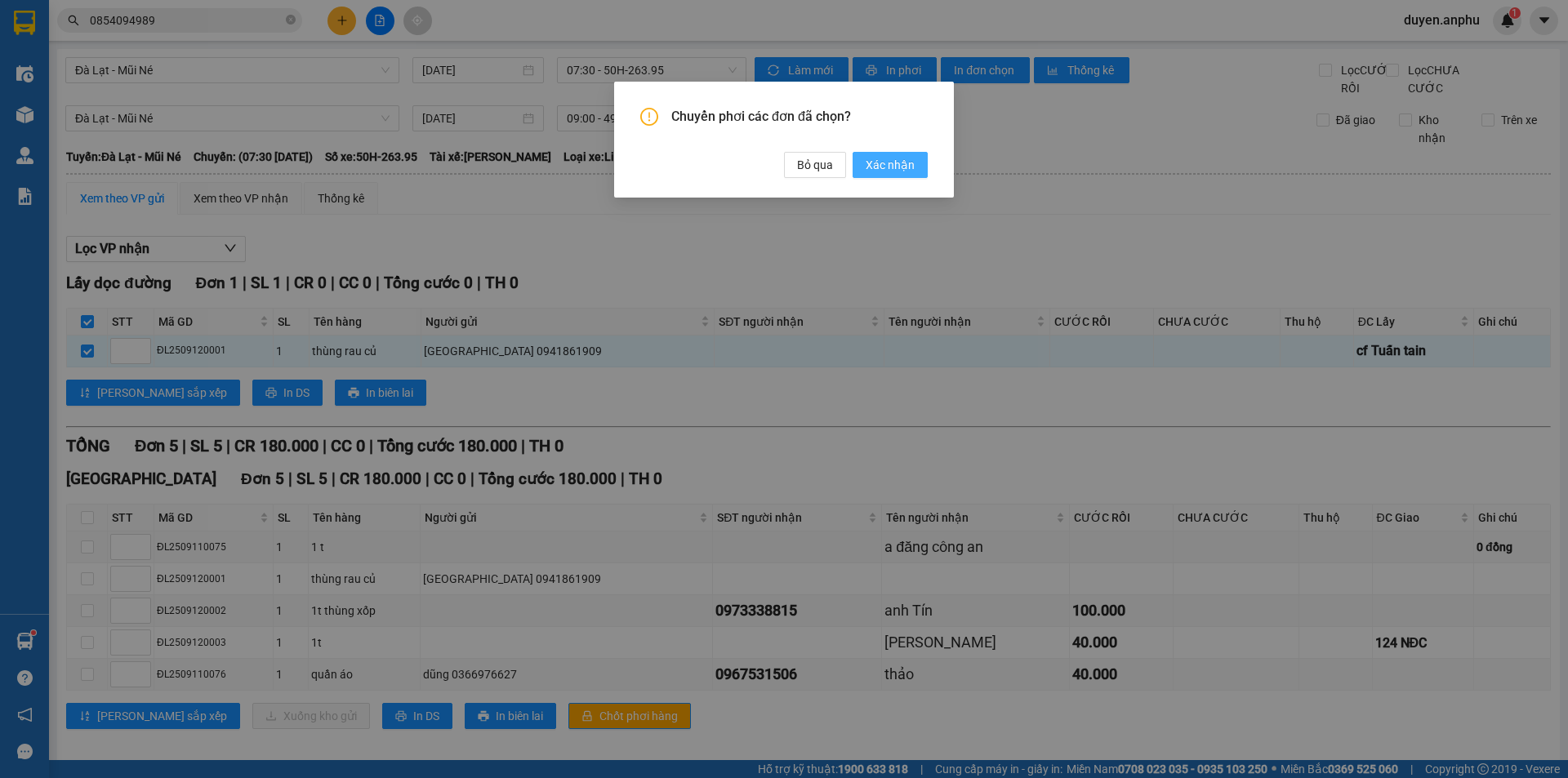
click at [889, 165] on span "Xác nhận" at bounding box center [889, 165] width 49 height 18
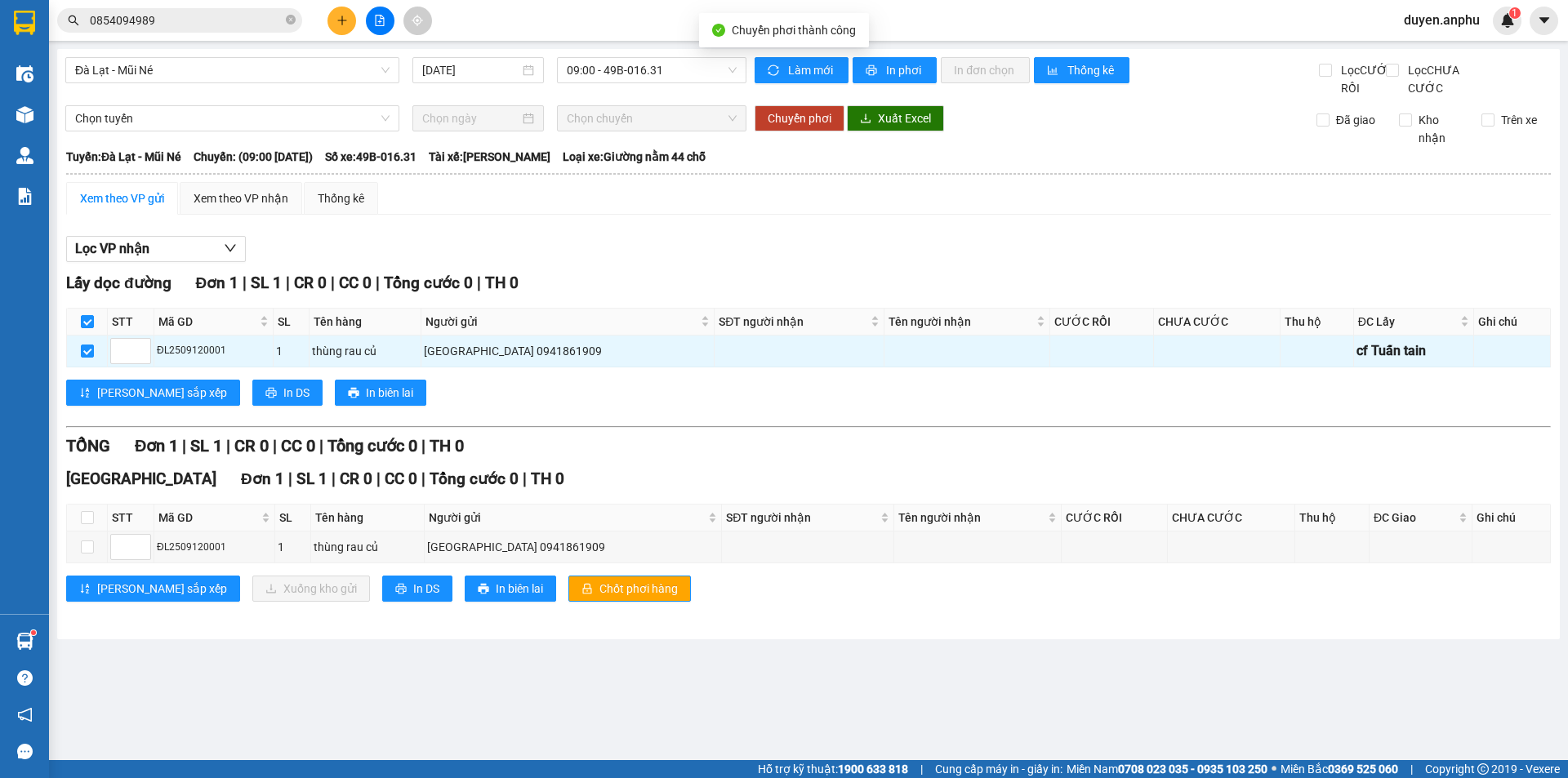
checkbox input "false"
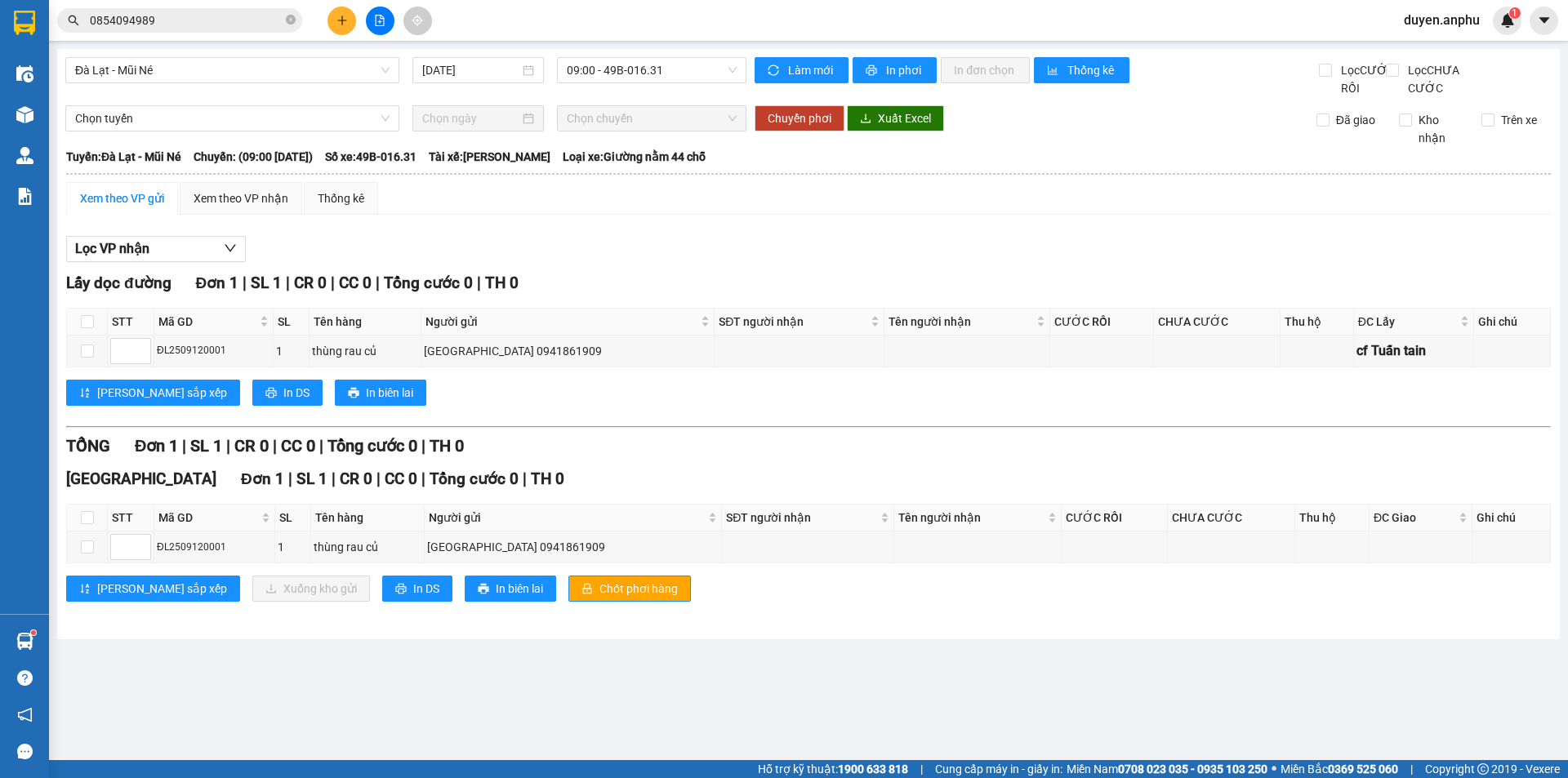
click at [132, 207] on div "Xem theo VP gửi" at bounding box center [122, 198] width 84 height 18
click at [335, 22] on button at bounding box center [341, 20] width 28 height 28
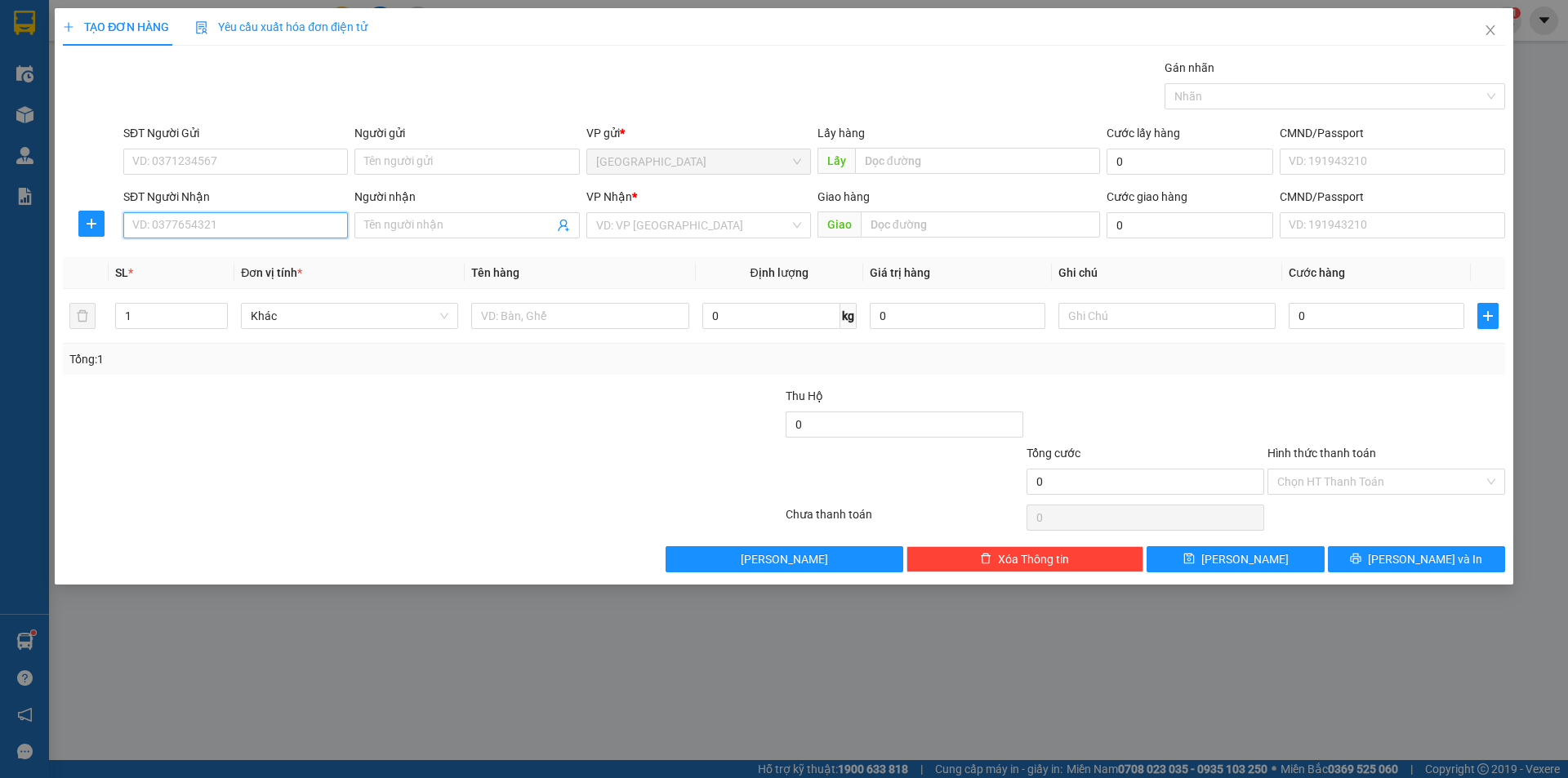
click at [186, 226] on input "SĐT Người Nhận" at bounding box center [235, 225] width 225 height 26
type input "0981954448"
click at [238, 249] on div "0981954448 - trang" at bounding box center [235, 258] width 205 height 18
type input "trang"
type input "50.000"
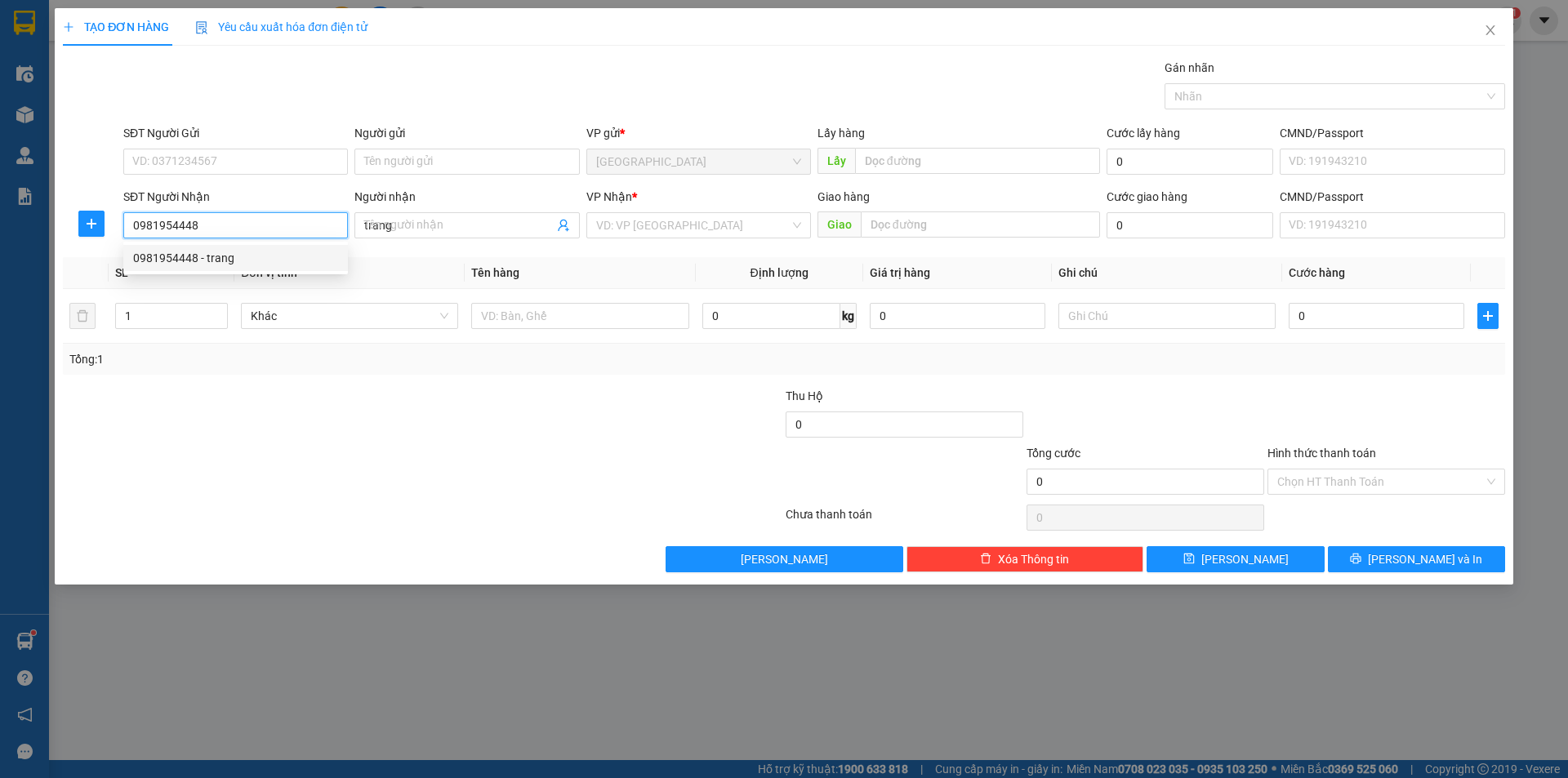
type input "50.000"
type input "0981954448"
click at [1358, 483] on input "Hình thức thanh toán" at bounding box center [1381, 481] width 207 height 24
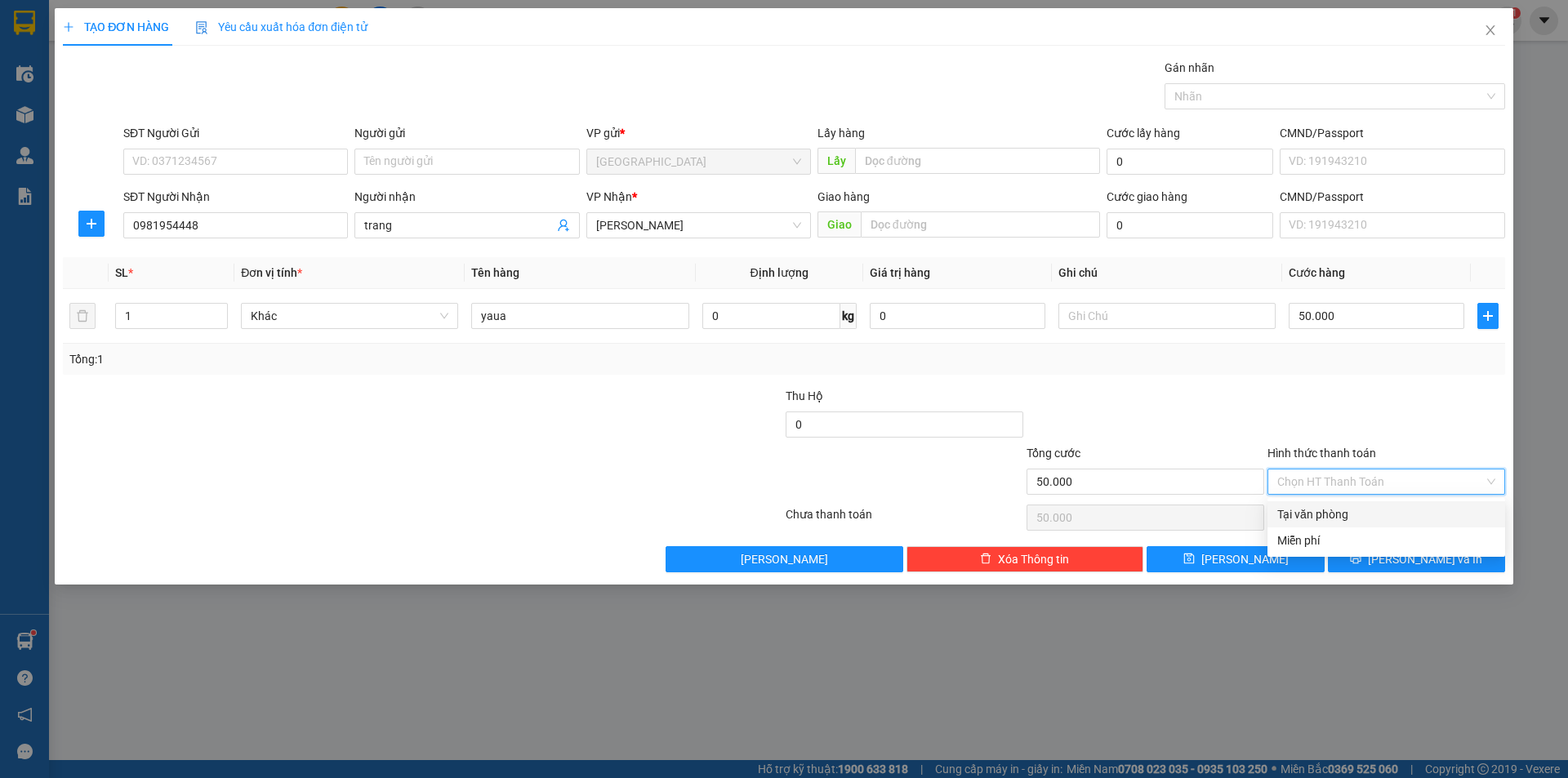
click at [1334, 515] on div "Tại văn phòng" at bounding box center [1385, 514] width 218 height 18
type input "0"
click at [1361, 561] on icon "printer" at bounding box center [1355, 558] width 12 height 12
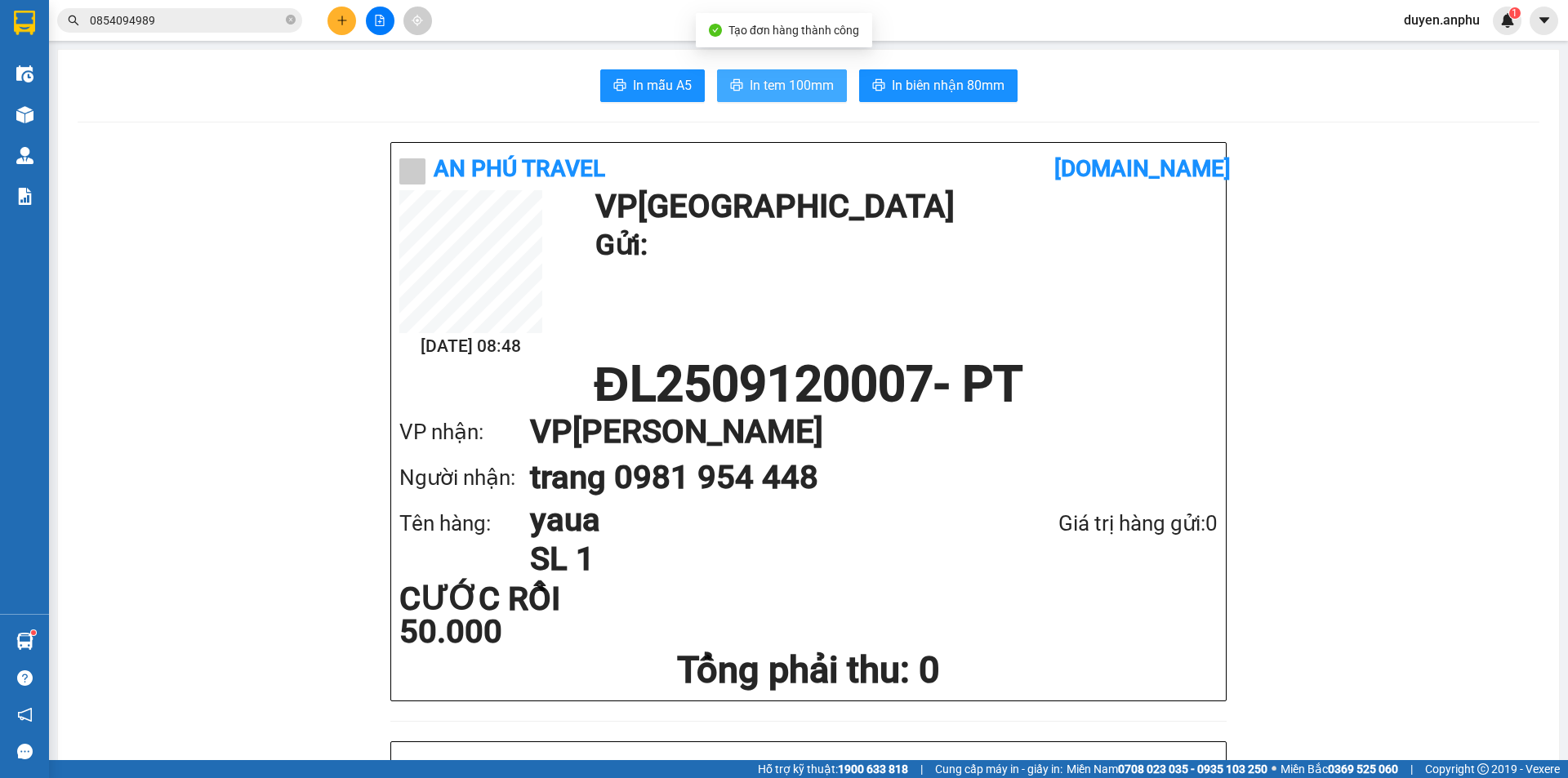
click at [759, 81] on span "In tem 100mm" at bounding box center [792, 85] width 84 height 20
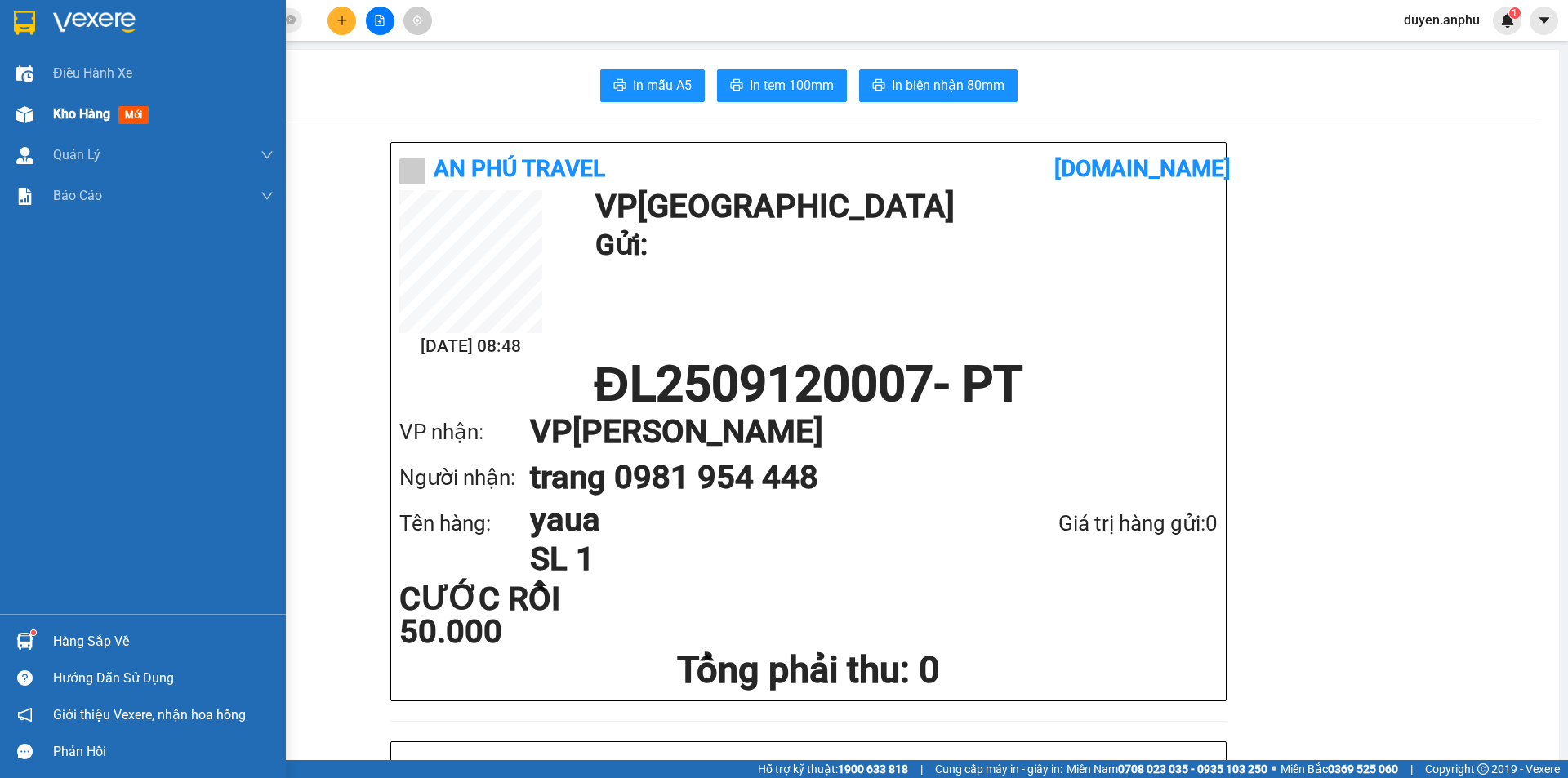
click at [34, 117] on div at bounding box center [24, 114] width 28 height 28
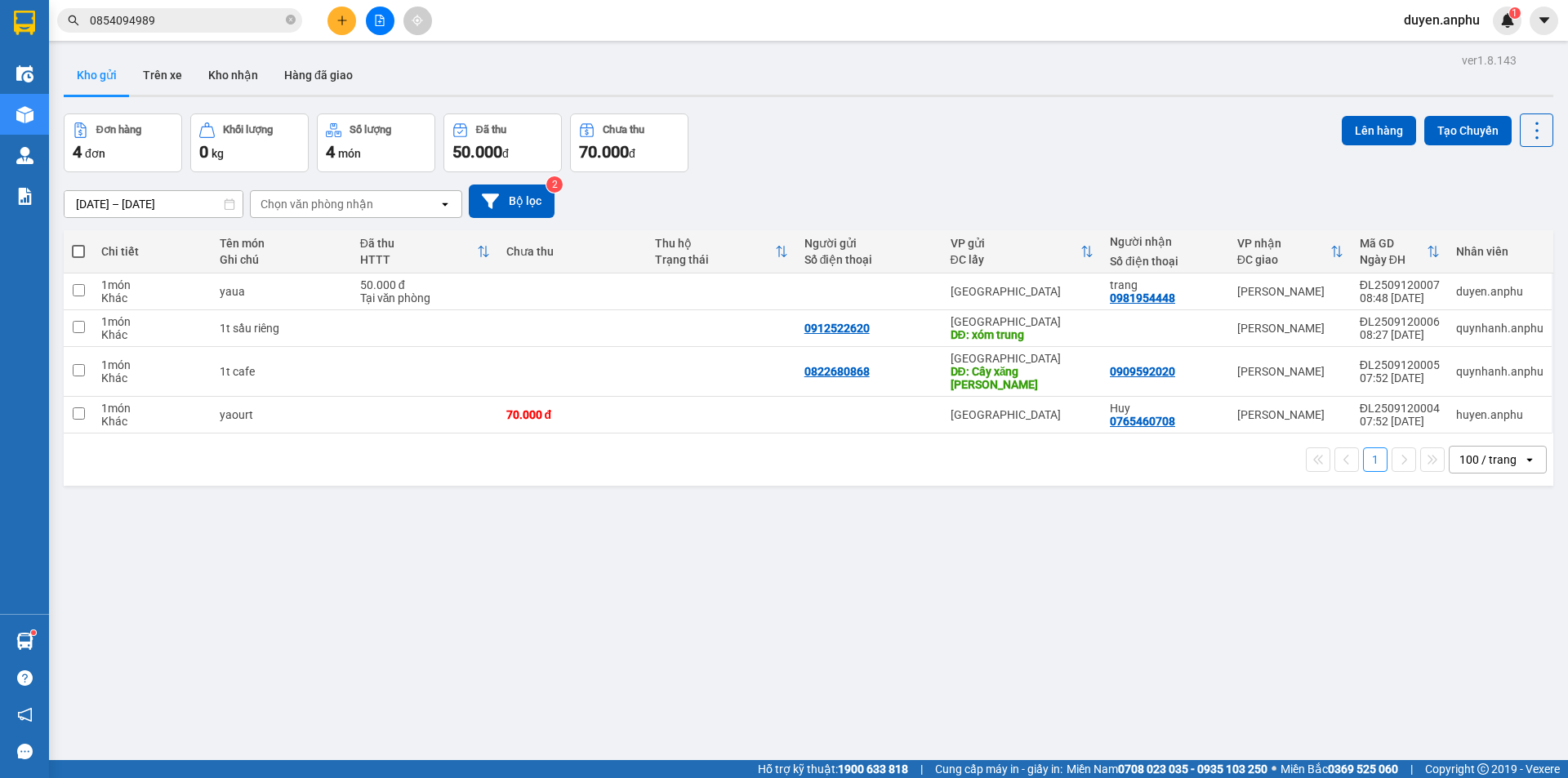
click at [83, 253] on span at bounding box center [78, 251] width 13 height 13
click at [78, 243] on input "checkbox" at bounding box center [78, 243] width 0 height 0
checkbox input "true"
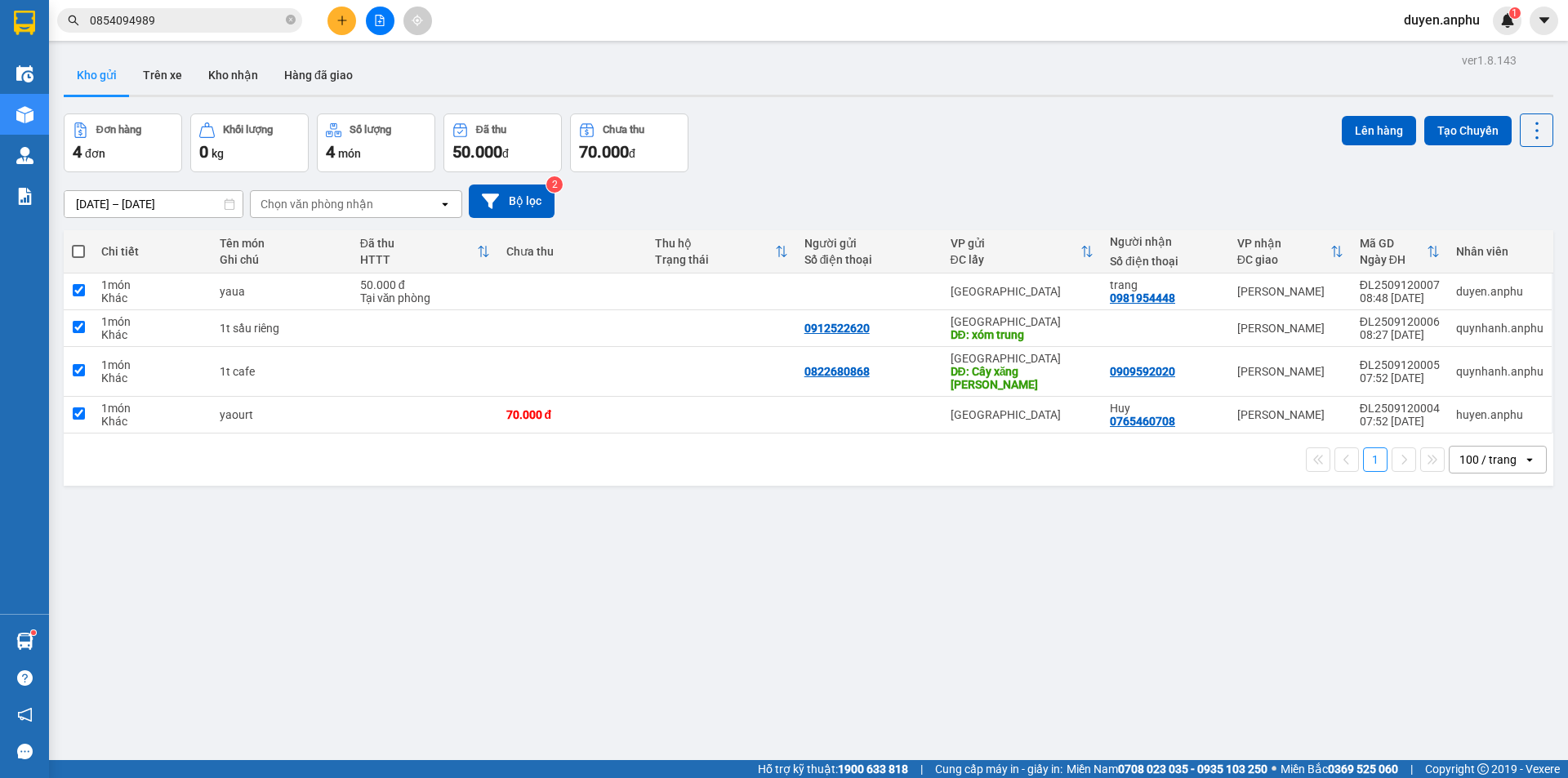
checkbox input "true"
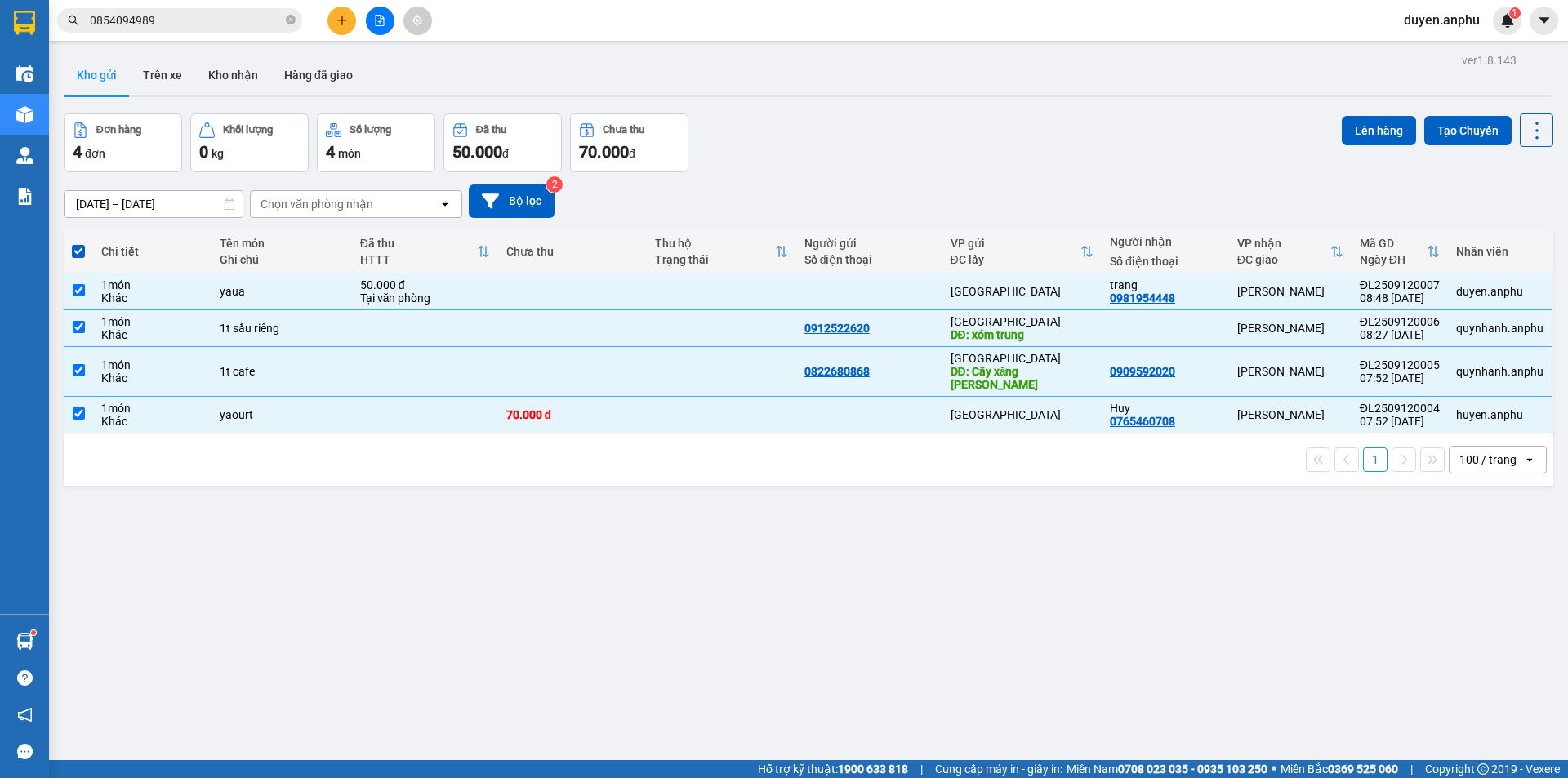
drag, startPoint x: 390, startPoint y: 203, endPoint x: 382, endPoint y: 210, distance: 10.6
click at [388, 204] on div "Chọn văn phòng nhận" at bounding box center [345, 204] width 187 height 26
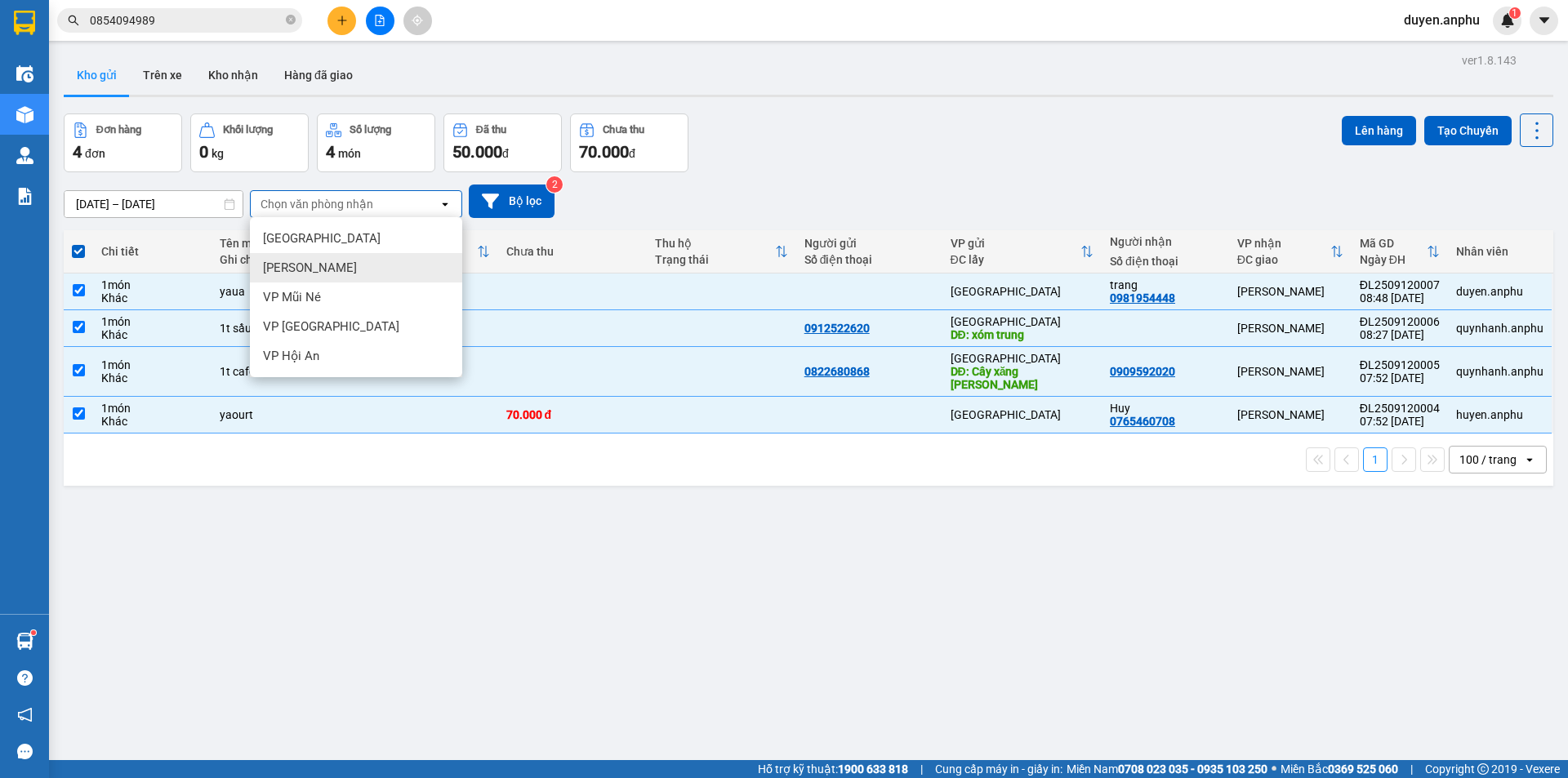
click at [316, 262] on span "Phan Thiết" at bounding box center [309, 267] width 94 height 17
checkbox input "false"
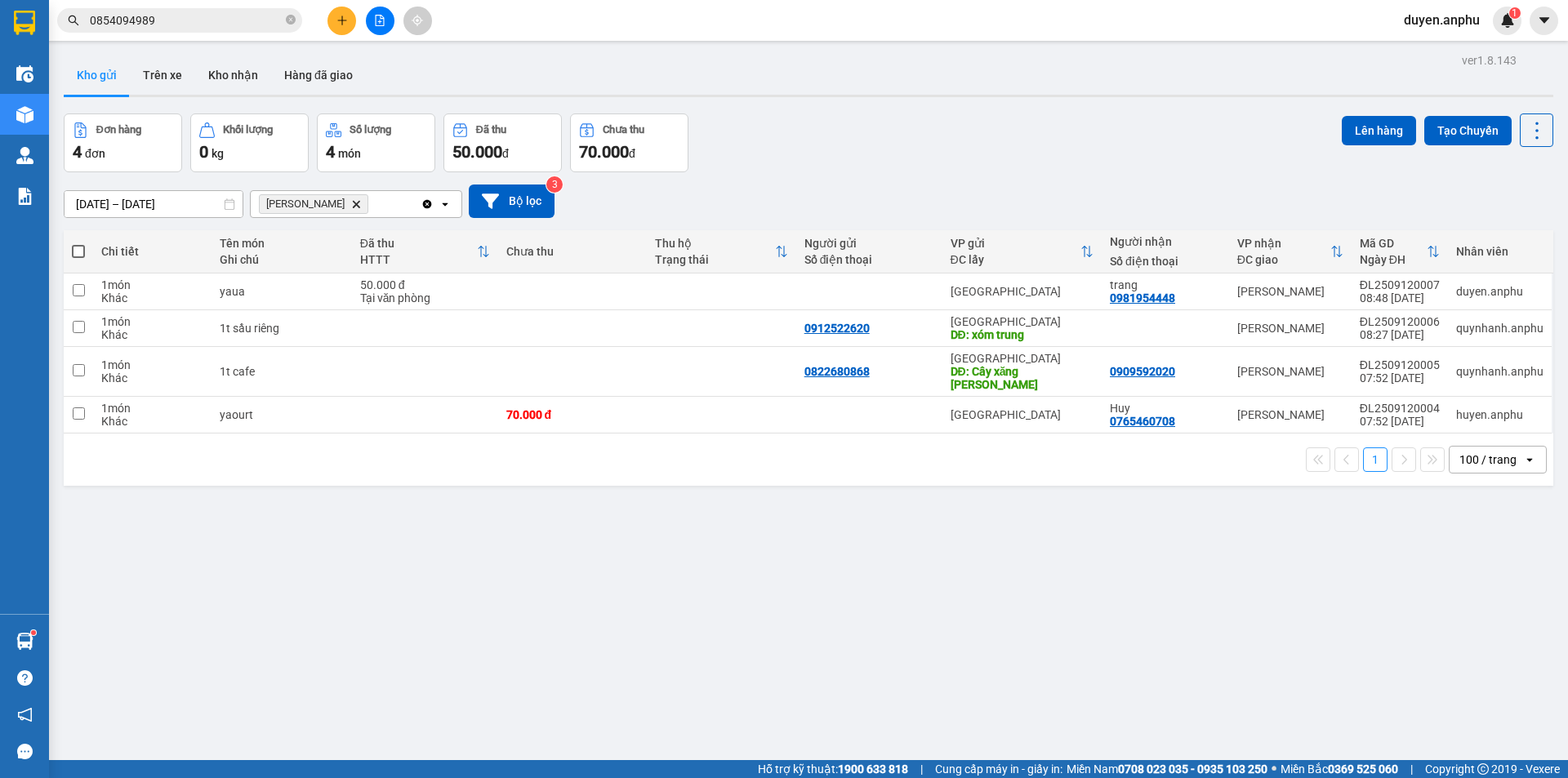
click at [79, 245] on span at bounding box center [78, 251] width 13 height 13
click at [78, 243] on input "checkbox" at bounding box center [78, 243] width 0 height 0
checkbox input "true"
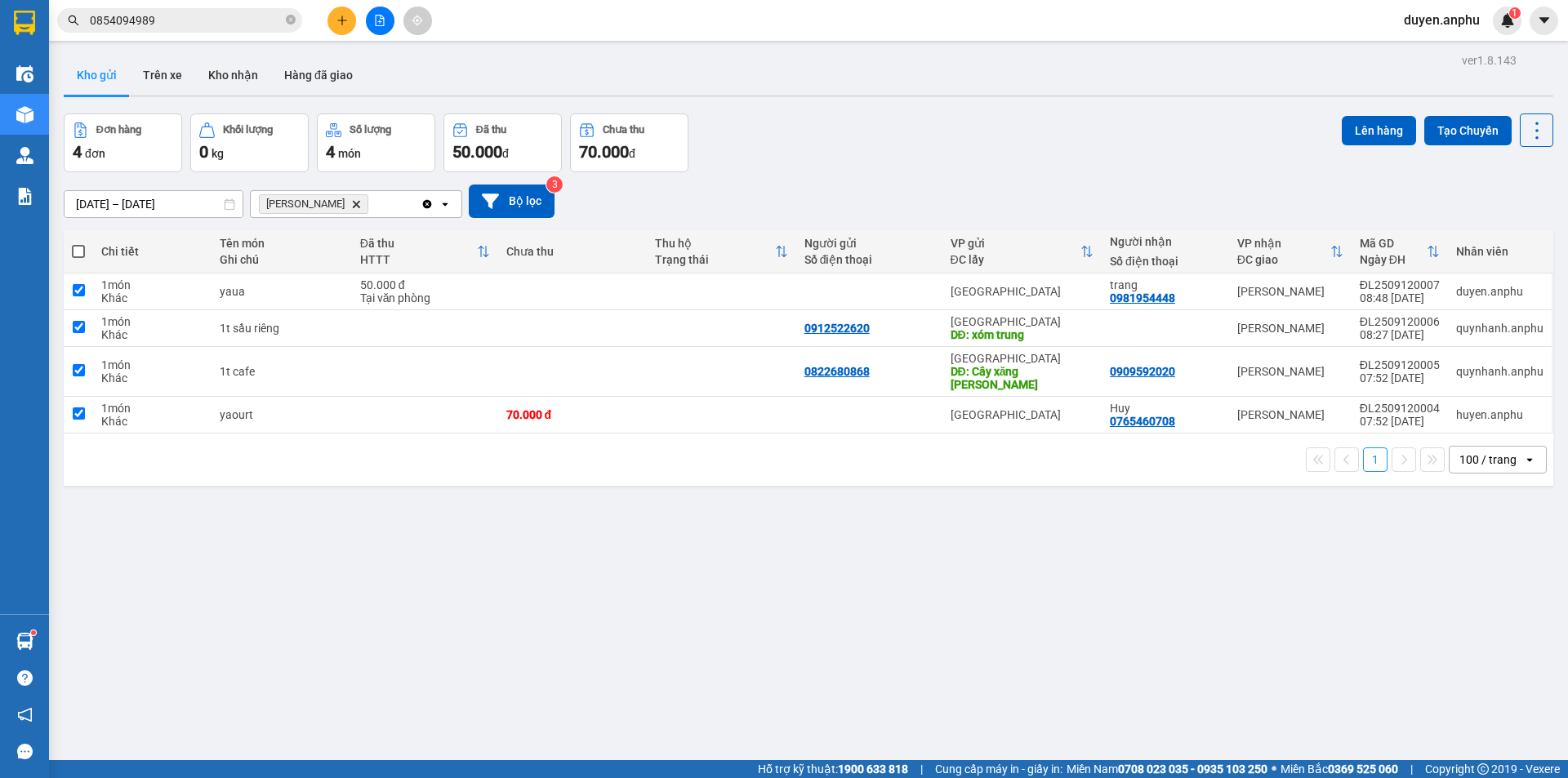
checkbox input "true"
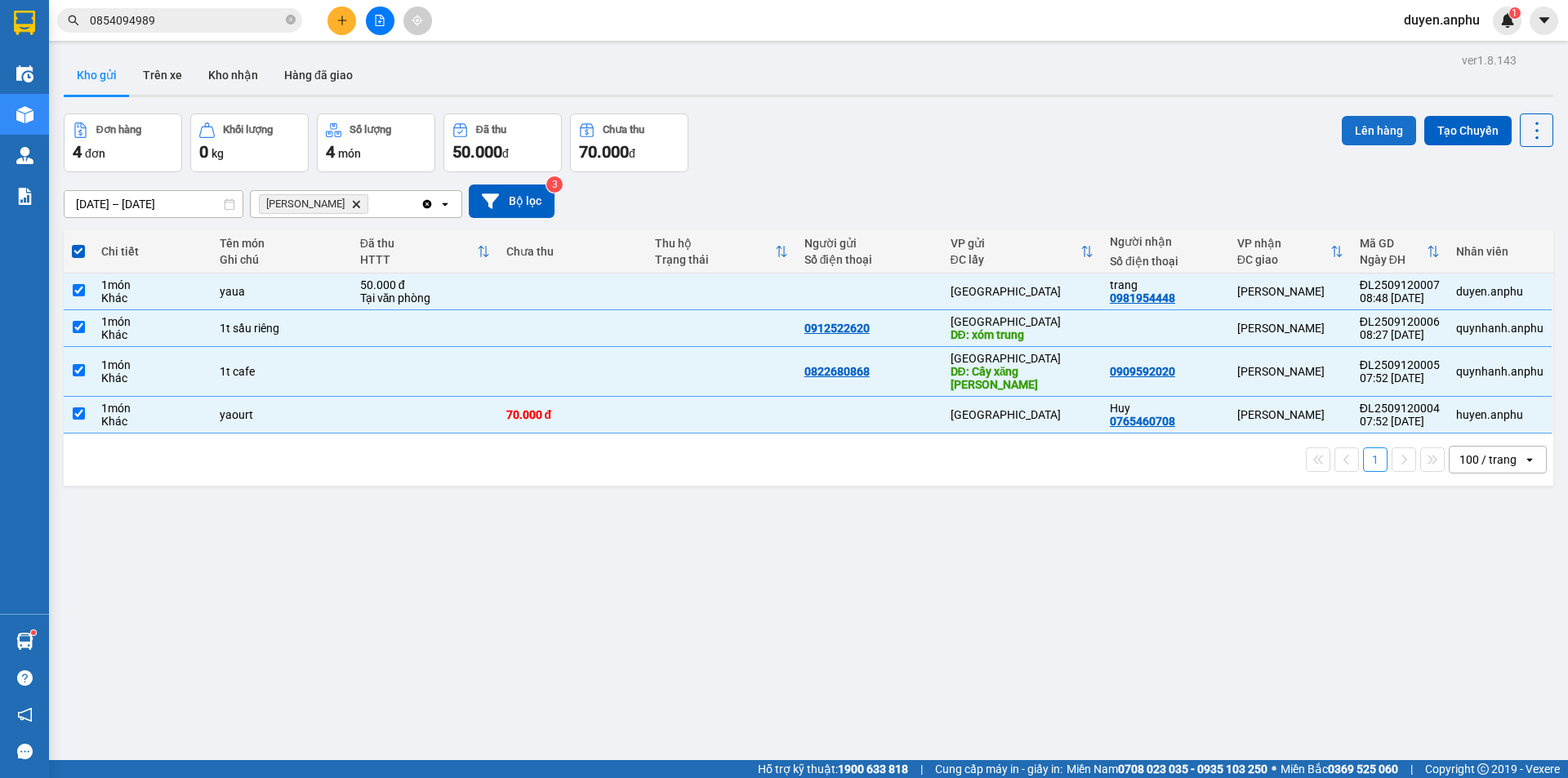
click at [1374, 130] on button "Lên hàng" at bounding box center [1379, 131] width 74 height 29
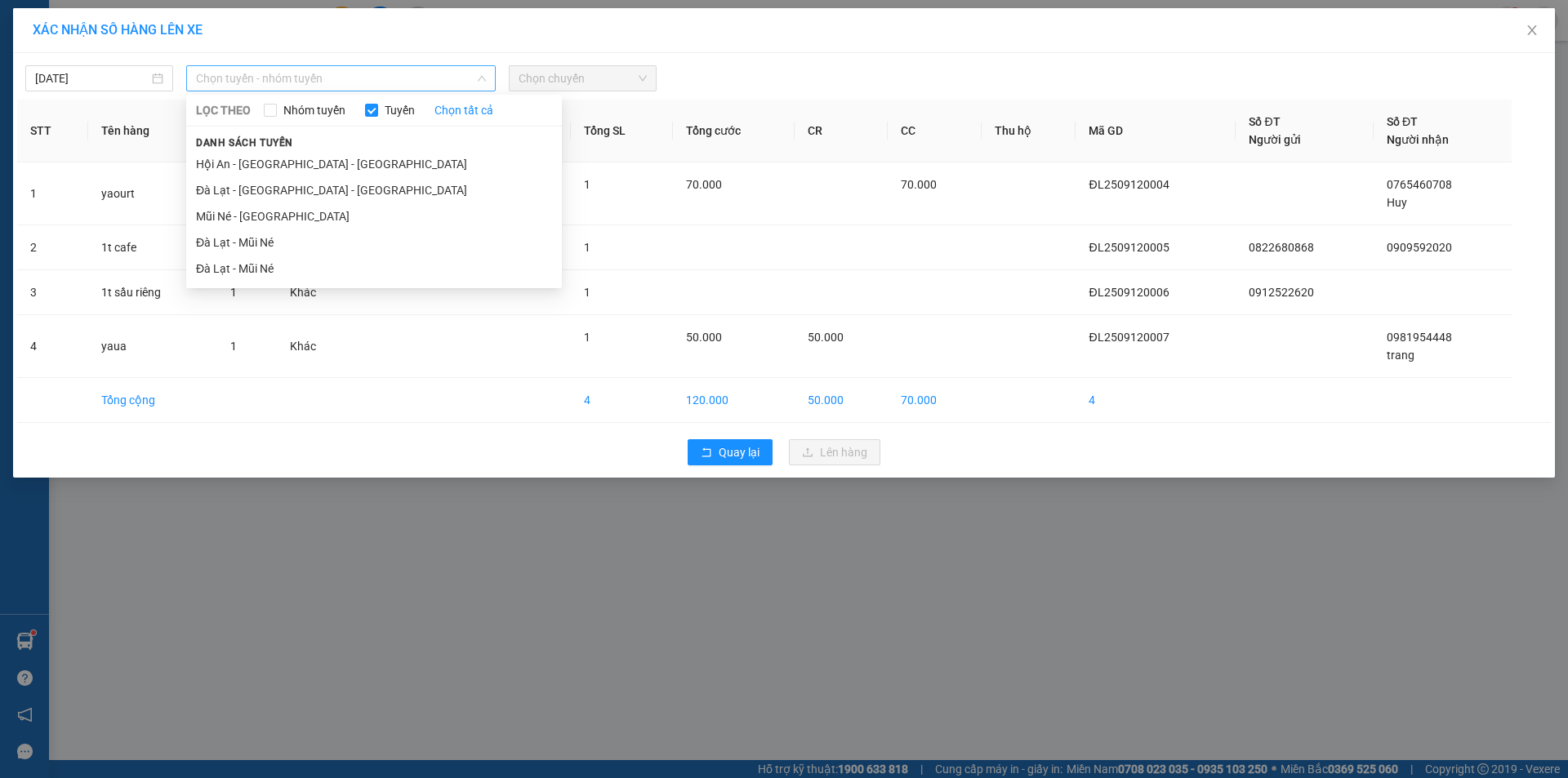
click at [288, 88] on span "Chọn tuyến - nhóm tuyến" at bounding box center [341, 78] width 290 height 24
click at [263, 235] on li "Đà Lạt - Mũi Né" at bounding box center [374, 242] width 376 height 26
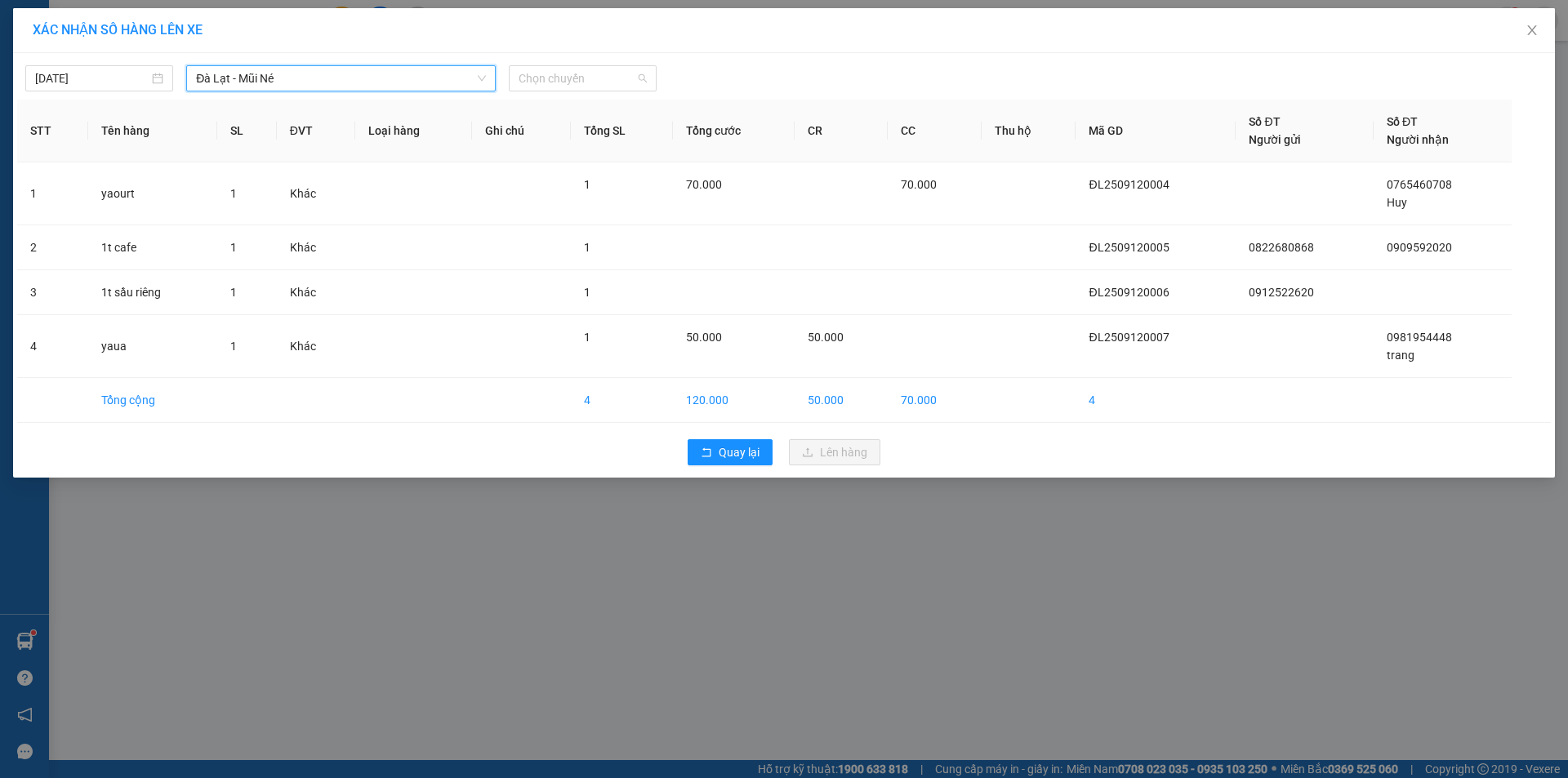
drag, startPoint x: 587, startPoint y: 82, endPoint x: 569, endPoint y: 130, distance: 51.3
click at [586, 88] on span "Chọn chuyến" at bounding box center [582, 78] width 128 height 24
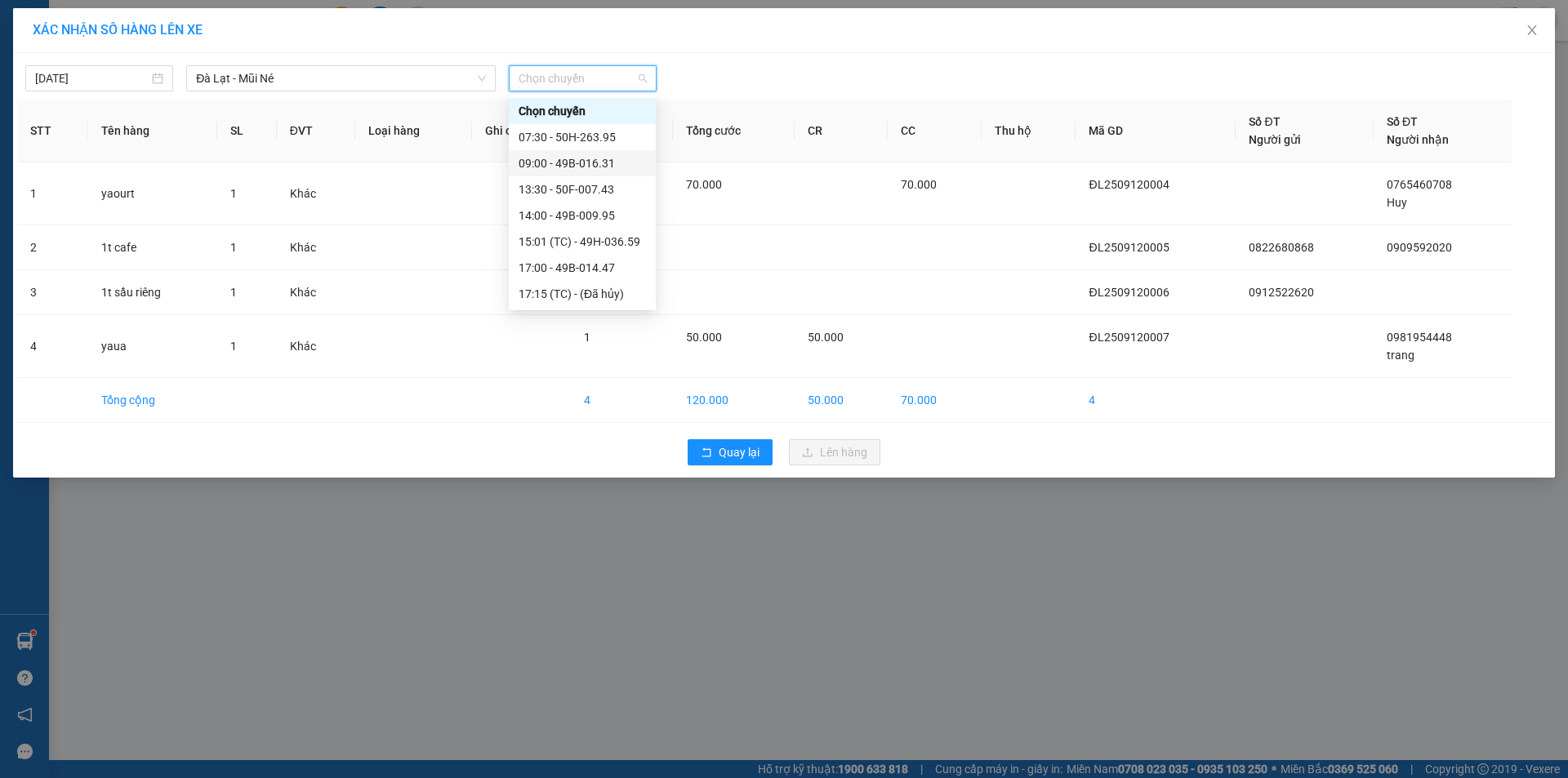
drag, startPoint x: 566, startPoint y: 163, endPoint x: 575, endPoint y: 171, distance: 12.0
click at [567, 163] on div "09:00 - 49B-016.31" at bounding box center [582, 163] width 127 height 18
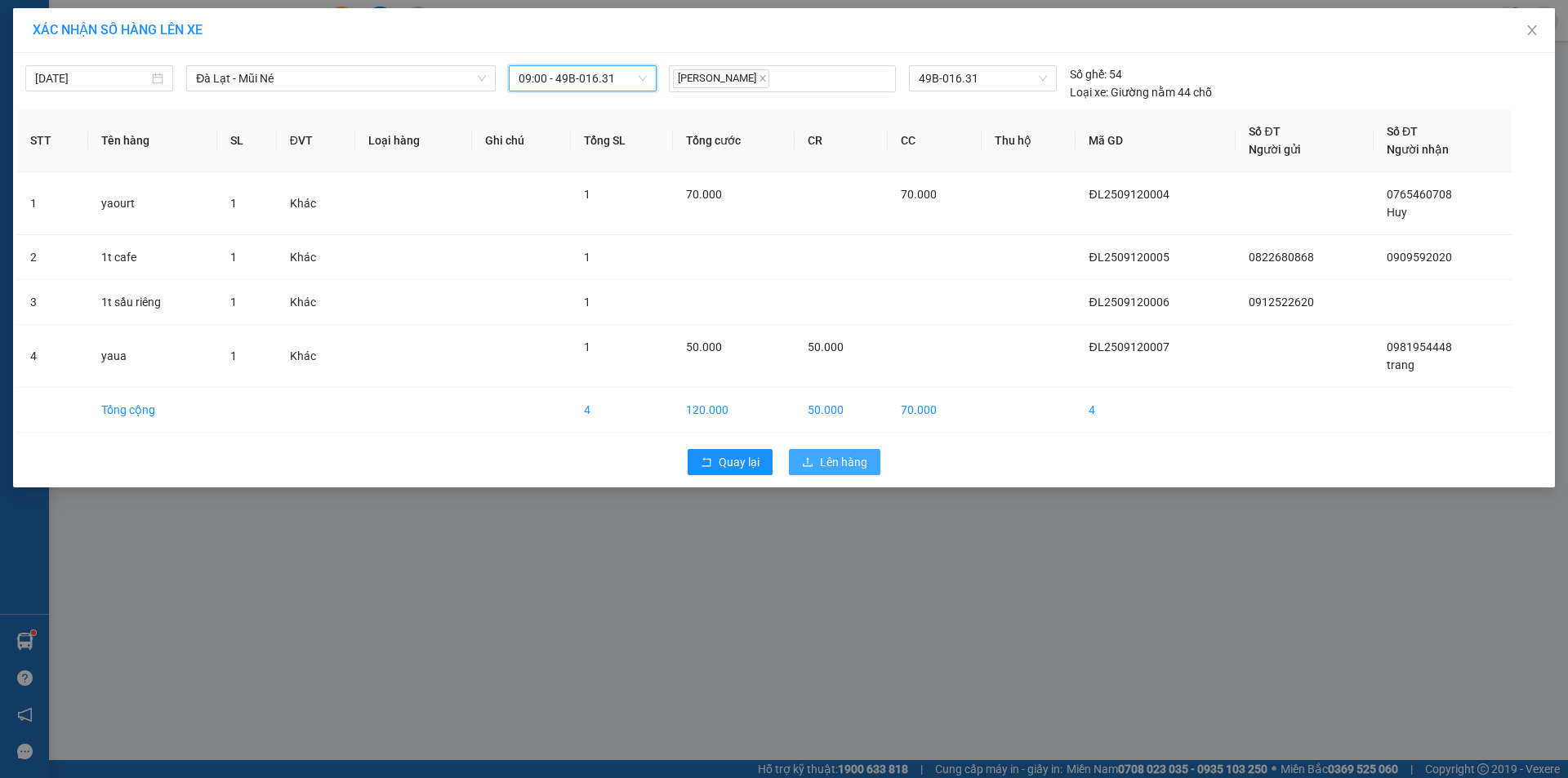
click at [820, 462] on span "Lên hàng" at bounding box center [844, 462] width 48 height 18
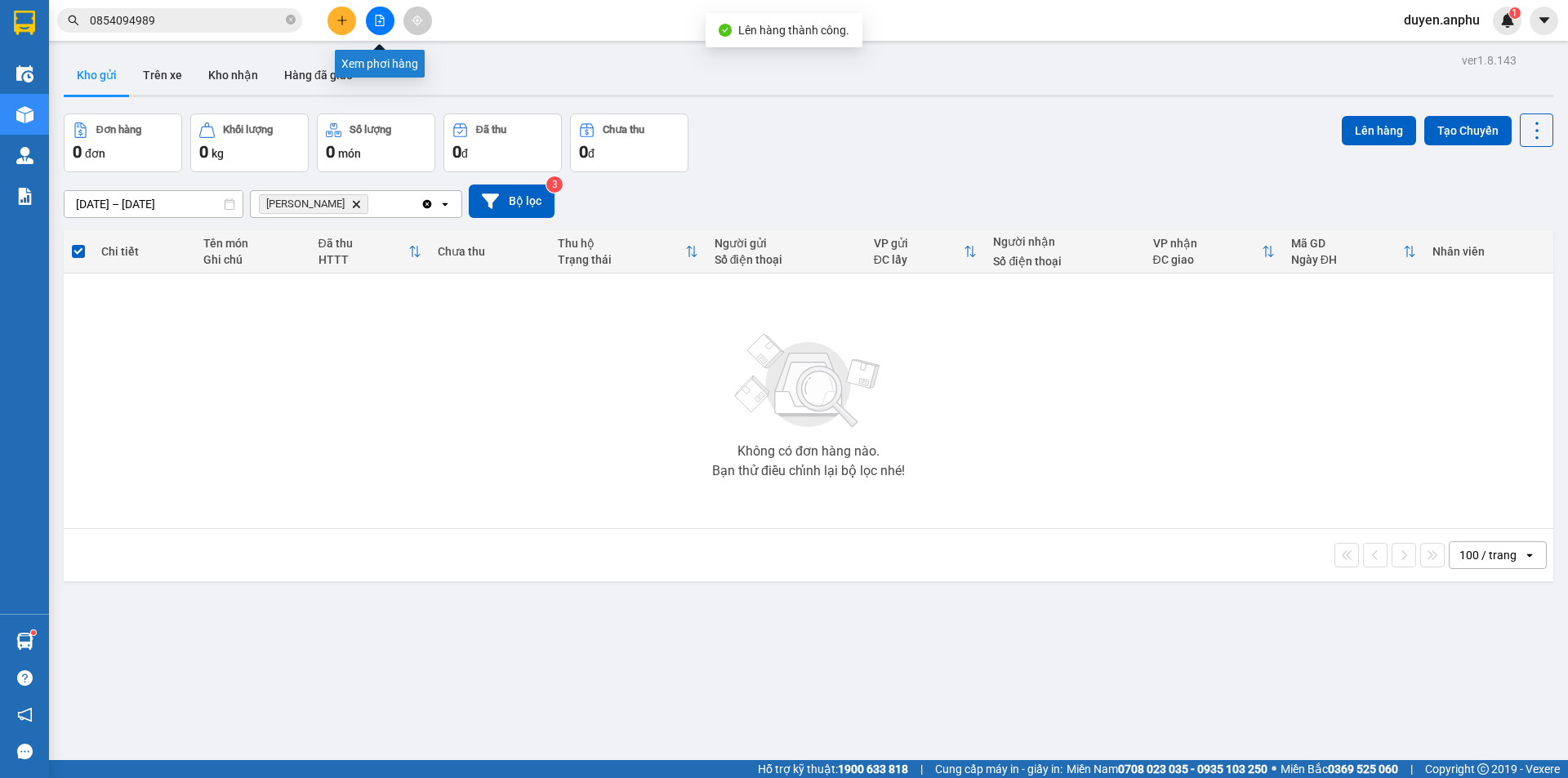
click at [369, 24] on button at bounding box center [380, 20] width 28 height 28
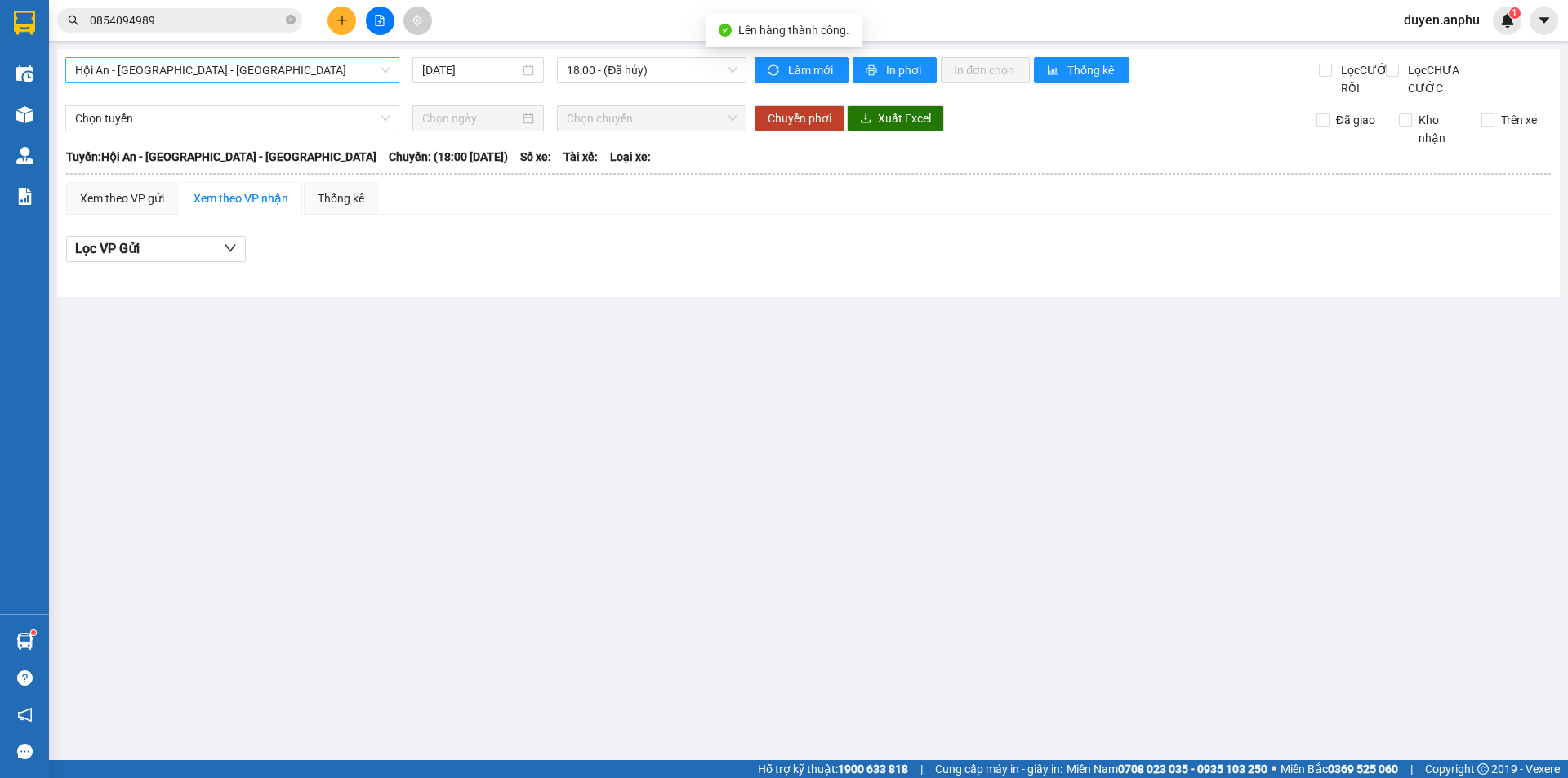
drag, startPoint x: 240, startPoint y: 68, endPoint x: 232, endPoint y: 83, distance: 17.0
click at [239, 71] on span "Hội An - Nha Trang - Đà Lạt" at bounding box center [232, 69] width 314 height 24
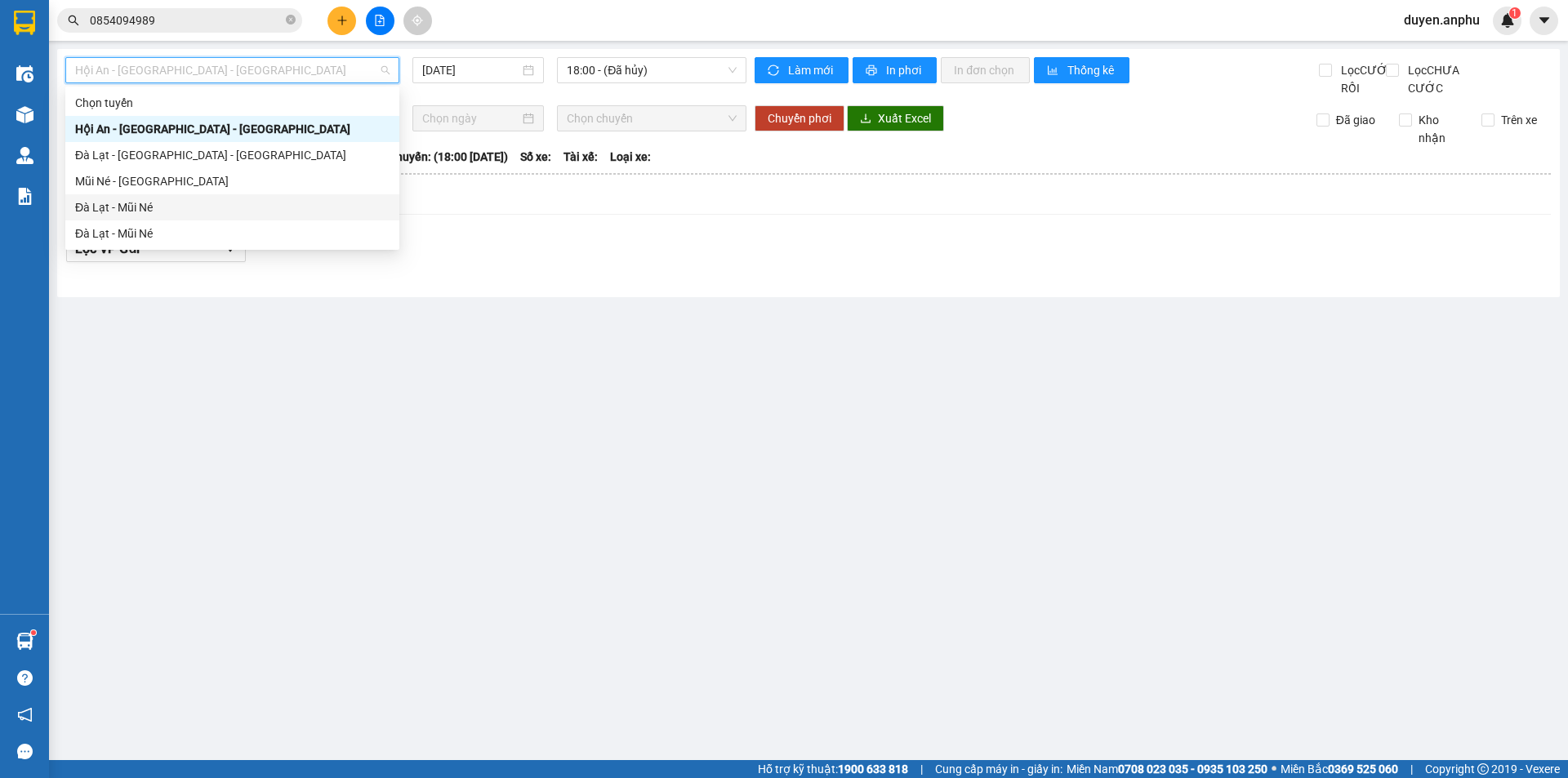
click at [157, 203] on div "Đà Lạt - Mũi Né" at bounding box center [232, 207] width 314 height 18
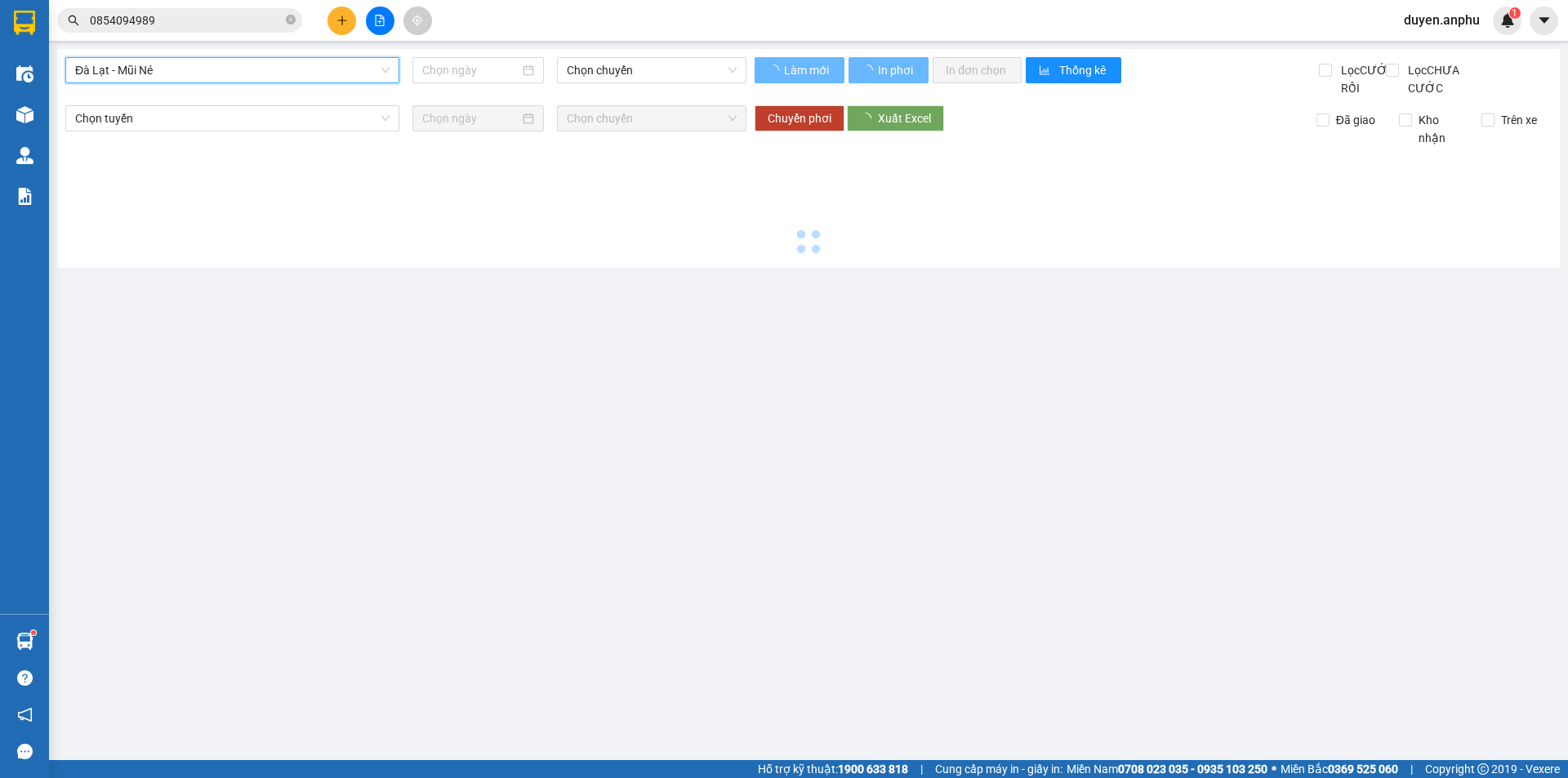
type input "12/09/2025"
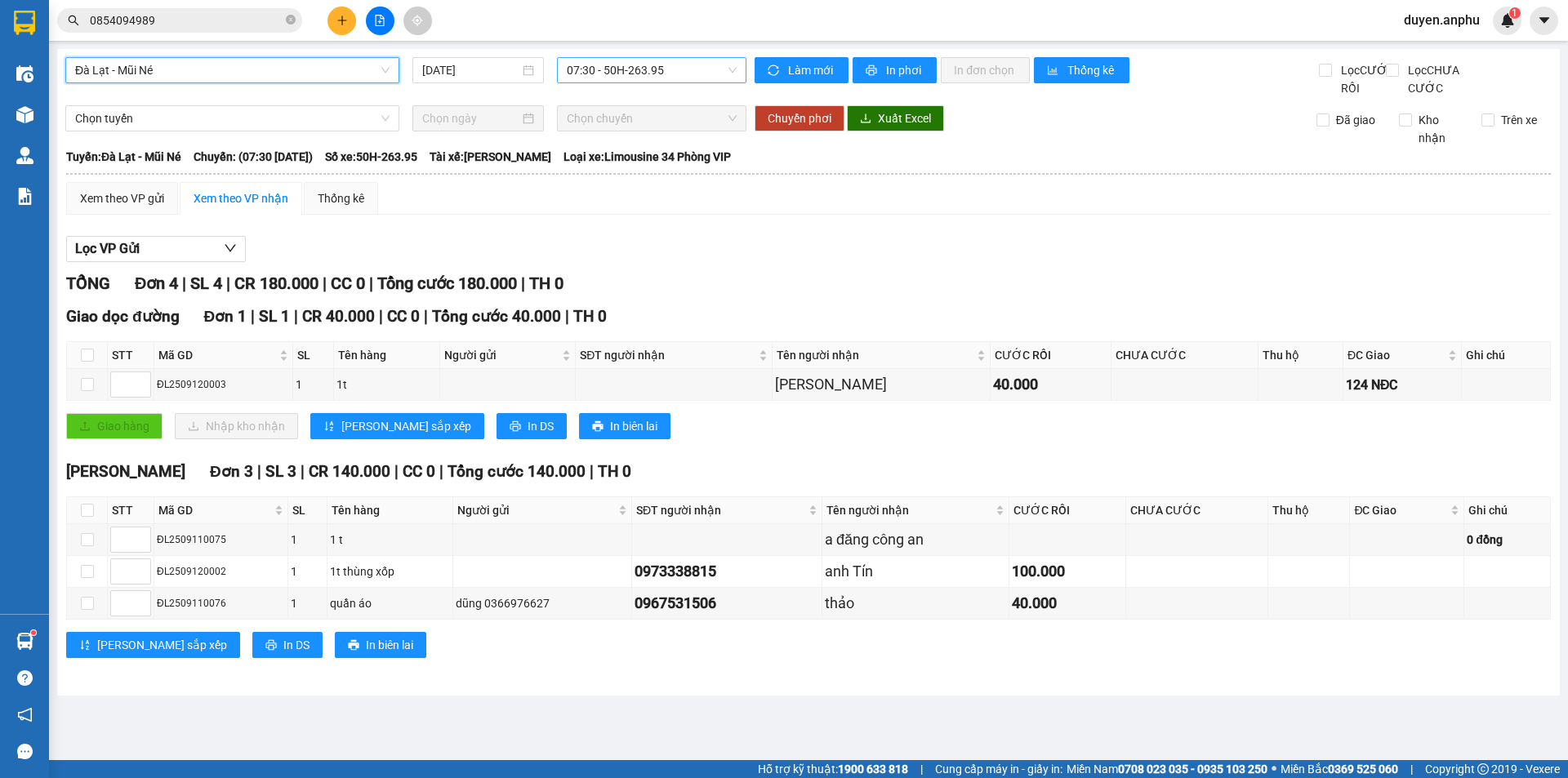
drag, startPoint x: 619, startPoint y: 71, endPoint x: 619, endPoint y: 80, distance: 9.0
click at [619, 72] on span "07:30 - 50H-263.95" at bounding box center [651, 69] width 170 height 24
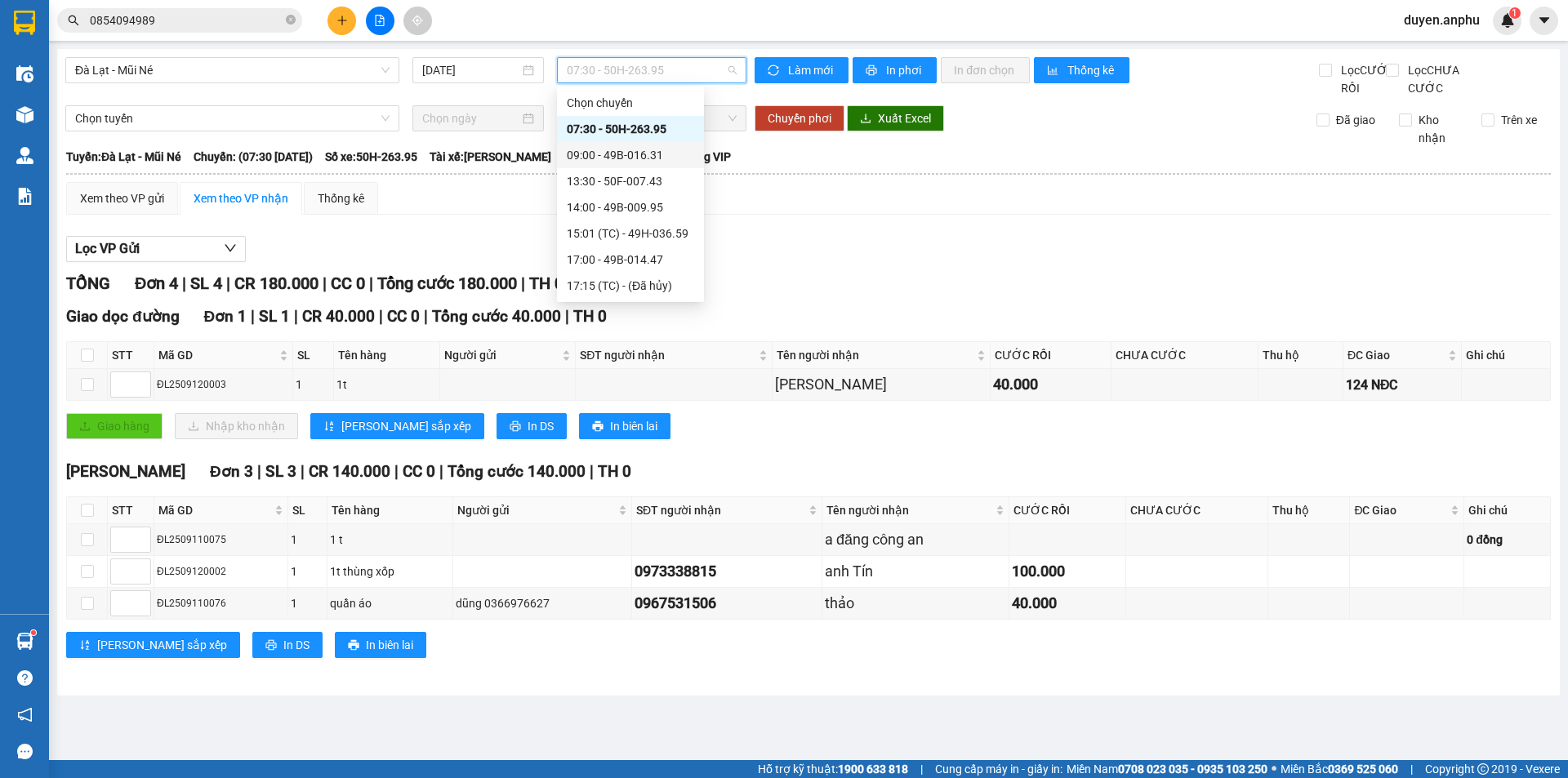
click at [604, 149] on div "09:00 - 49B-016.31" at bounding box center [630, 155] width 127 height 18
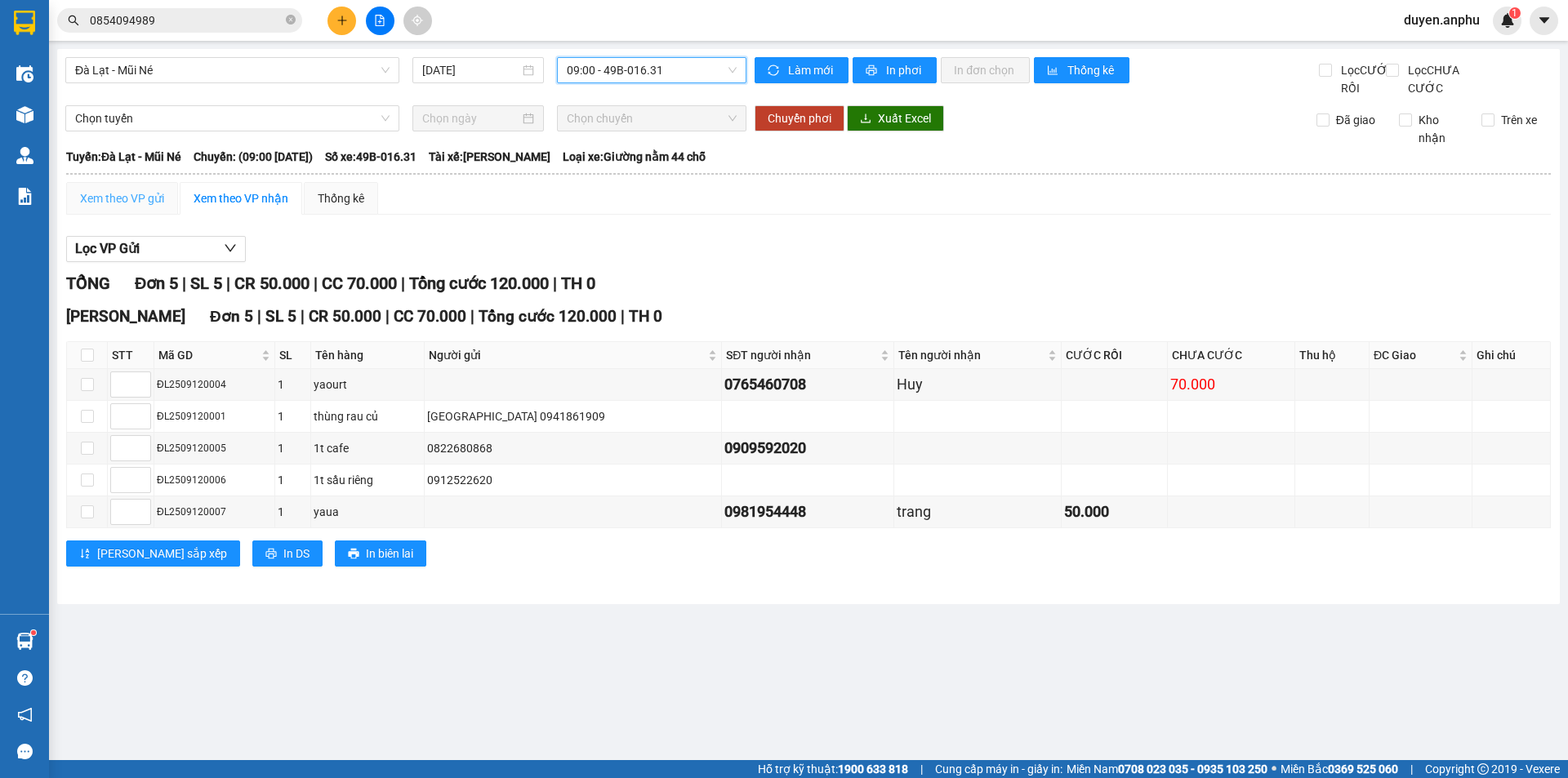
click at [144, 215] on div "Xem theo VP gửi" at bounding box center [122, 197] width 112 height 32
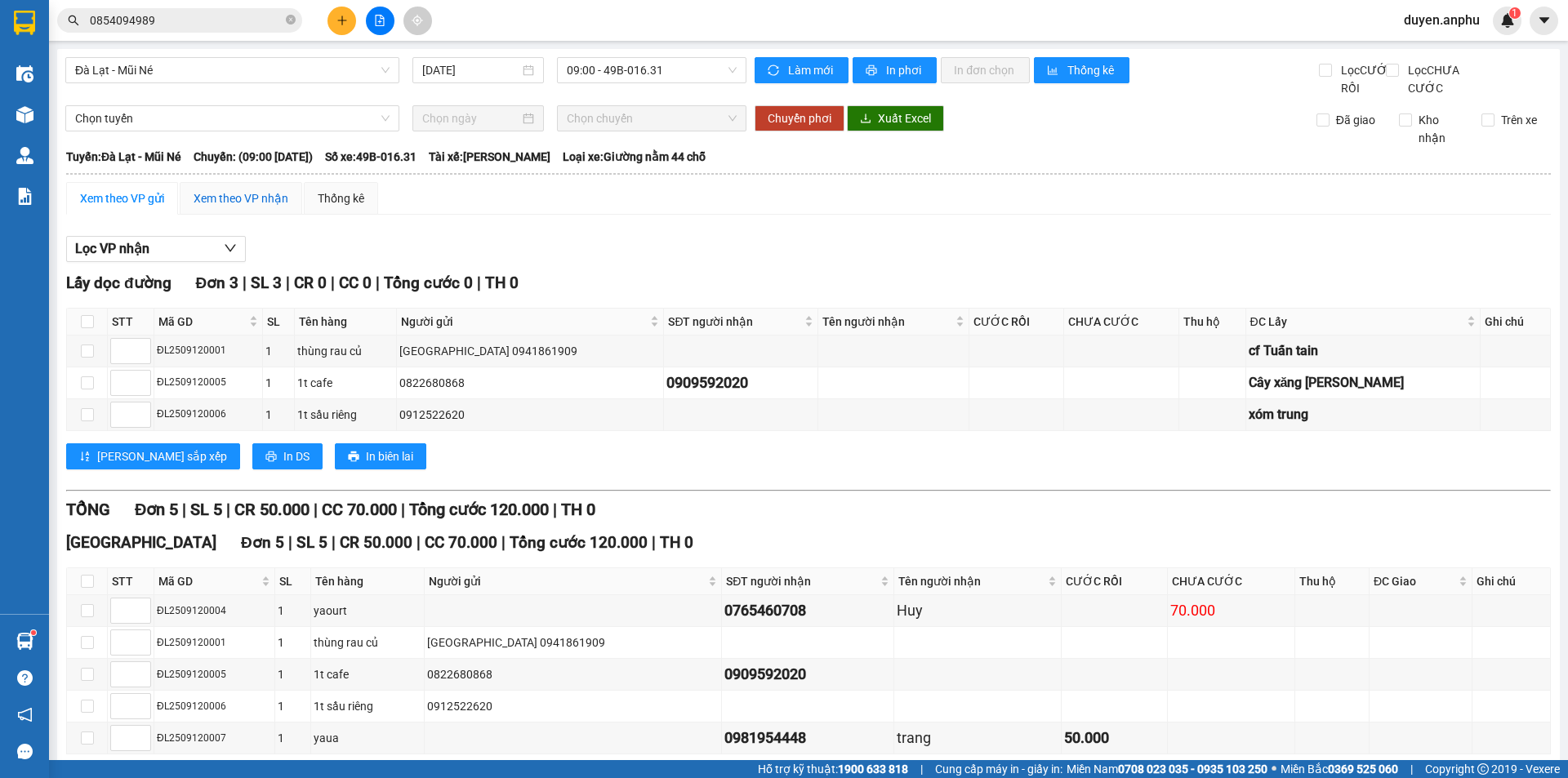
click at [244, 207] on div "Xem theo VP nhận" at bounding box center [240, 198] width 95 height 18
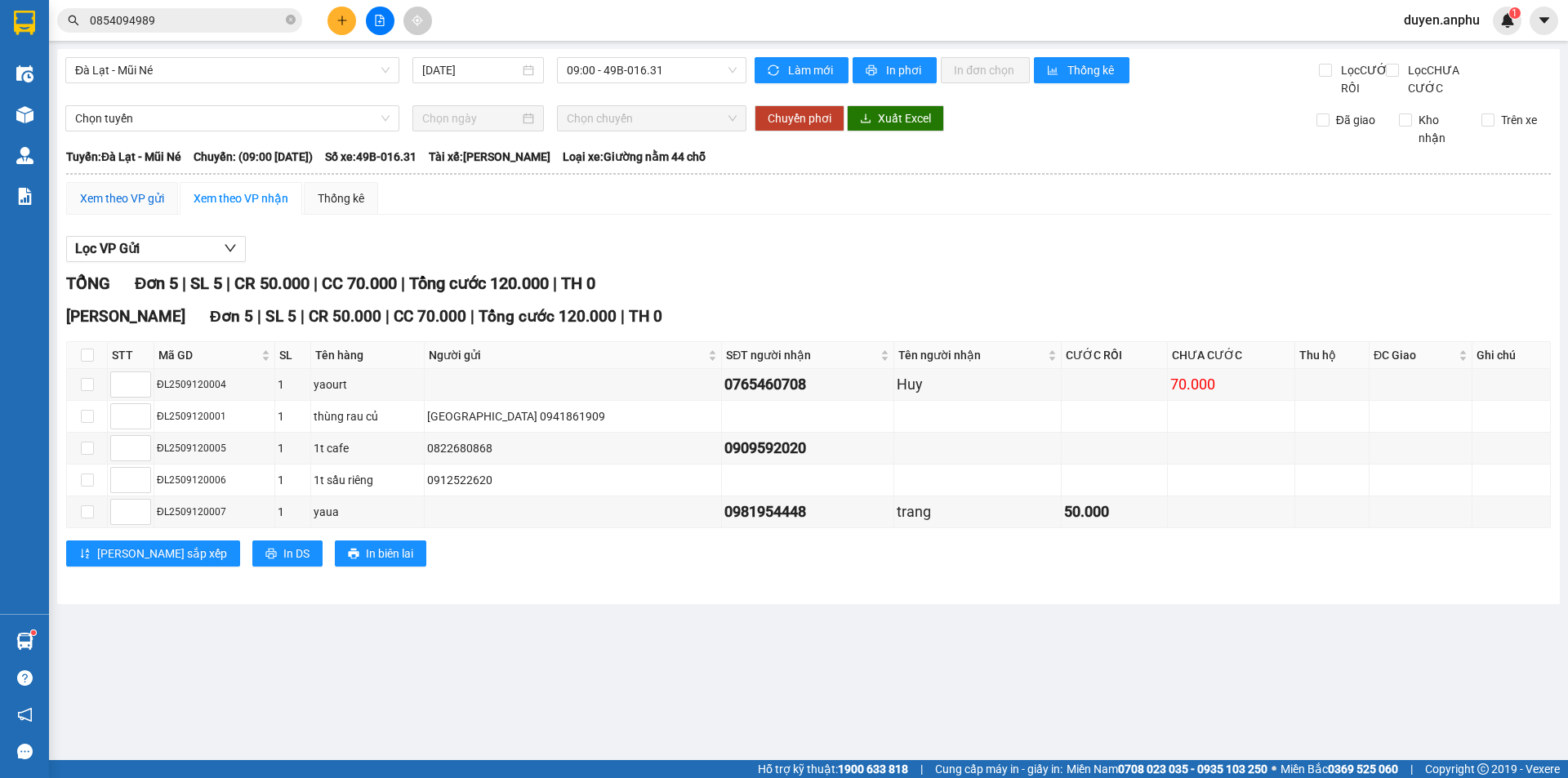
drag, startPoint x: 112, startPoint y: 214, endPoint x: 128, endPoint y: 233, distance: 24.8
click at [115, 207] on div "Xem theo VP gửi" at bounding box center [122, 198] width 84 height 18
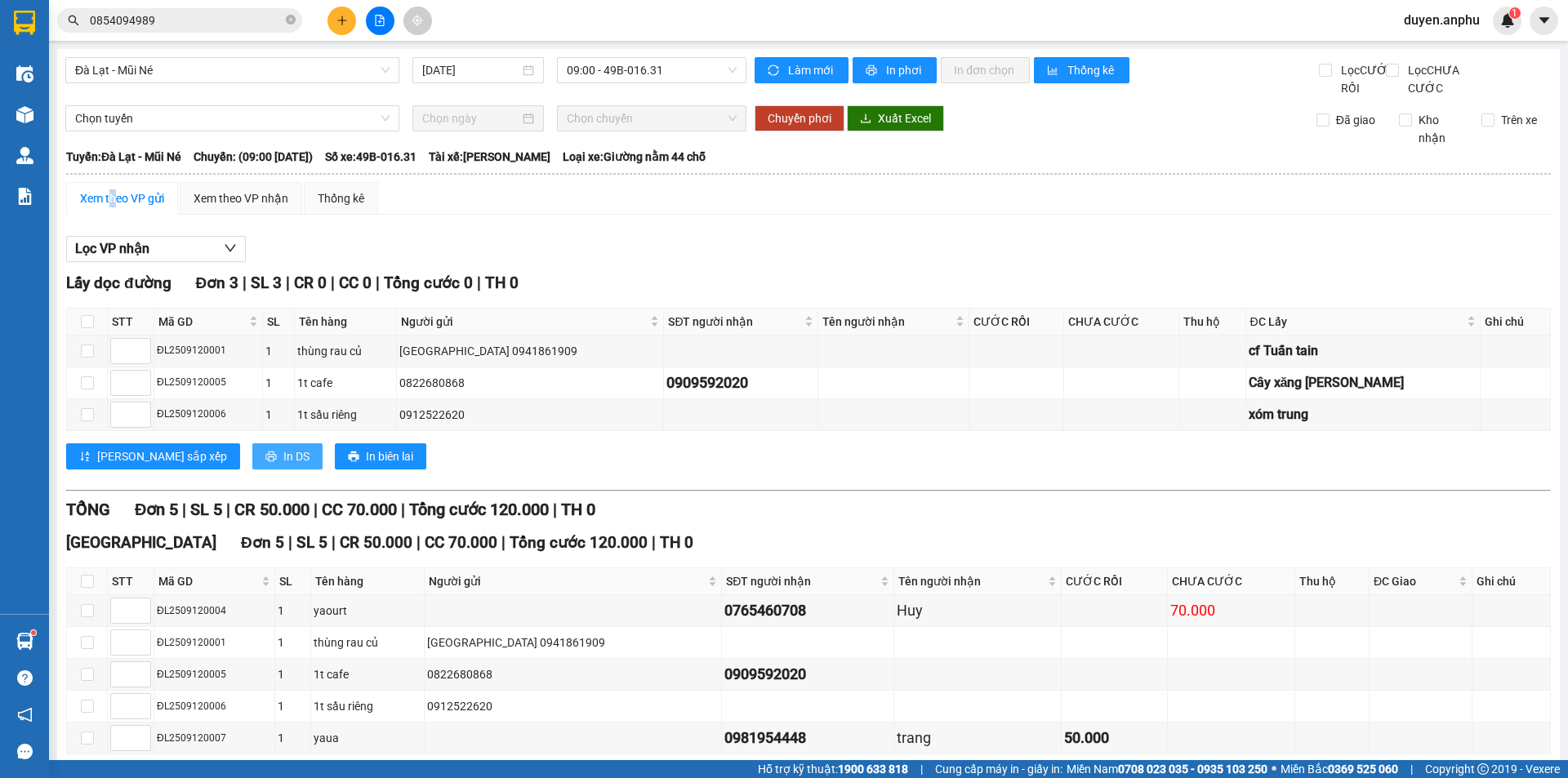
click at [283, 466] on span "In DS" at bounding box center [296, 456] width 26 height 18
